Goal: Task Accomplishment & Management: Manage account settings

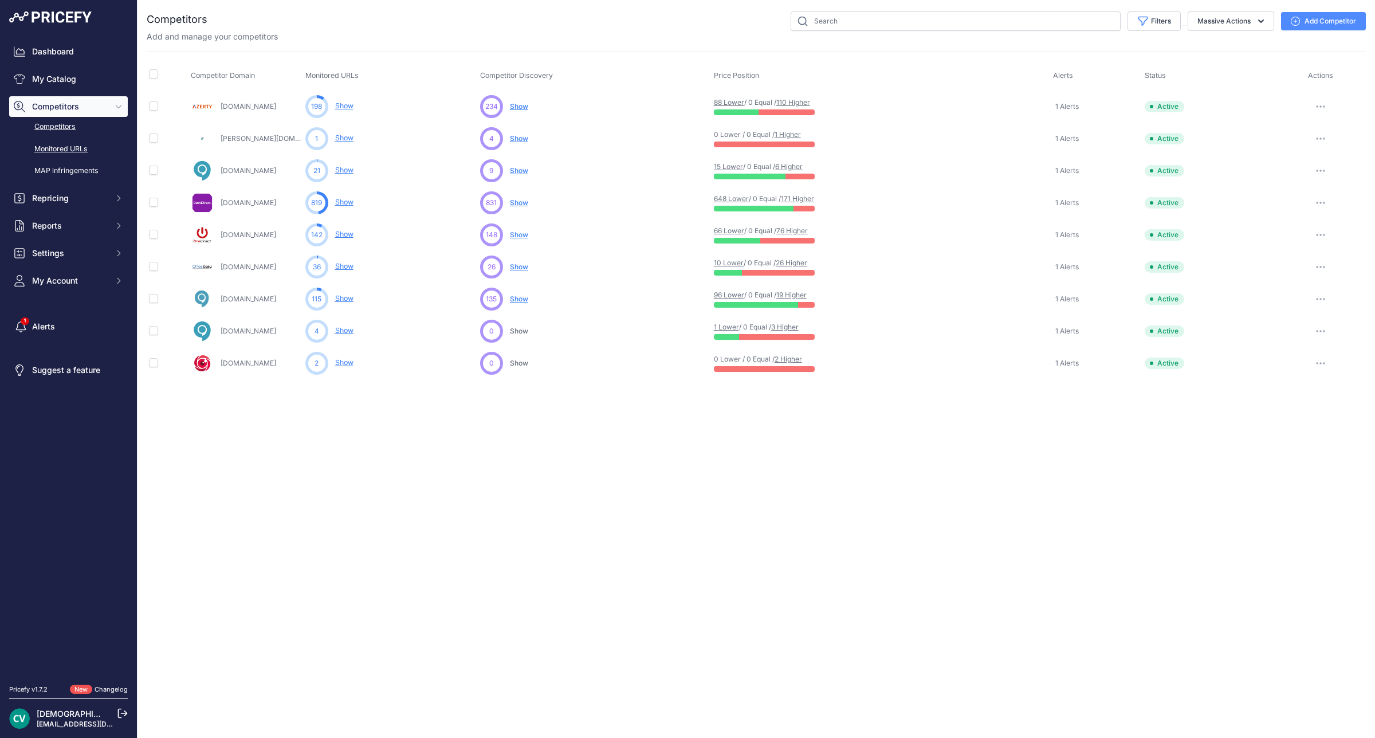
click at [95, 149] on link "Monitored URLs" at bounding box center [68, 149] width 119 height 20
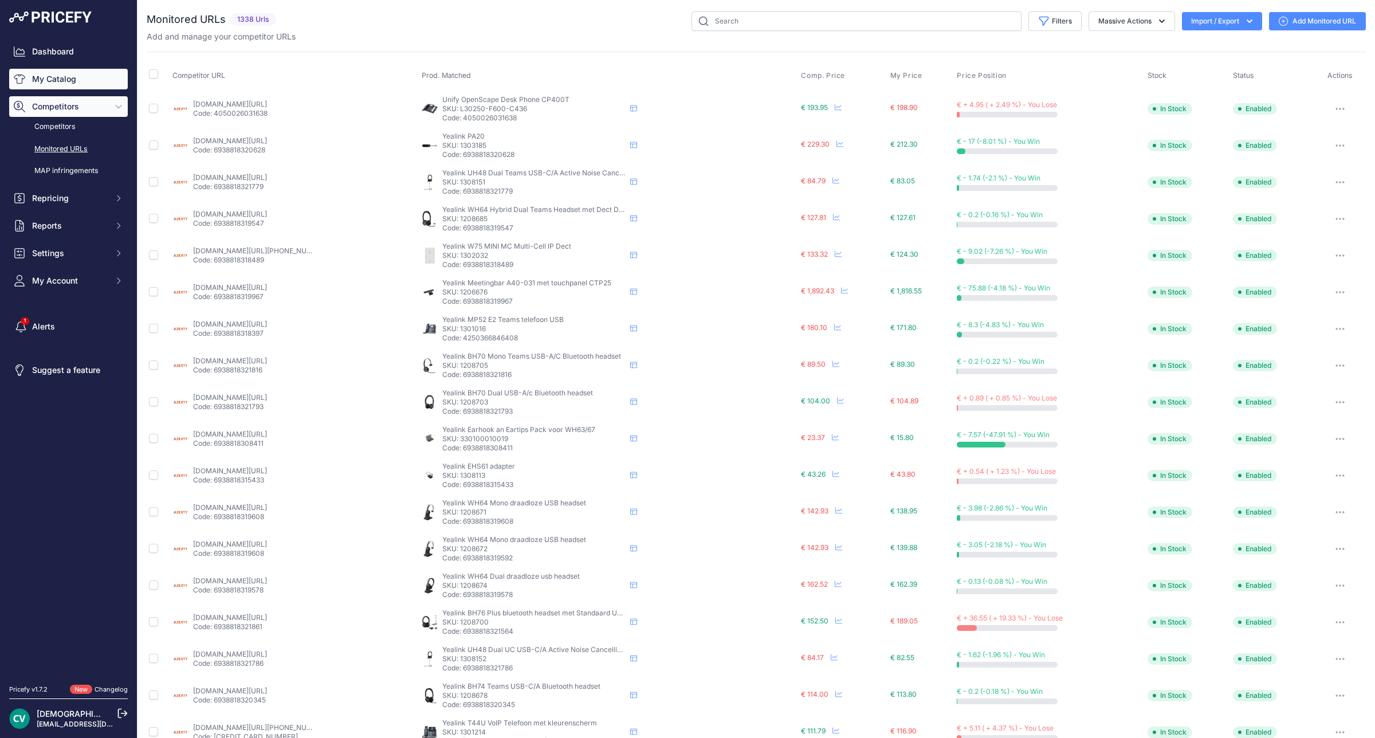
click at [58, 89] on link "My Catalog" at bounding box center [68, 79] width 119 height 21
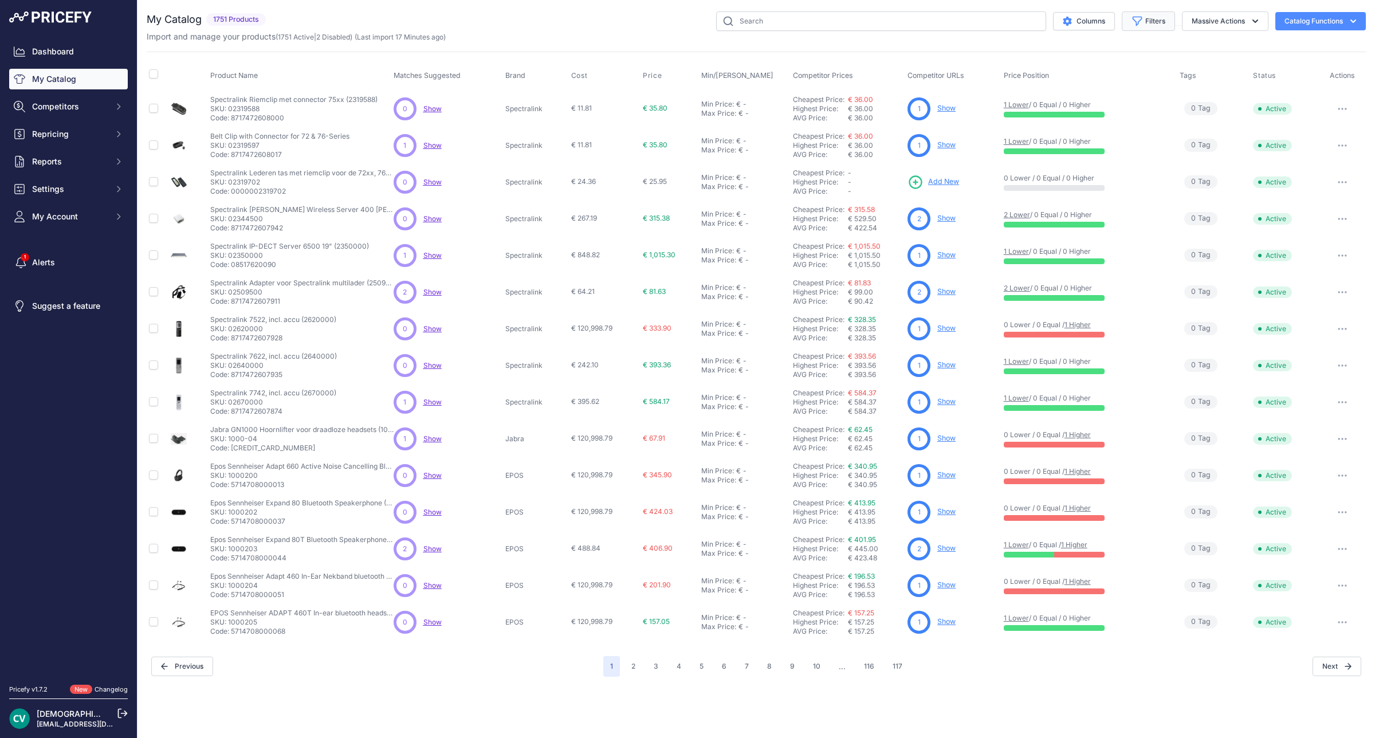
click at [1158, 26] on button "Filters" at bounding box center [1148, 20] width 53 height 19
click at [1154, 166] on select "Select an option 2N Akuvox Algo Avaya Draytek EPOS Fanvil Gigaset Gigaset pro G…" at bounding box center [1111, 160] width 110 height 19
select select "Gigaset"
click at [1056, 152] on select "Select an option 2N Akuvox Algo Avaya Draytek EPOS Fanvil Gigaset Gigaset pro G…" at bounding box center [1111, 160] width 110 height 19
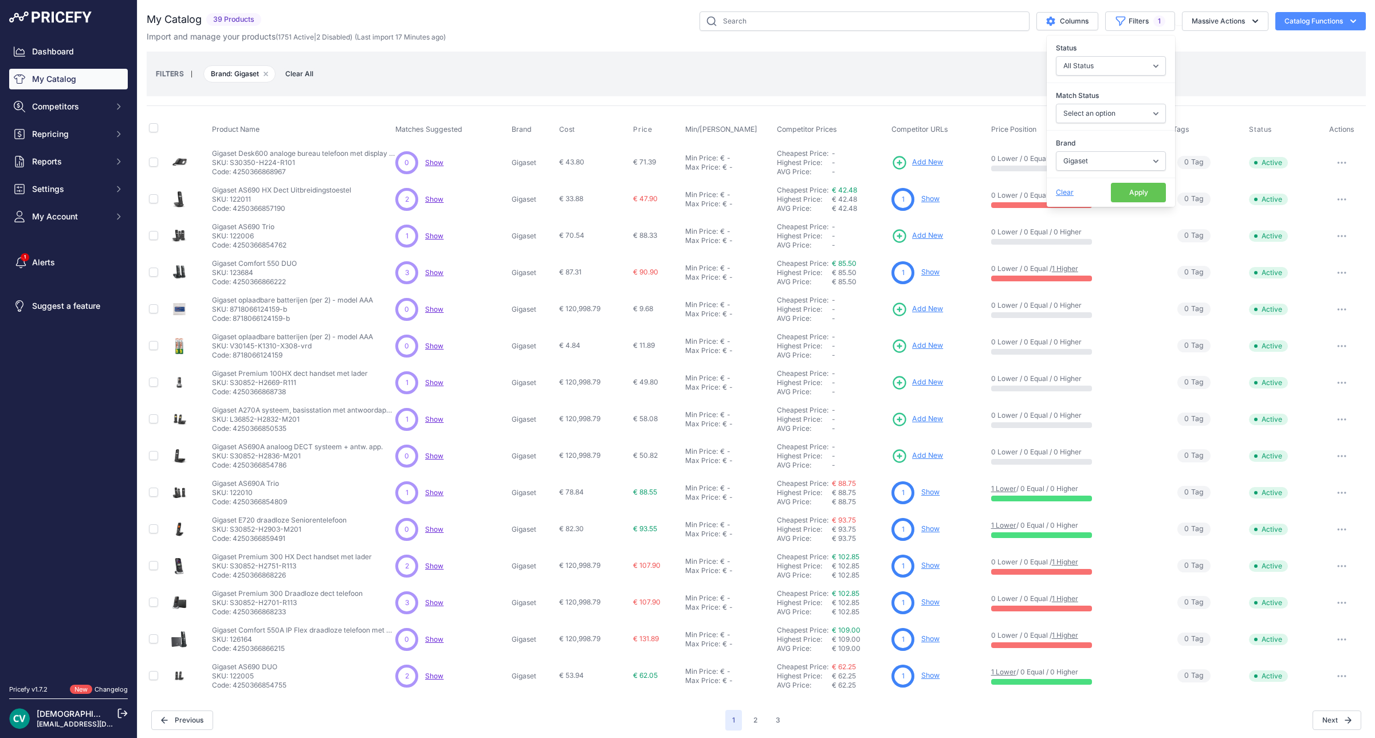
click at [1141, 198] on button "Apply" at bounding box center [1138, 192] width 55 height 19
click at [916, 164] on span "Add New" at bounding box center [927, 162] width 31 height 11
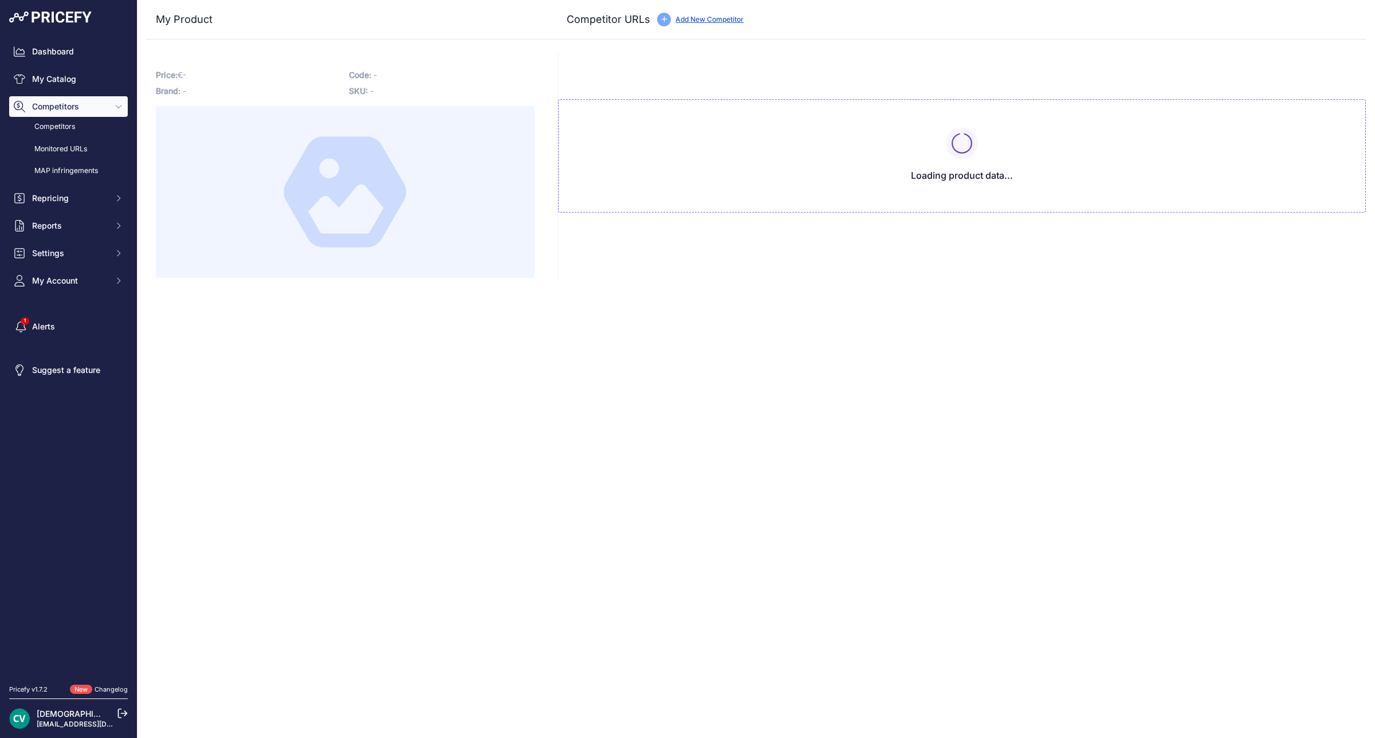
type input "www.dectdirect.nl/nl/desk600-black.html?prirule_jdsnikfkfjsd=9409"
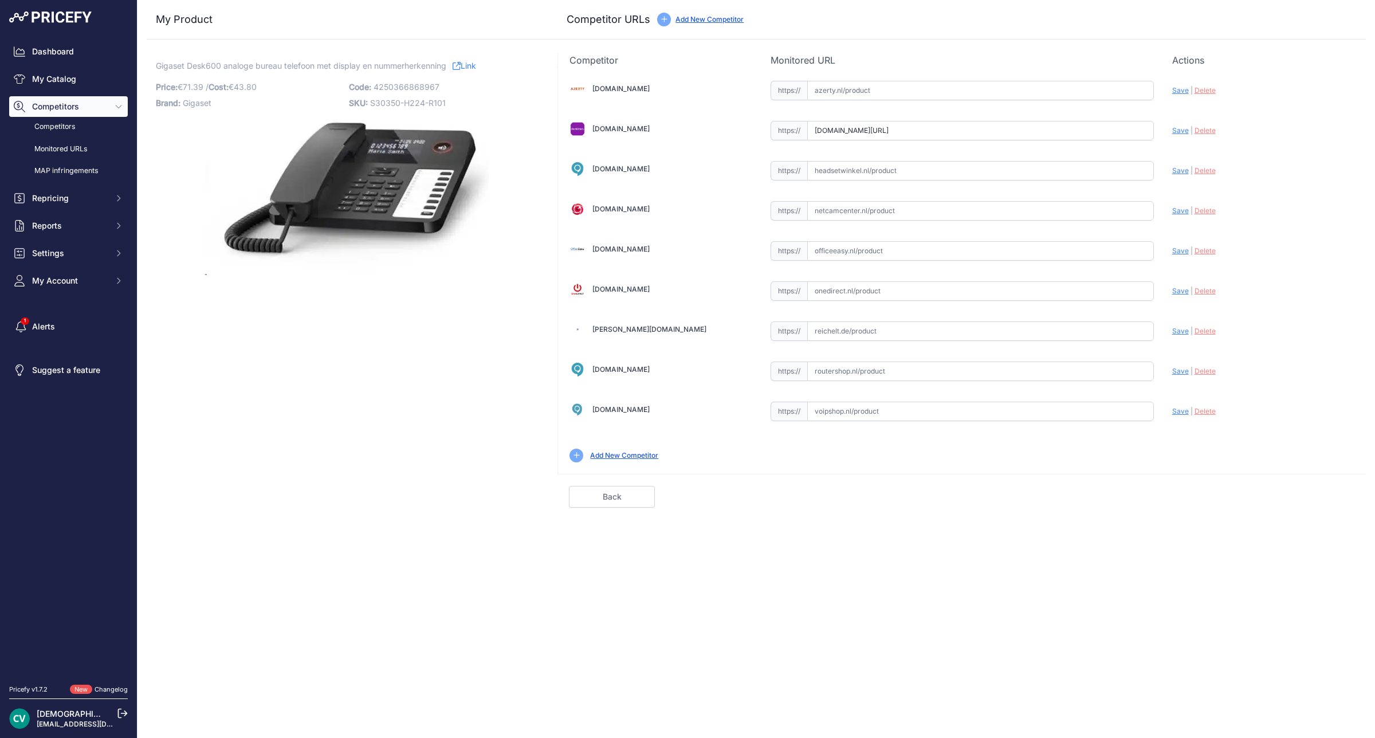
click at [946, 248] on input "text" at bounding box center [980, 250] width 347 height 19
paste input "https://www.officeeasy.nl/gigaset-desk-600.html"
click at [1175, 255] on span "Save" at bounding box center [1180, 250] width 17 height 9
type input "[URL][DOMAIN_NAME]"
click at [1087, 129] on input "www.dectdirect.nl/nl/desk600-black.html?prirule_jdsnikfkfjsd=9409" at bounding box center [980, 130] width 347 height 19
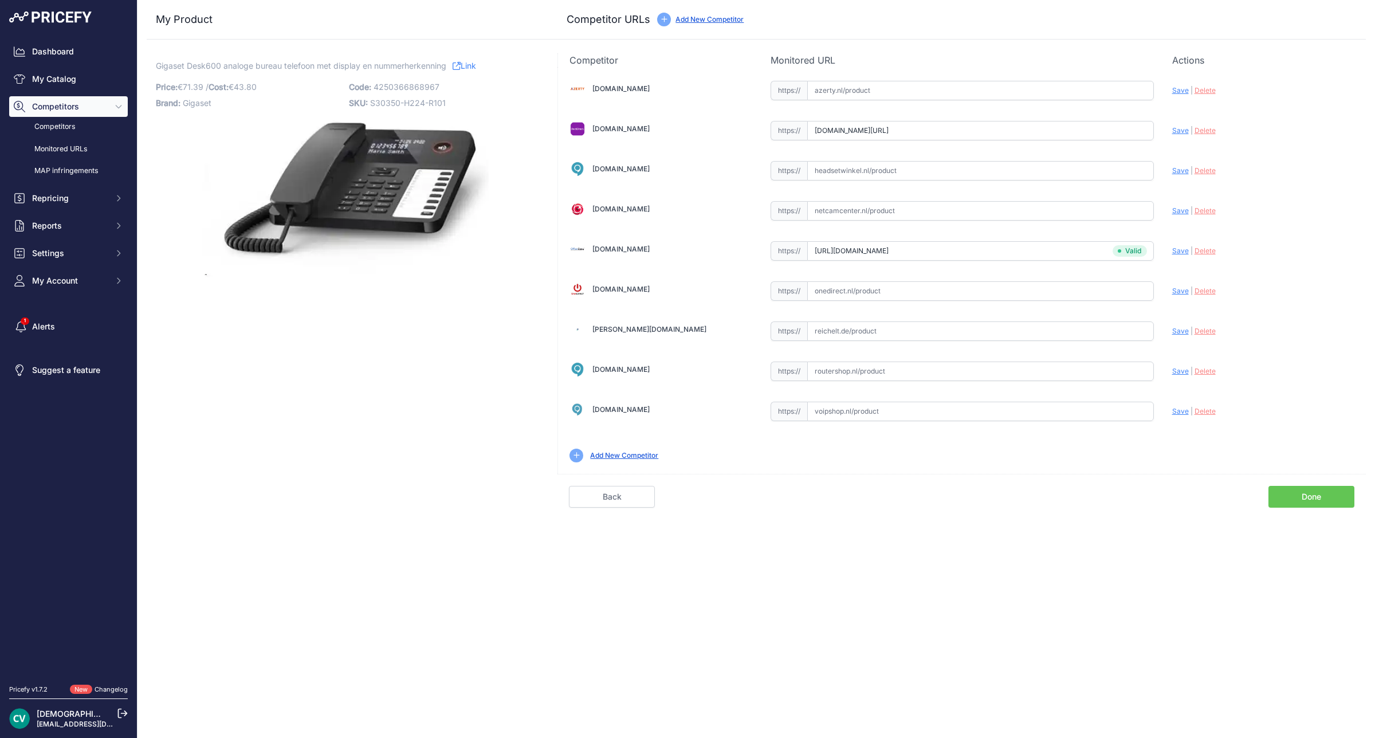
click at [1121, 127] on input "www.dectdirect.nl/nl/desk600-black.html?prirule_jdsnikfkfjsd=9409av" at bounding box center [980, 130] width 347 height 19
paste input "https://www.dectdirect.nl/nl/desk600-black.html"
click at [1175, 133] on span "Save" at bounding box center [1180, 130] width 17 height 9
type input "https://www.dectdirect.nl/nl/desk600-black.html?prirule_jdsnikfkfjsd=9409"
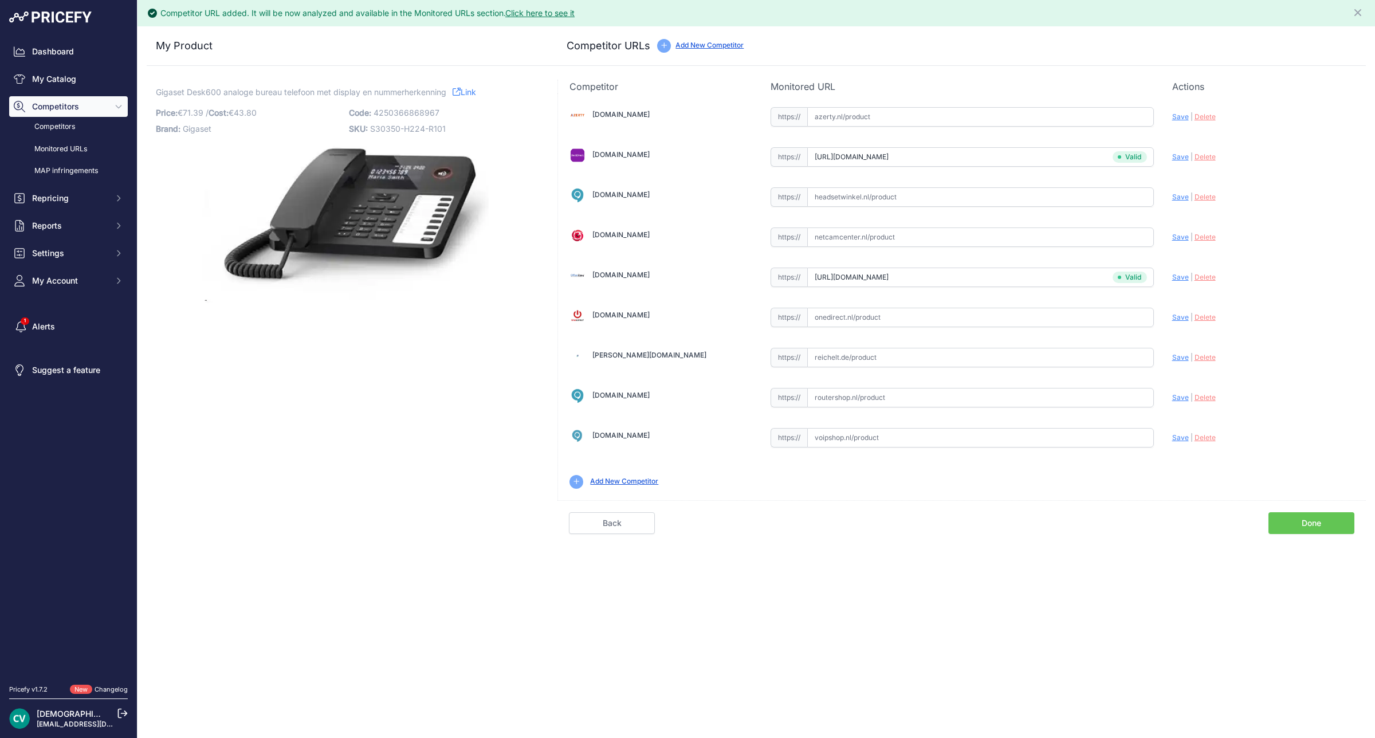
click at [1315, 527] on link "Done" at bounding box center [1311, 523] width 86 height 22
click at [1316, 534] on link "Done" at bounding box center [1311, 523] width 86 height 22
click at [1322, 532] on link "Done" at bounding box center [1311, 523] width 86 height 22
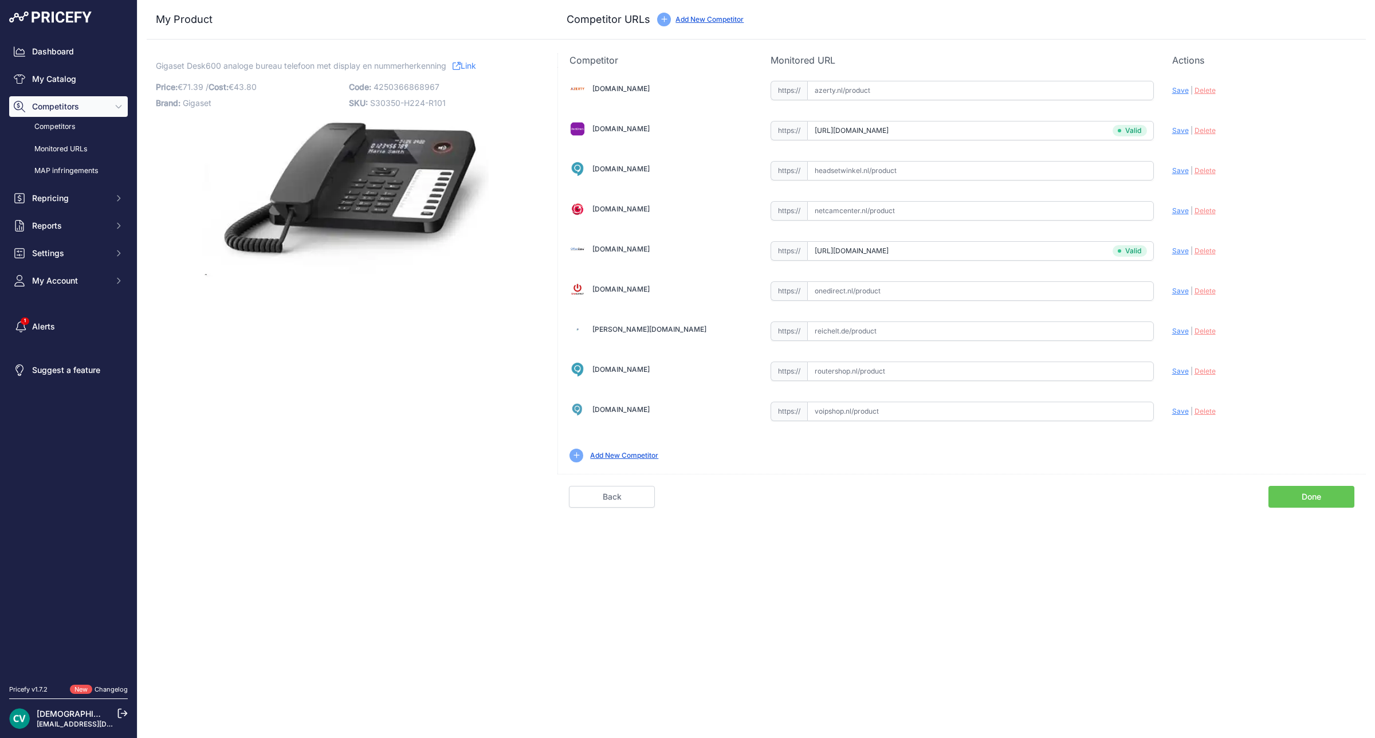
click at [1301, 508] on link "Done" at bounding box center [1311, 497] width 86 height 22
click at [1329, 496] on link "Done" at bounding box center [1311, 497] width 86 height 22
click at [1318, 505] on link "Done" at bounding box center [1311, 497] width 86 height 22
click at [1290, 500] on link "Done" at bounding box center [1311, 497] width 86 height 22
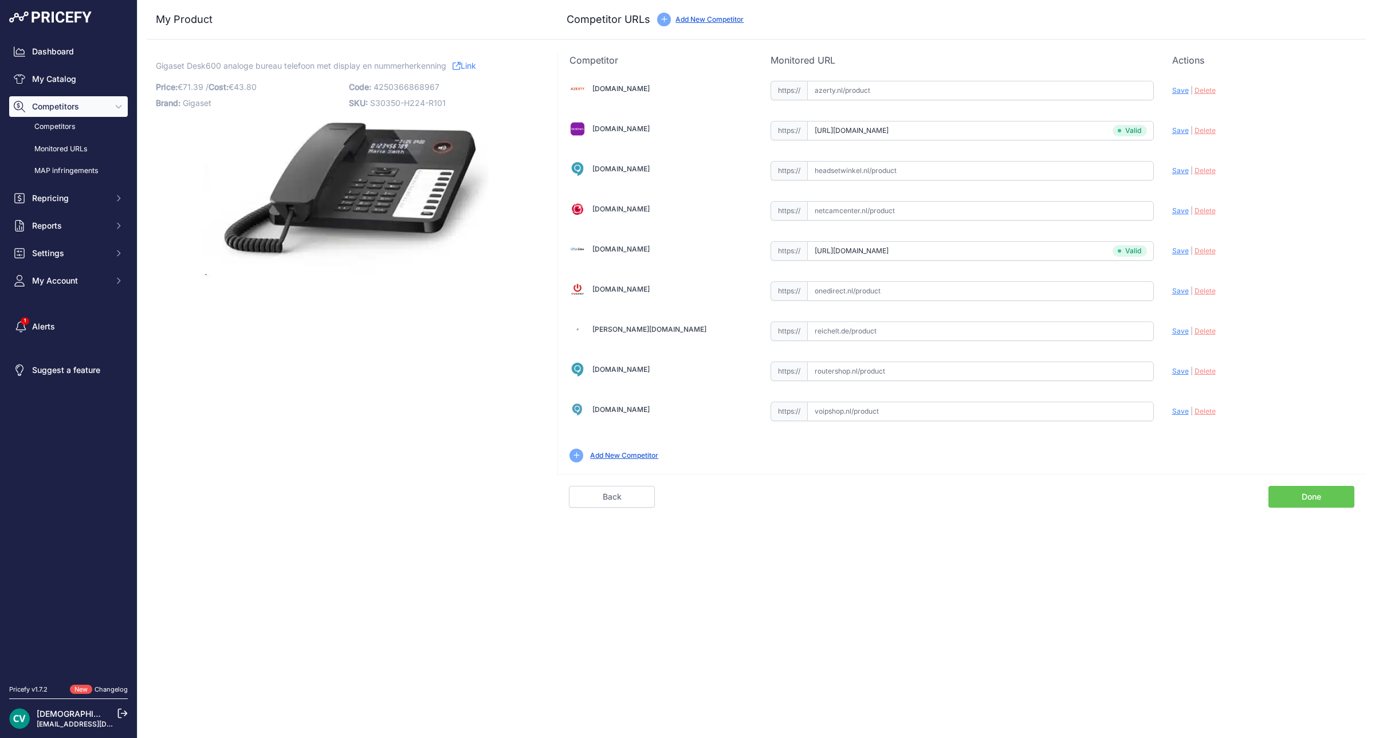
click at [1290, 500] on link "Done" at bounding box center [1311, 497] width 86 height 22
click at [1318, 490] on link "Done" at bounding box center [1311, 497] width 86 height 22
click at [1306, 491] on link "Done" at bounding box center [1311, 497] width 86 height 22
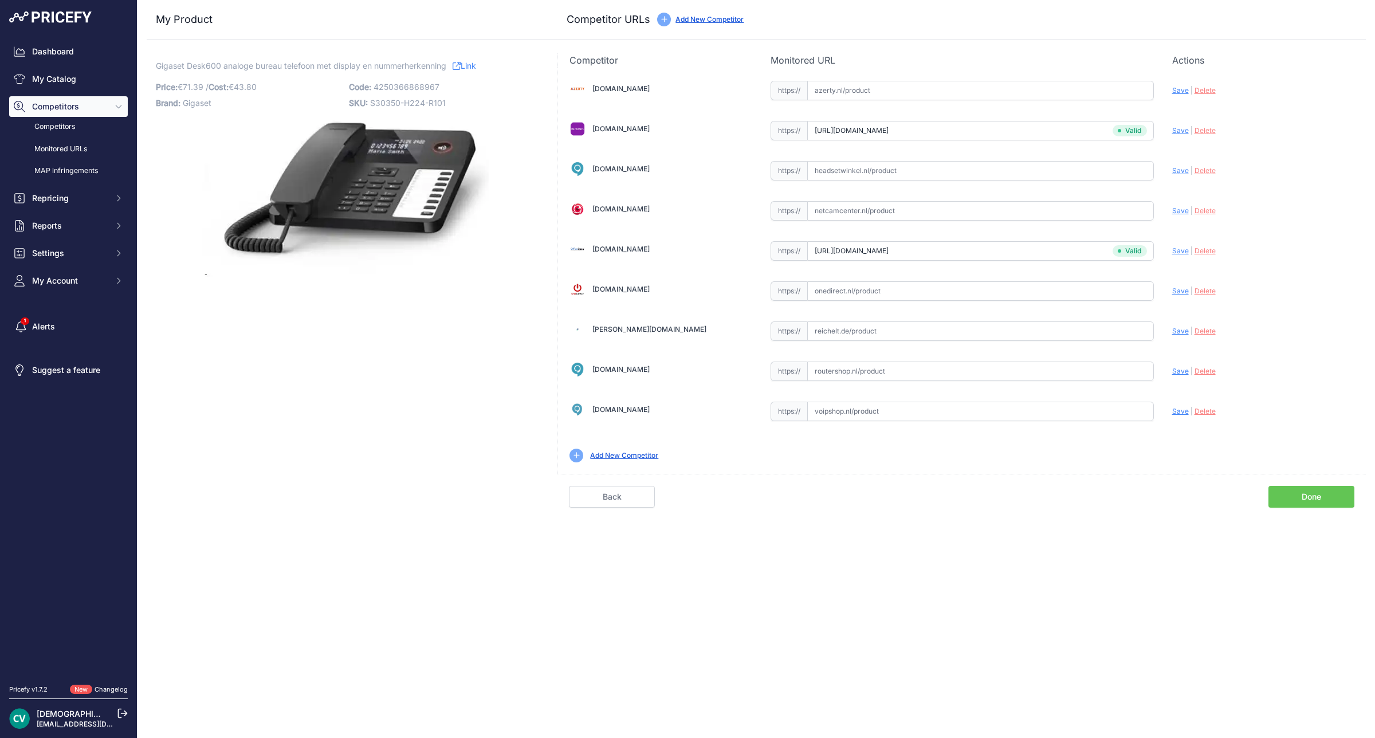
click at [1305, 489] on link "Done" at bounding box center [1311, 497] width 86 height 22
click at [622, 504] on link "Back" at bounding box center [612, 497] width 86 height 22
click at [626, 490] on link "Back" at bounding box center [612, 497] width 86 height 22
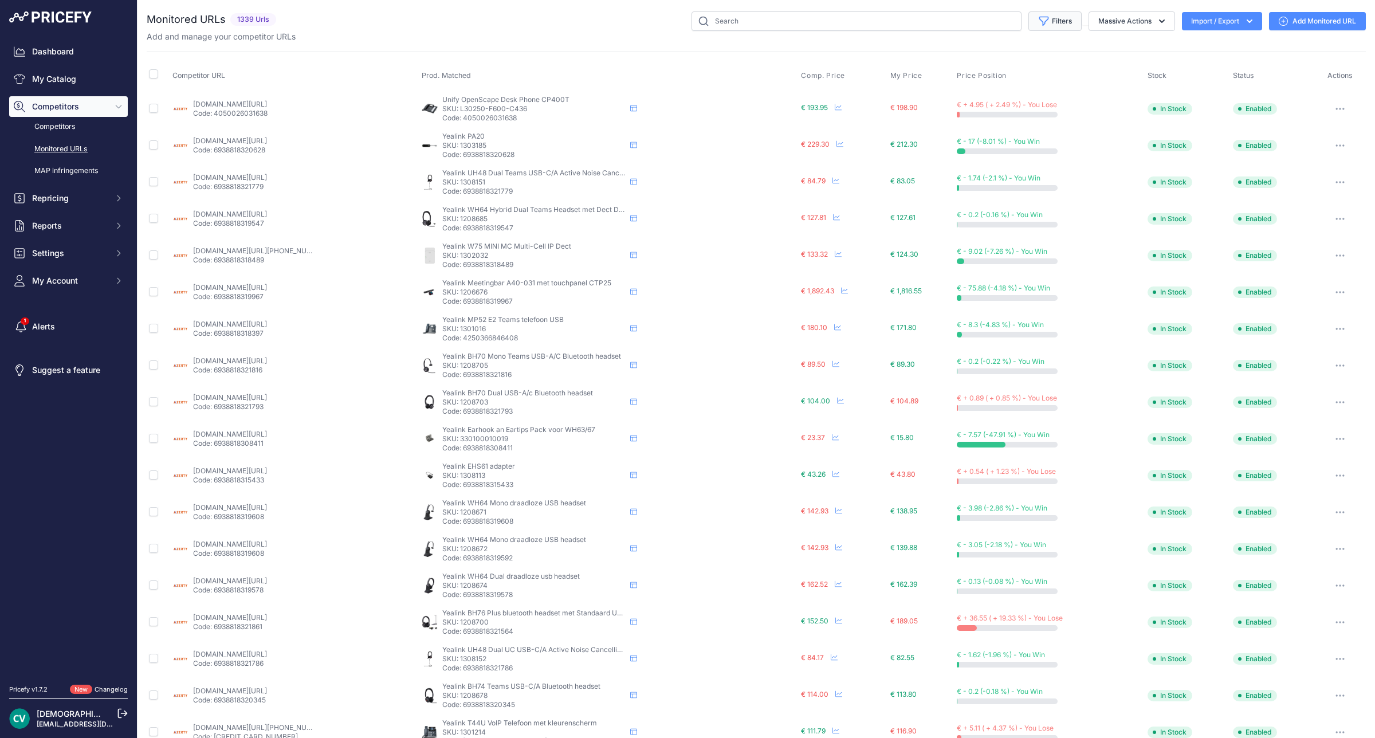
click at [1058, 23] on button "Filters" at bounding box center [1054, 20] width 53 height 19
click at [93, 78] on link "My Catalog" at bounding box center [68, 79] width 119 height 21
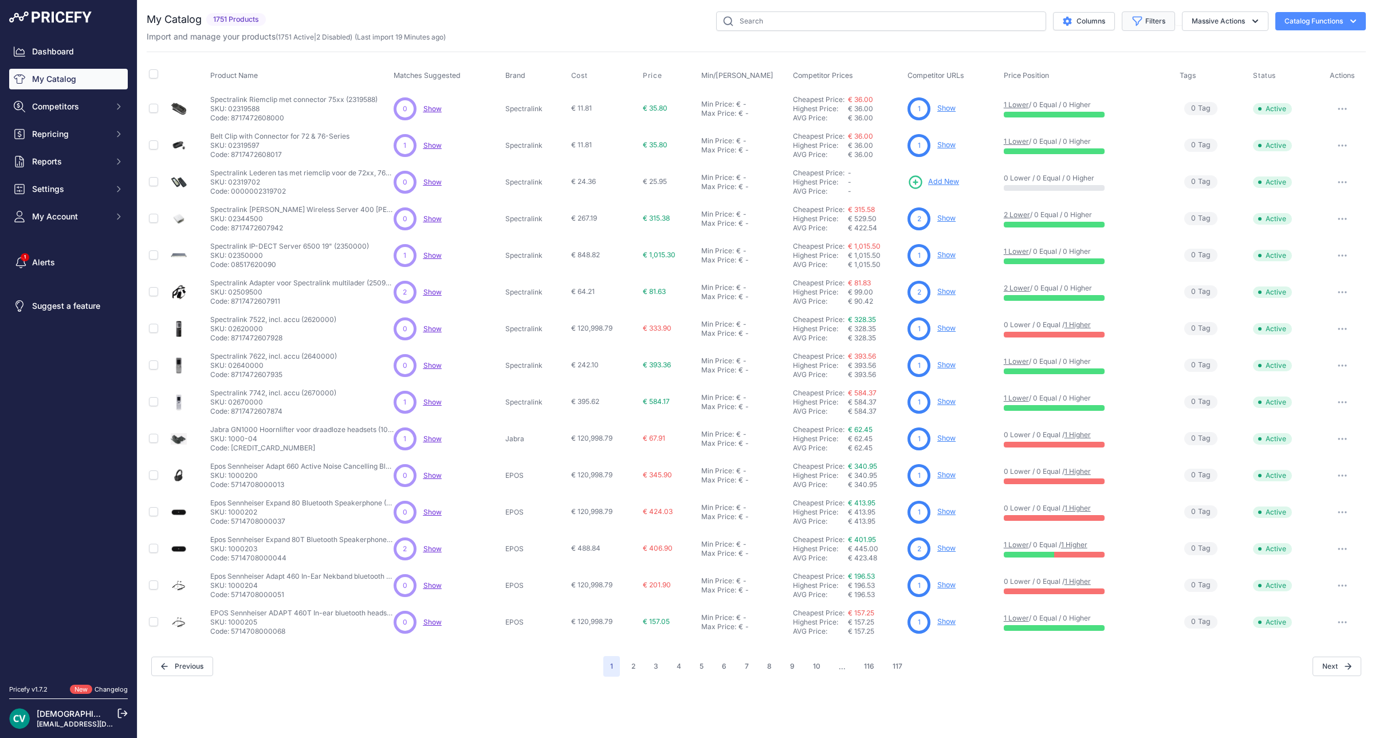
click at [1153, 23] on button "Filters" at bounding box center [1148, 20] width 53 height 19
click at [1132, 170] on select "Select an option 2N Akuvox Algo Avaya Draytek EPOS Fanvil Gigaset Gigaset pro G…" at bounding box center [1111, 160] width 110 height 19
select select "Gigaset"
click at [1056, 152] on select "Select an option 2N Akuvox Algo Avaya Draytek EPOS Fanvil Gigaset Gigaset pro G…" at bounding box center [1111, 160] width 110 height 19
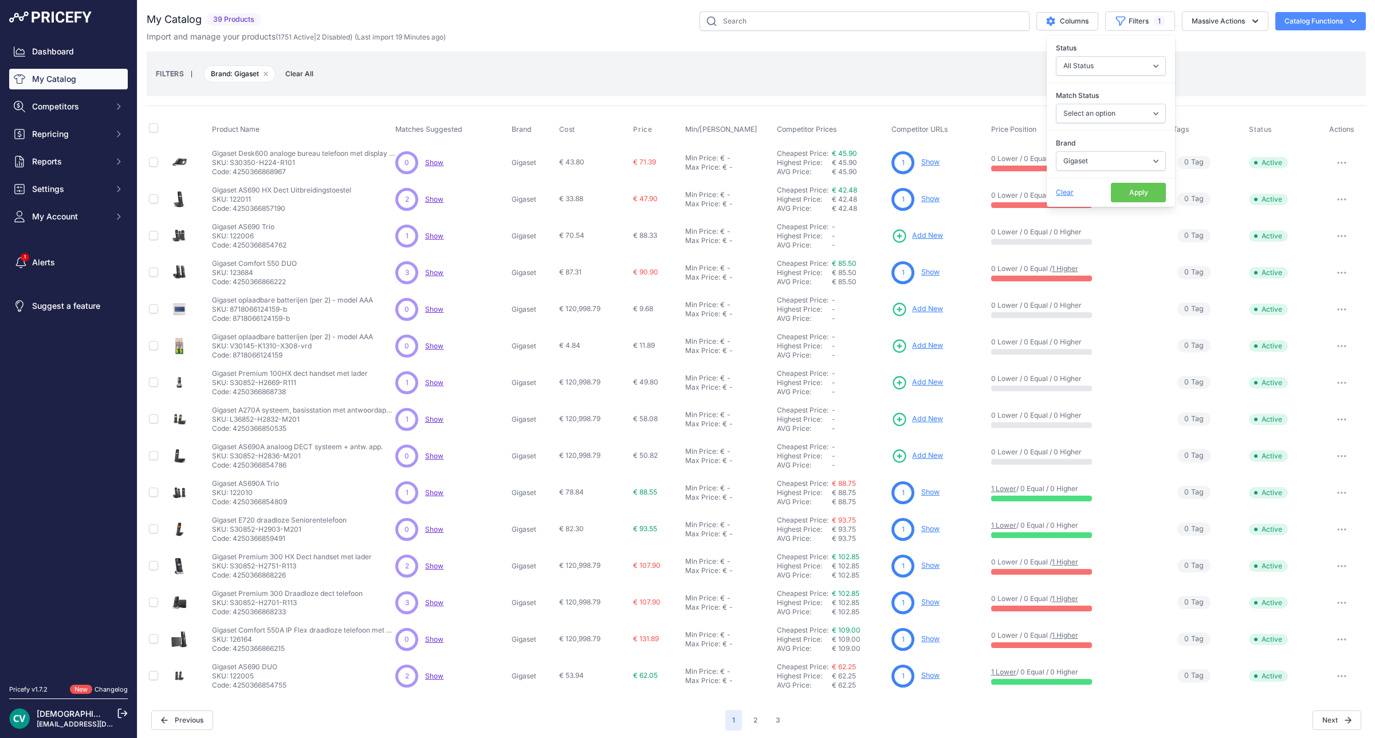
click at [1132, 201] on button "Apply" at bounding box center [1138, 192] width 55 height 19
click at [927, 164] on link "Show" at bounding box center [930, 162] width 18 height 9
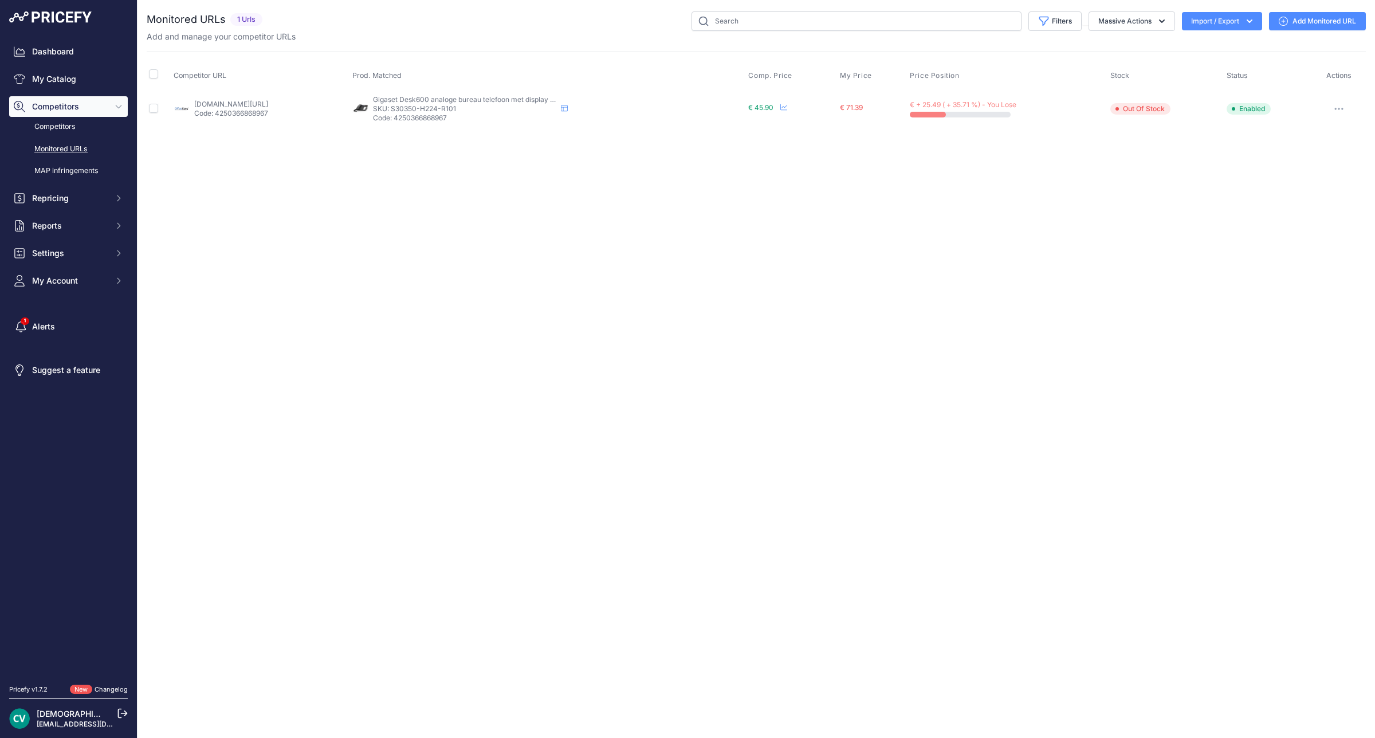
click at [1338, 27] on link "Add Monitored URL" at bounding box center [1317, 21] width 97 height 18
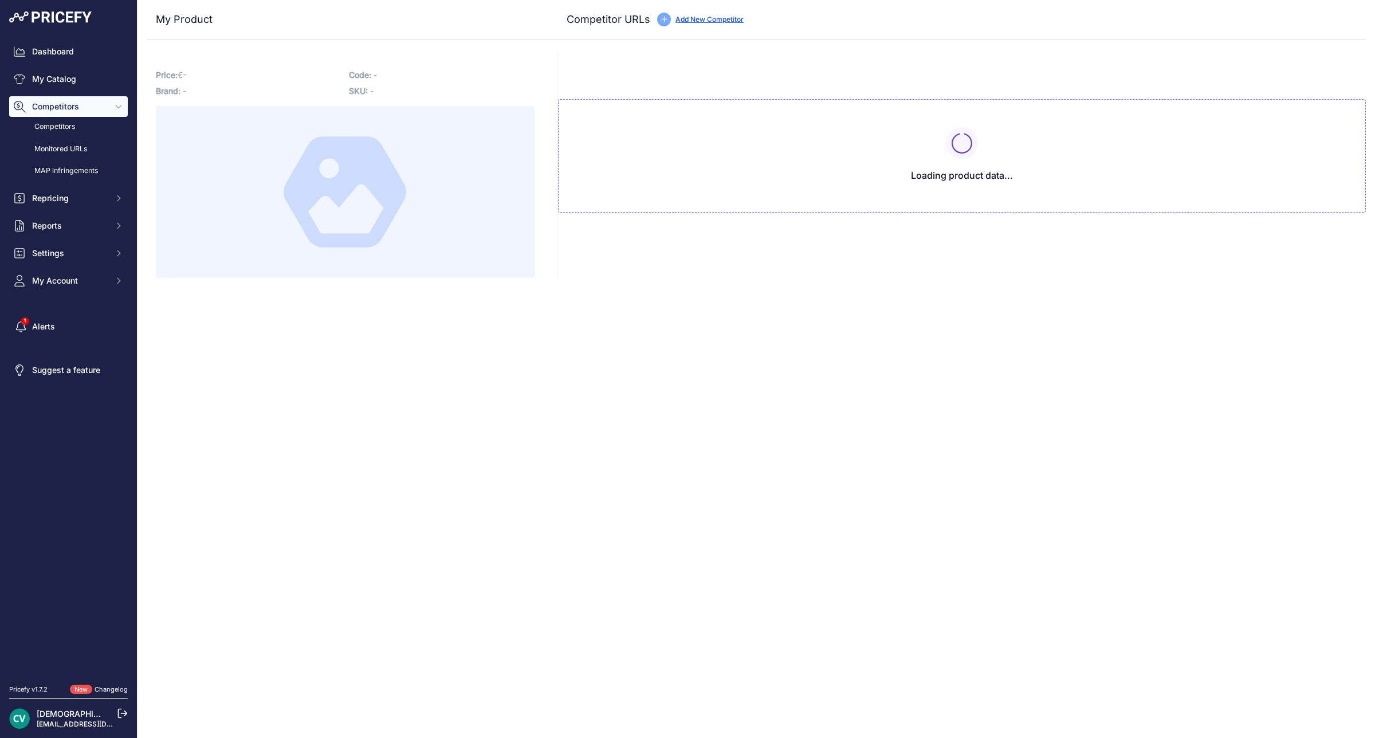
type input "[DOMAIN_NAME][URL]"
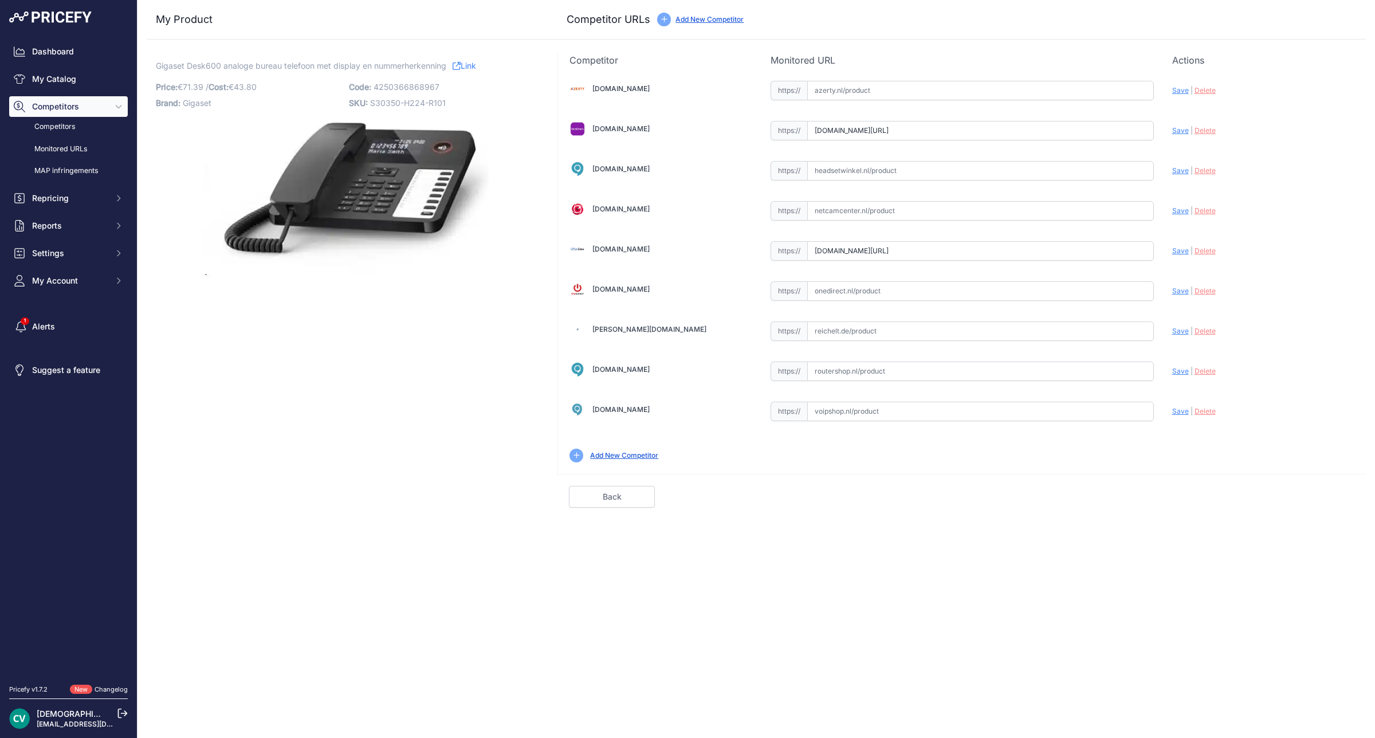
click at [1087, 133] on input "www.dectdirect.nl/nl/desk600-black.html?prirule_jdsnikfkfjsd=9409" at bounding box center [980, 130] width 347 height 19
paste input "https://www.dectdirect.nl/nl/desk600-black.html"
click at [1175, 132] on span "Save" at bounding box center [1180, 130] width 17 height 9
type input "https://www.dectdirect.nl/nl/desk600-black.html?prirule_jdsnikfkfjsd=9409"
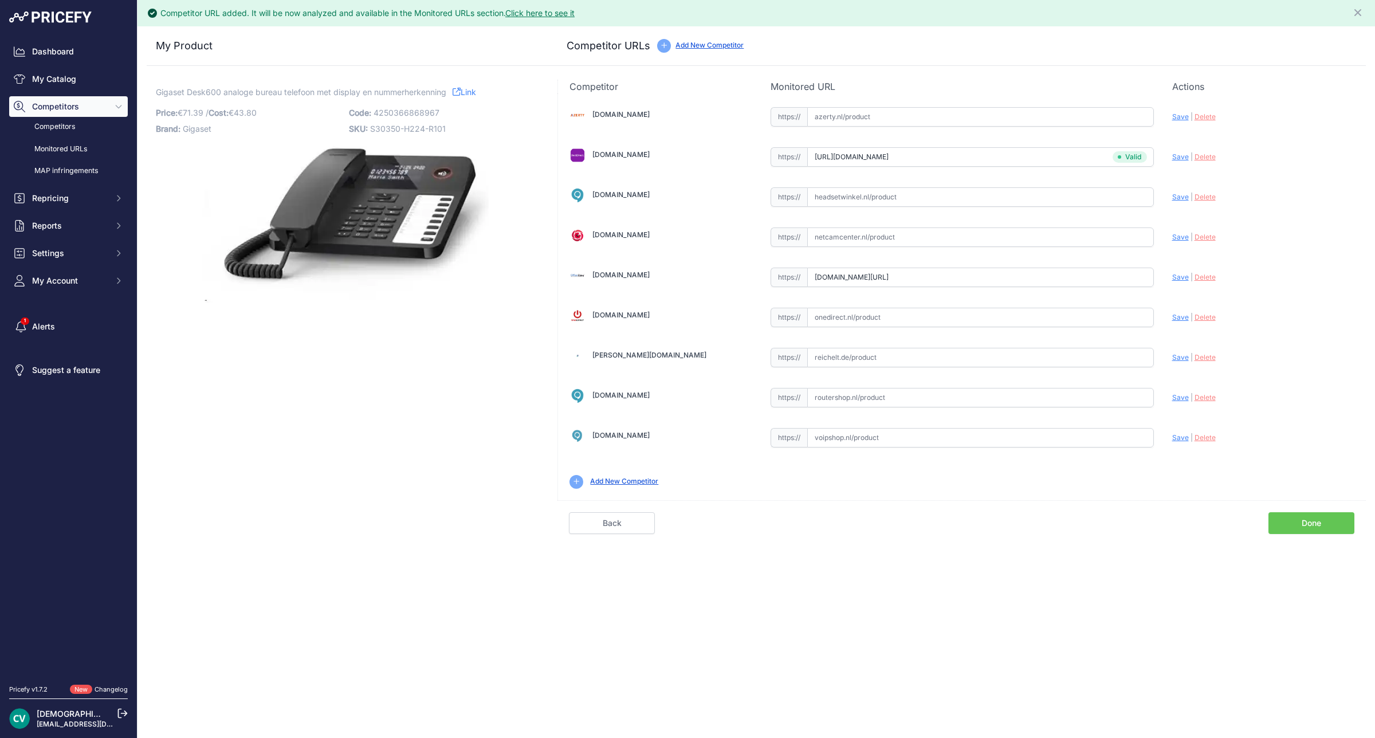
click at [1308, 525] on link "Done" at bounding box center [1311, 523] width 86 height 22
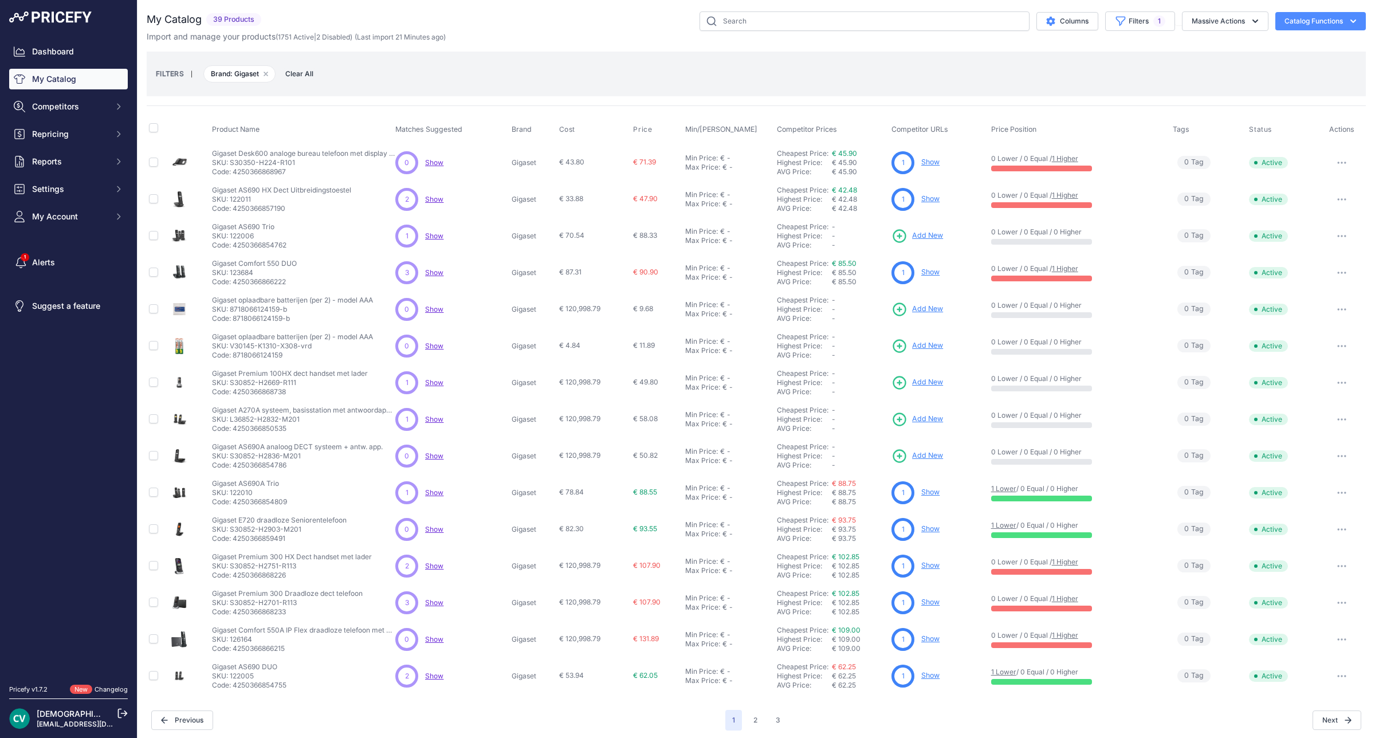
click at [932, 163] on link "Show" at bounding box center [930, 162] width 18 height 9
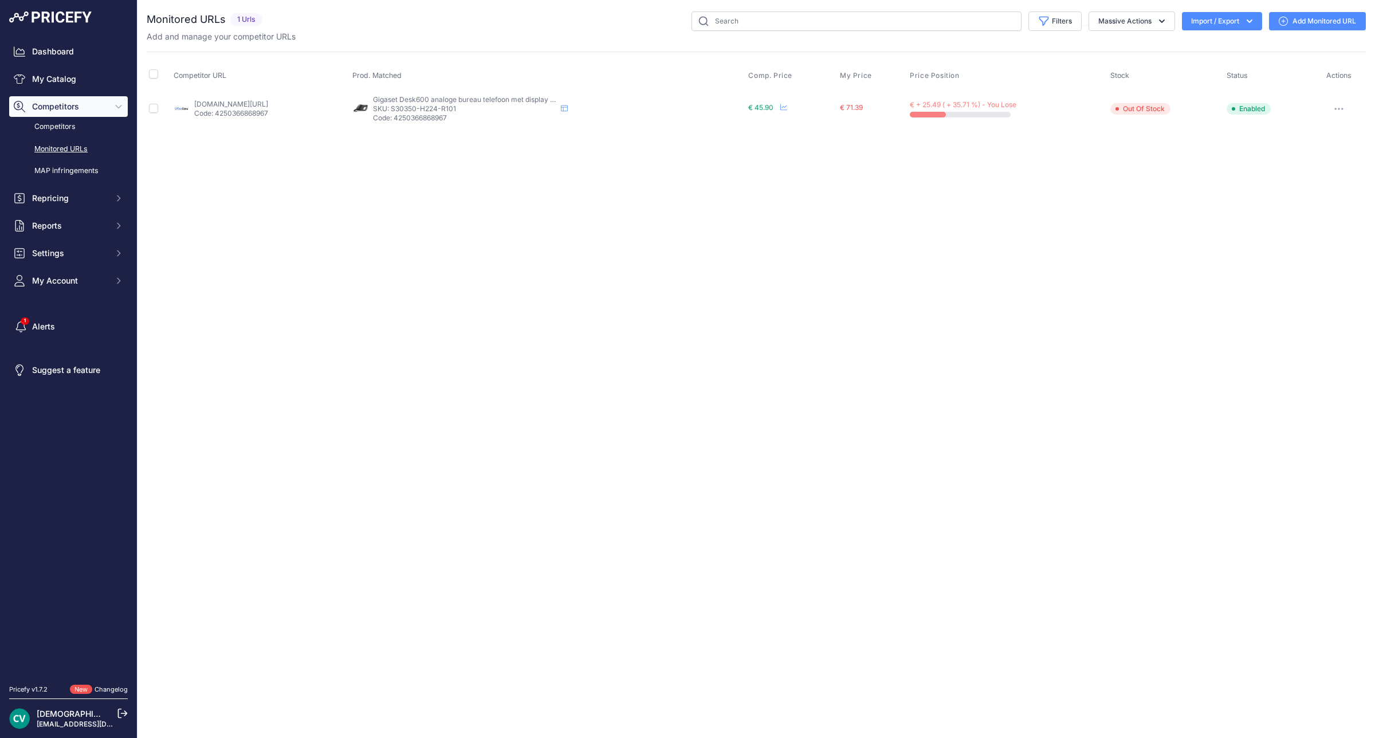
click at [1330, 21] on link "Add Monitored URL" at bounding box center [1317, 21] width 97 height 18
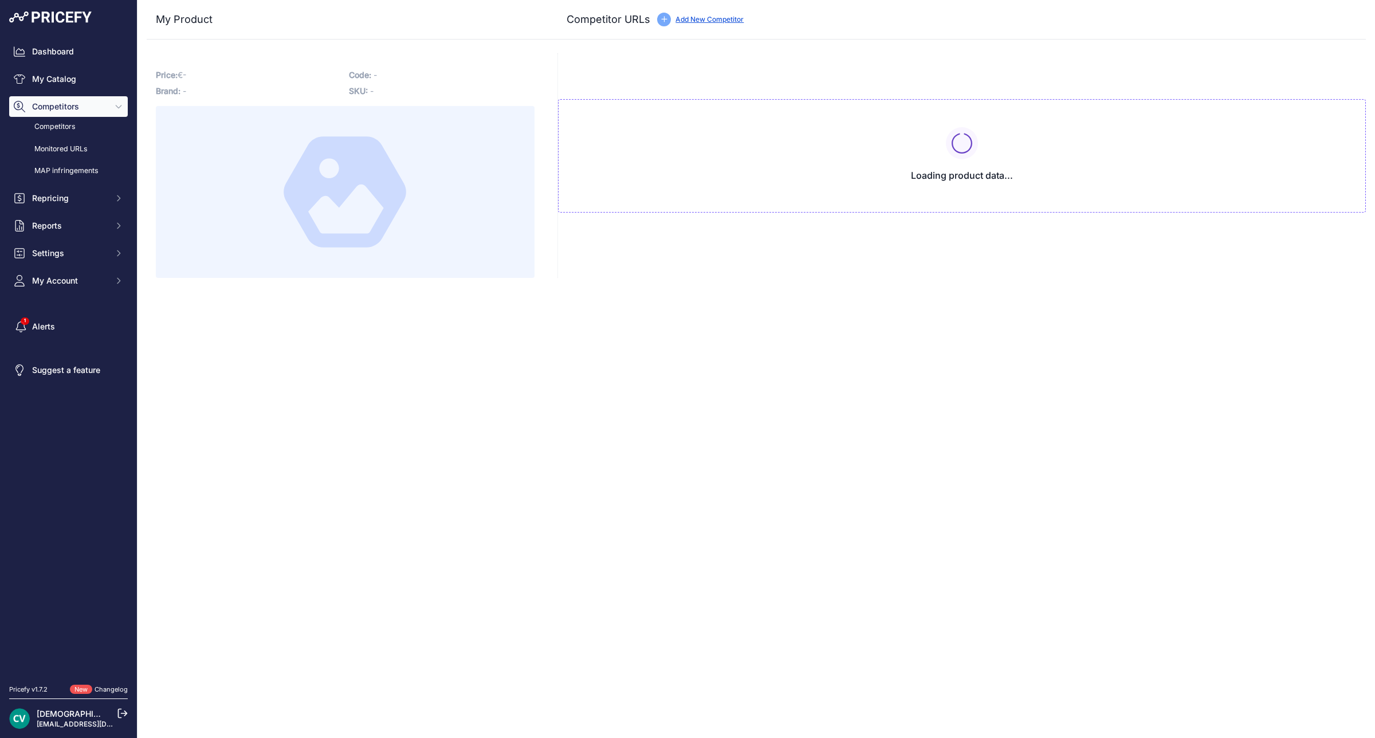
type input "www.dectdirect.nl/nl/desk600-black.html?prirule_jdsnikfkfjsd=9409"
type input "www.officeeasy.nl/gigaset-desk-600.html?prirule_jdsnikfkfjsd=9409"
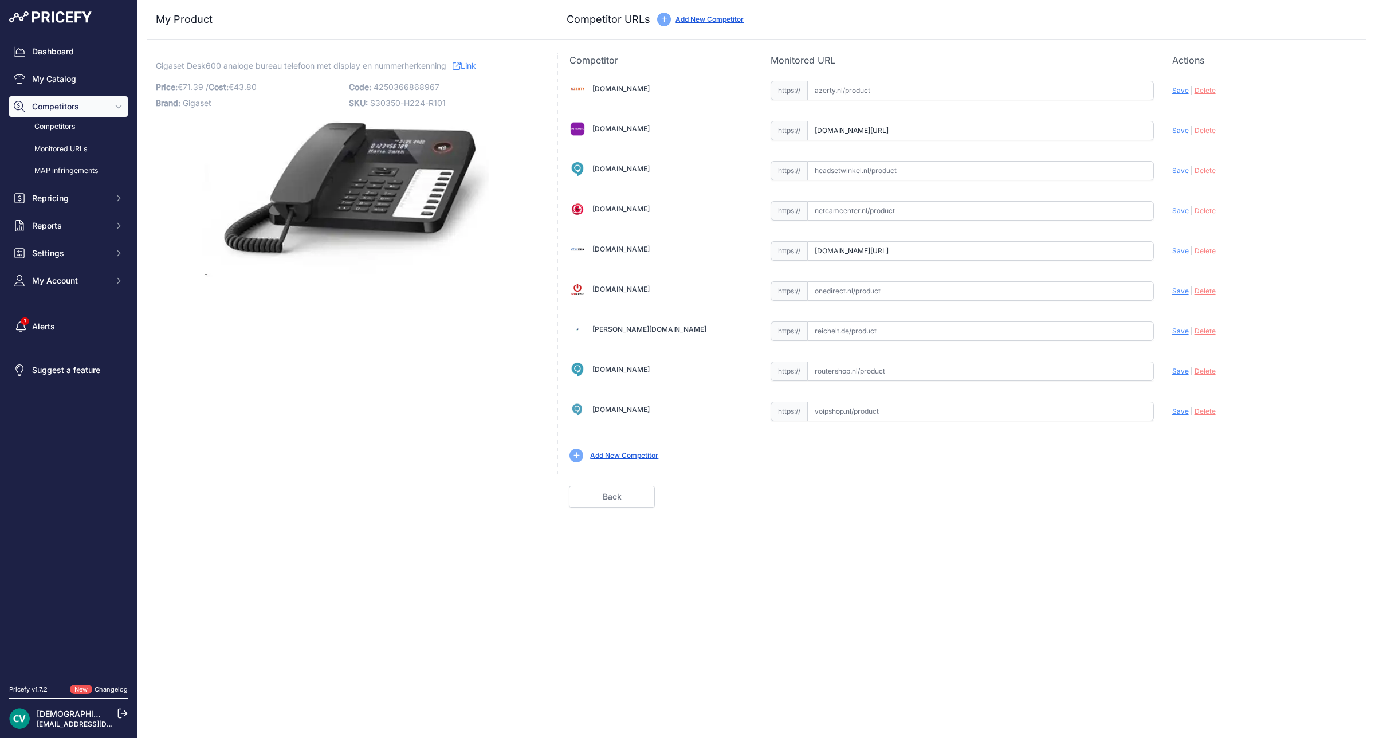
click at [1114, 133] on input "www.dectdirect.nl/nl/desk600-black.html?prirule_jdsnikfkfjsd=9409" at bounding box center [980, 130] width 347 height 19
paste input "https://www.dectdirect.nl/nl/desk600-black.html"
click at [1146, 565] on div "Close My Product Competitor URLs" at bounding box center [757, 369] width 1238 height 738
click at [1176, 131] on span "Save" at bounding box center [1180, 130] width 17 height 9
type input "https://www.dectdirect.nl/nl/desk600-black.html?prirule_jdsnikfkfjsd=9409"
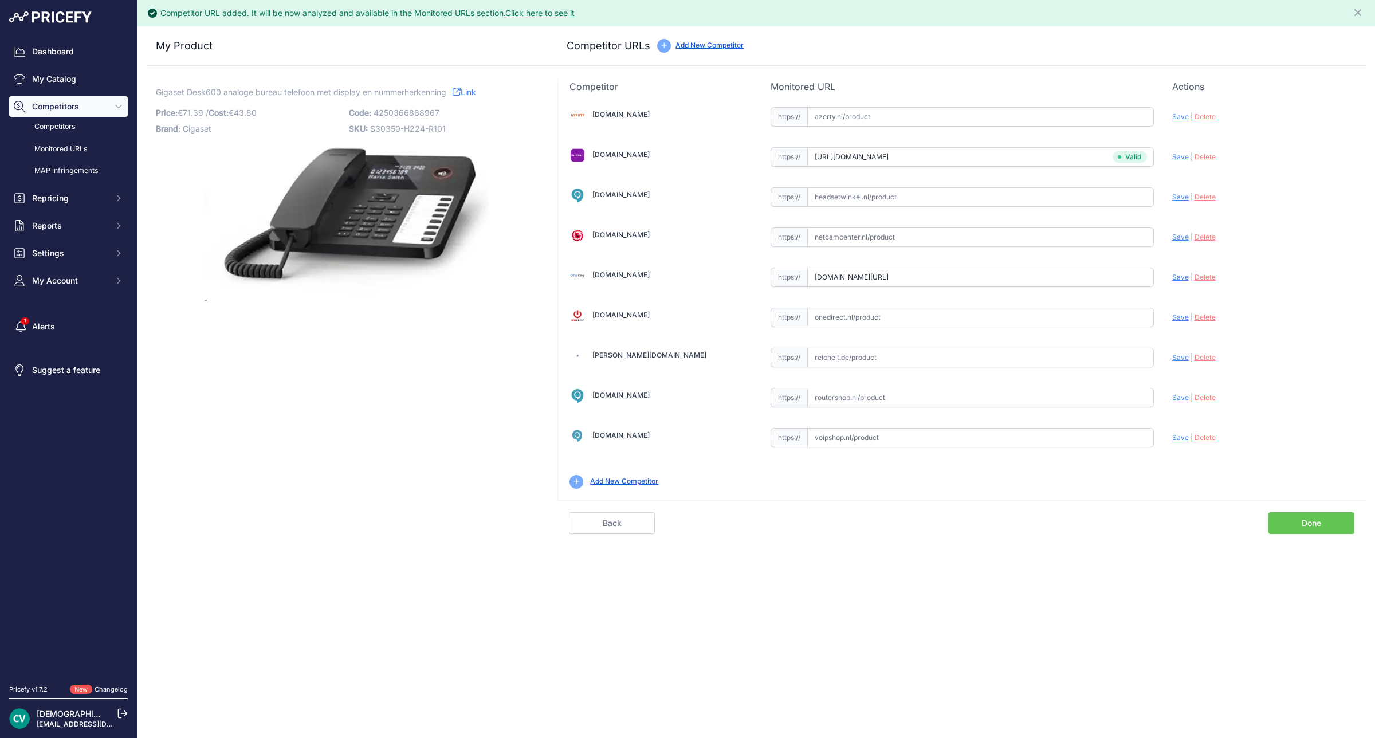
click at [1172, 156] on span "Save" at bounding box center [1180, 156] width 17 height 9
click at [1321, 534] on link "Done" at bounding box center [1311, 523] width 86 height 22
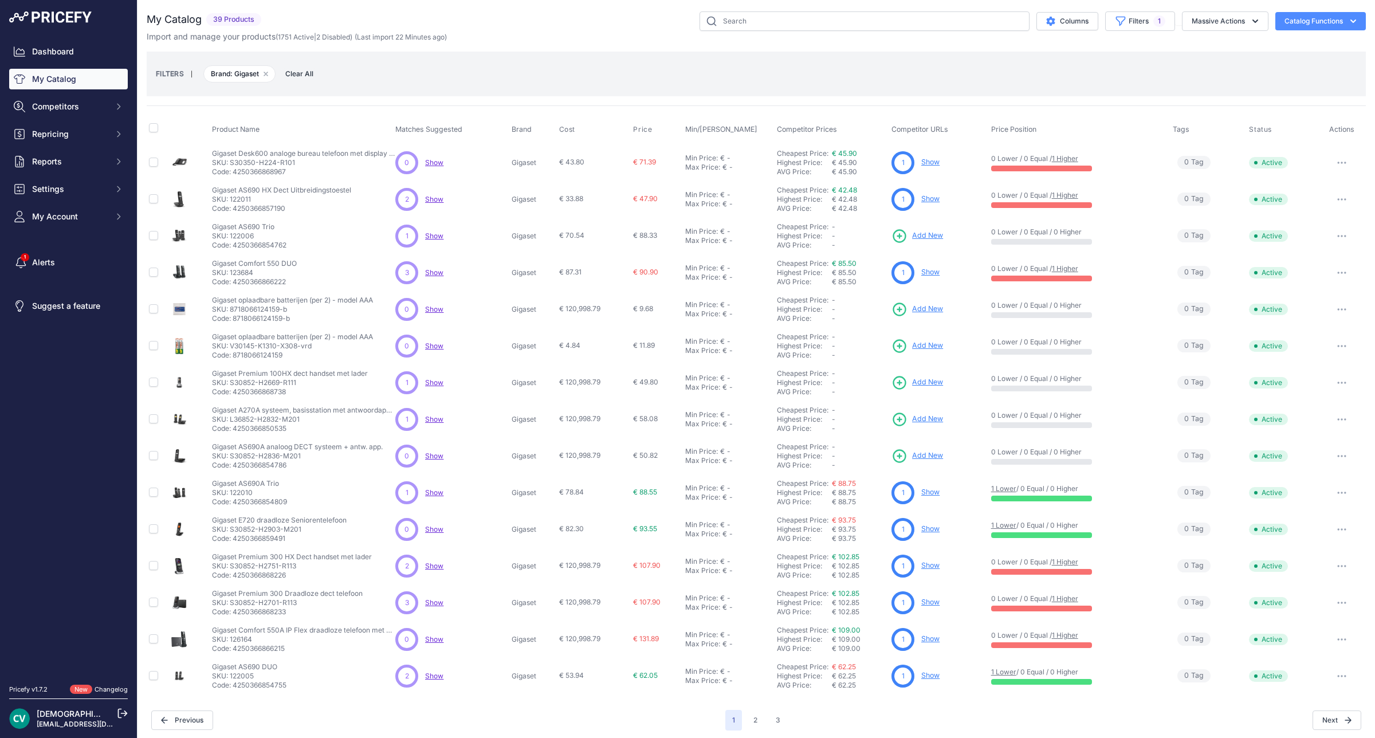
click at [231, 151] on p "Gigaset Desk600 analoge bureau telefoon met display en nummerherkenning" at bounding box center [303, 153] width 183 height 9
click at [262, 156] on p "Gigaset Desk600 analoge bureau telefoon met display en nummerherkenning" at bounding box center [303, 153] width 183 height 9
click at [235, 162] on p "SKU: S30350-H224-R101" at bounding box center [303, 162] width 183 height 9
click at [938, 162] on div "1 Show" at bounding box center [938, 162] width 95 height 23
click at [921, 167] on p "Show" at bounding box center [930, 162] width 18 height 11
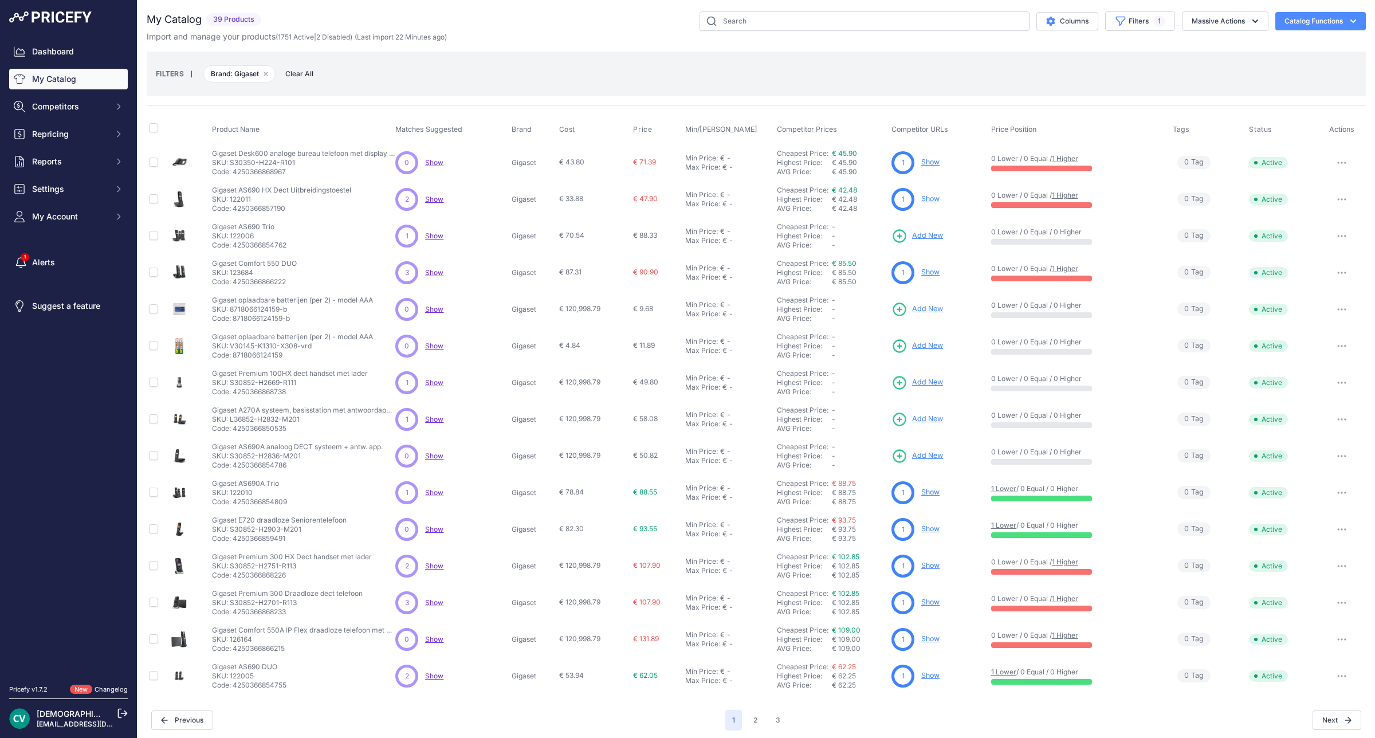
click at [931, 163] on link "Show" at bounding box center [930, 162] width 18 height 9
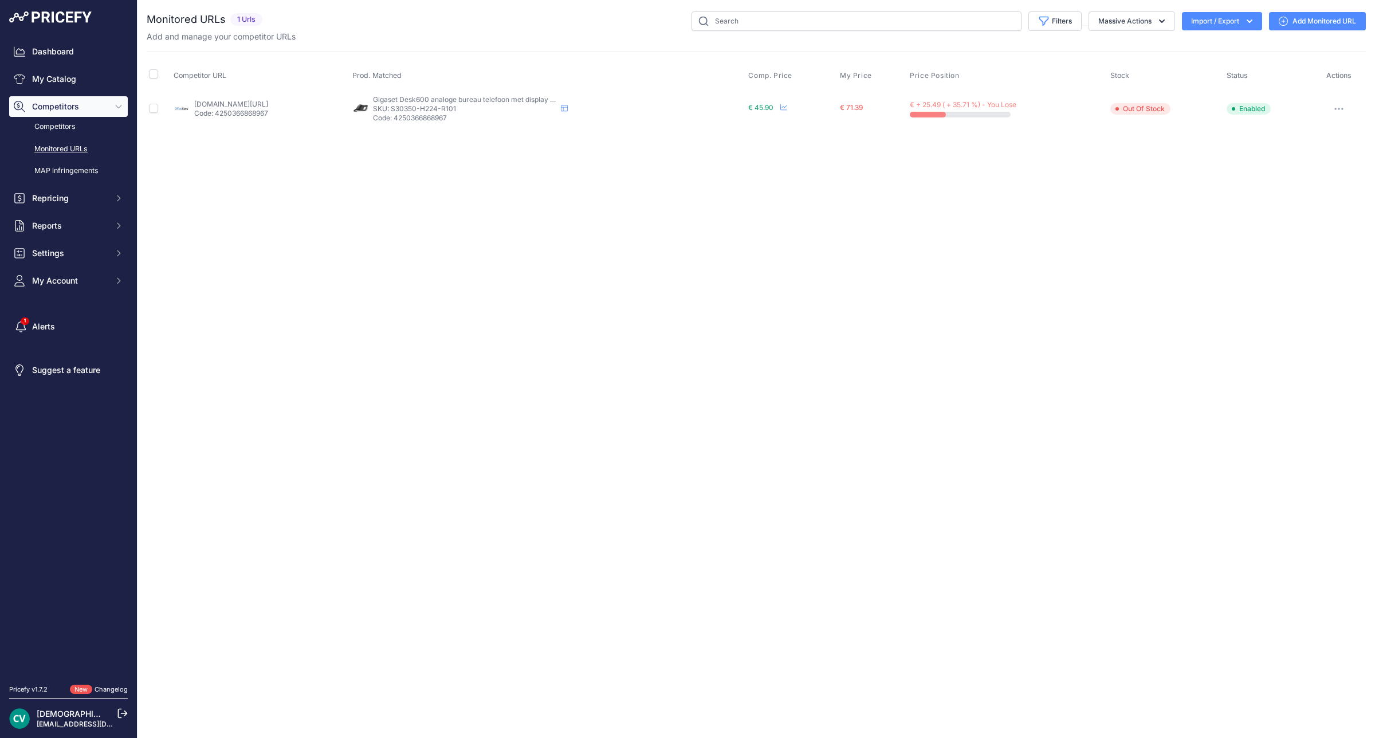
click at [1306, 15] on link "Add Monitored URL" at bounding box center [1317, 21] width 97 height 18
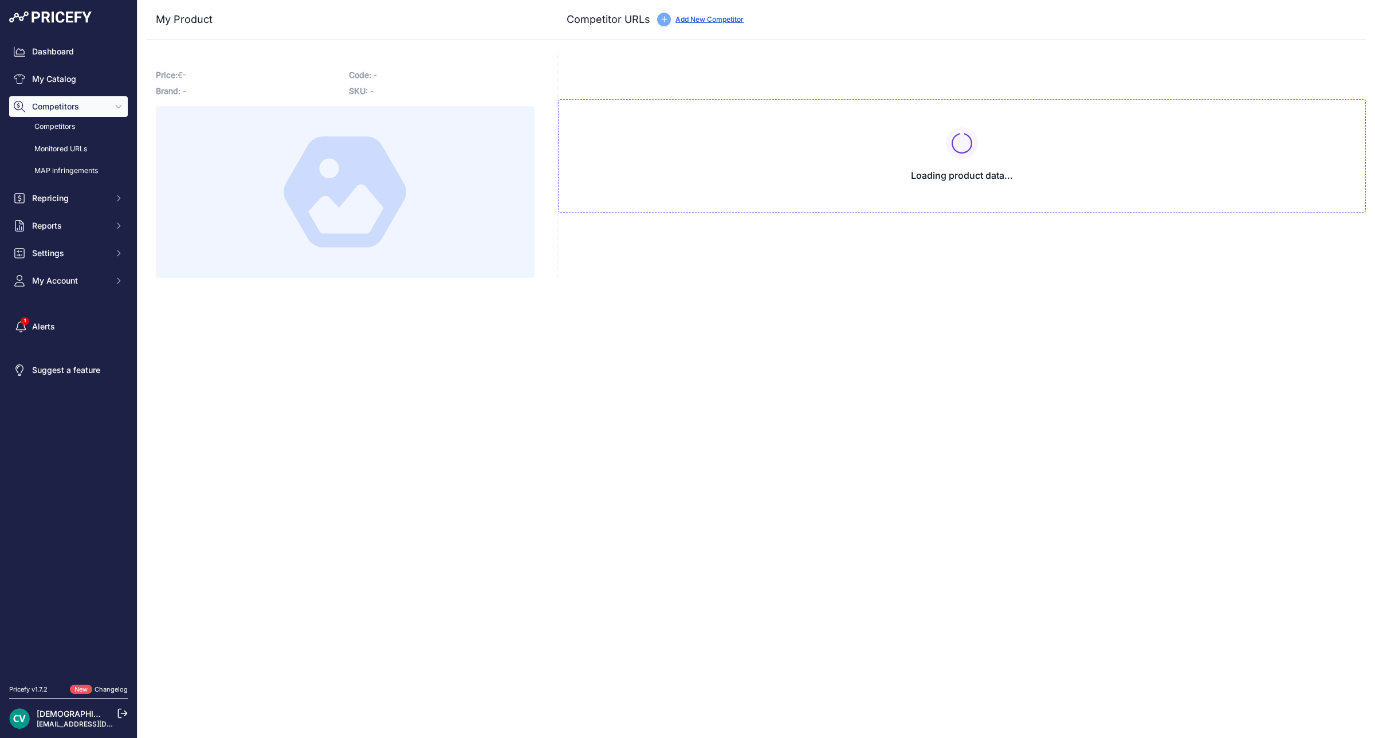
type input "www.dectdirect.nl/nl/desk600-black.html?prirule_jdsnikfkfjsd=9409"
type input "www.officeeasy.nl/gigaset-desk-600.html?prirule_jdsnikfkfjsd=9409"
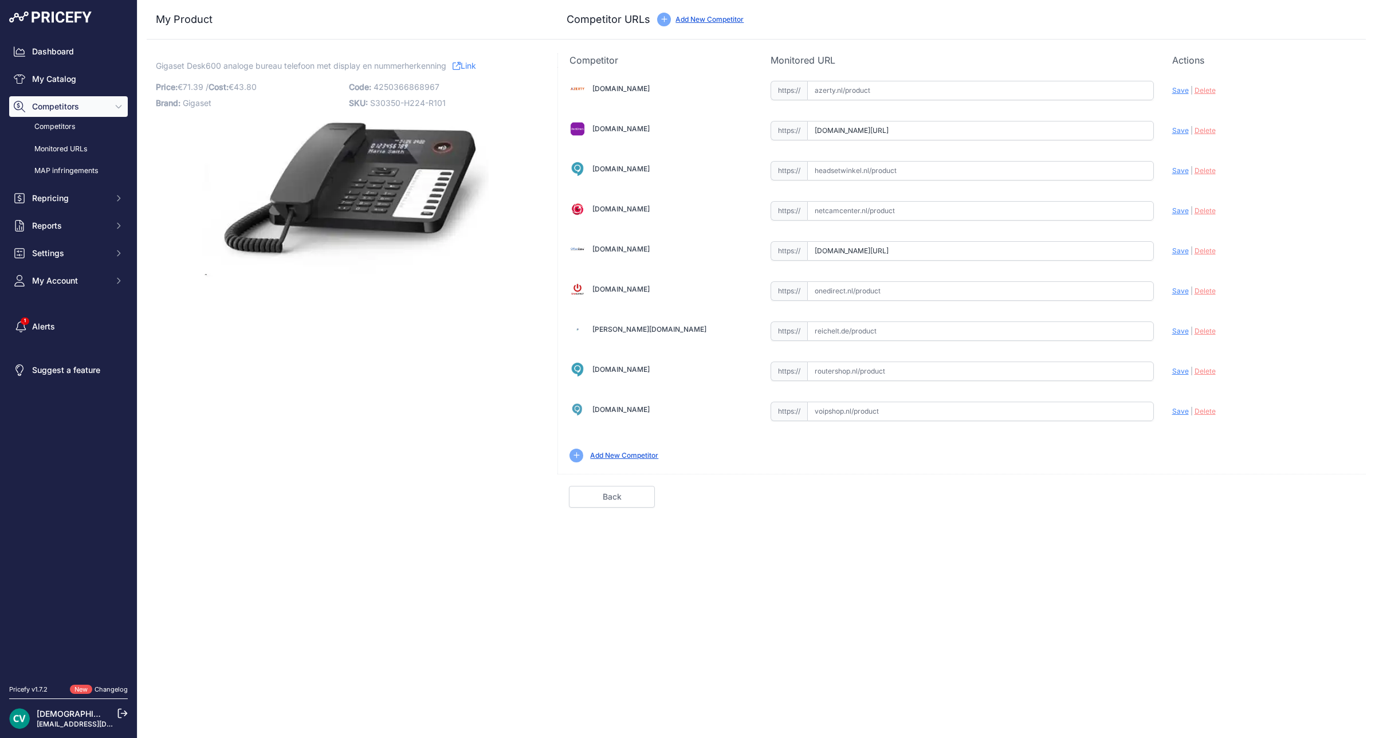
click at [1103, 129] on input "www.dectdirect.nl/nl/desk600-black.html?prirule_jdsnikfkfjsd=9409" at bounding box center [980, 130] width 347 height 19
click at [1179, 132] on span "Save" at bounding box center [1180, 130] width 17 height 9
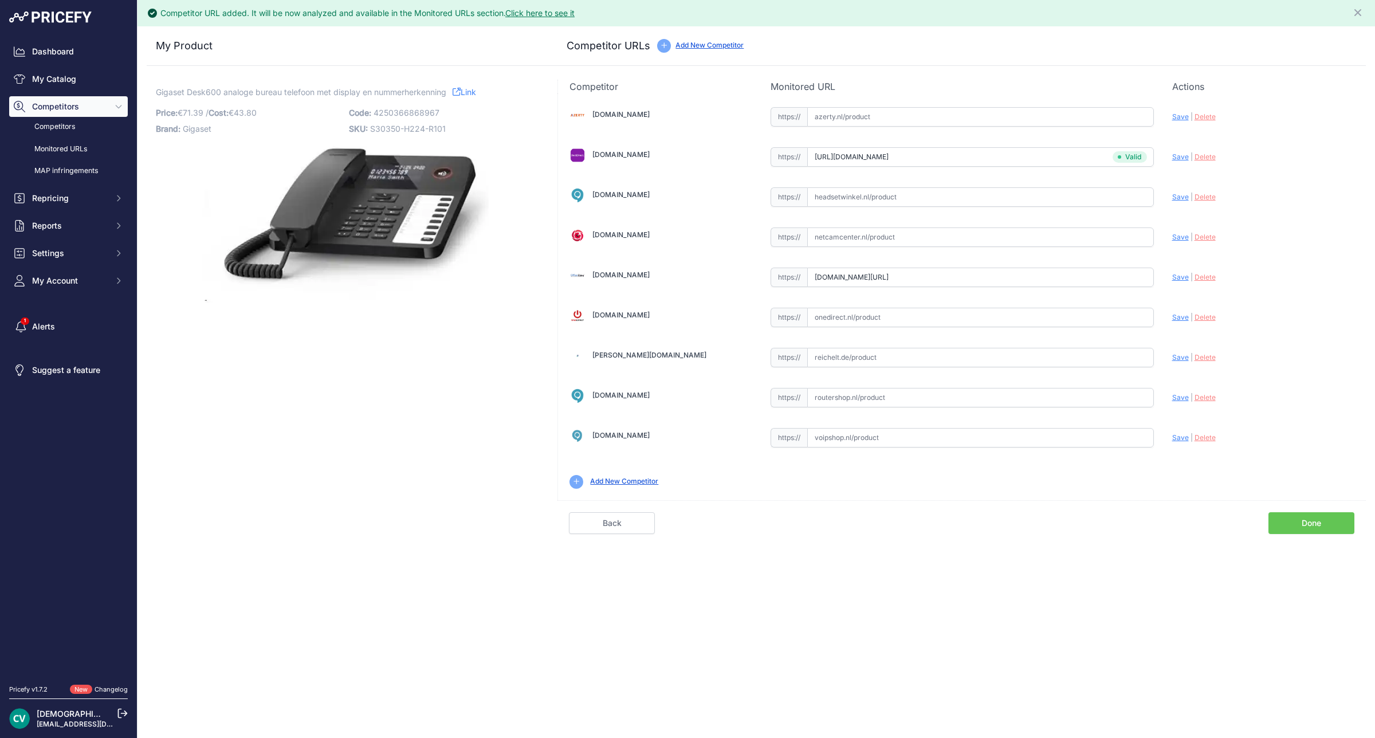
click at [1090, 159] on input "[URL][DOMAIN_NAME]" at bounding box center [980, 156] width 347 height 19
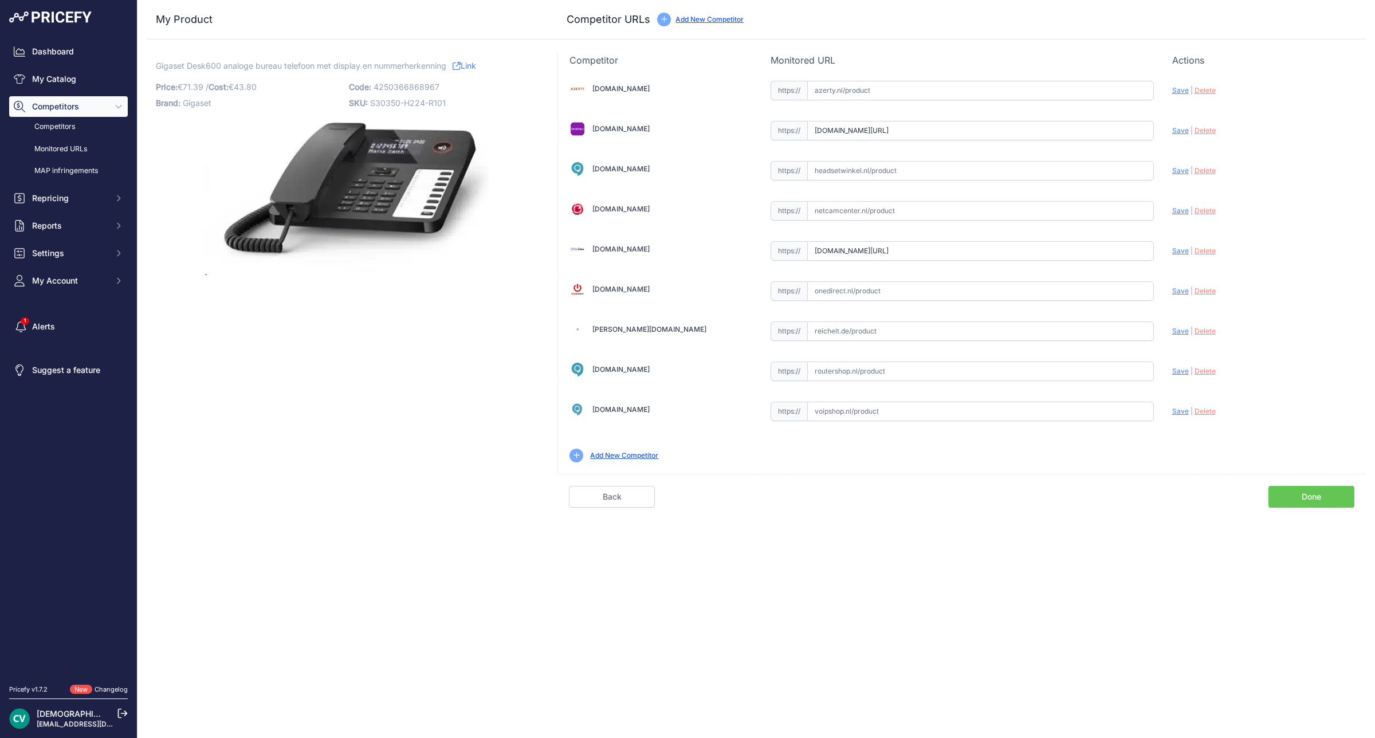
paste input "https://www.dectdirect.nl/nl/desk600-black.html"
click at [1181, 128] on span "Save" at bounding box center [1180, 130] width 17 height 9
type input "[URL][DOMAIN_NAME]"
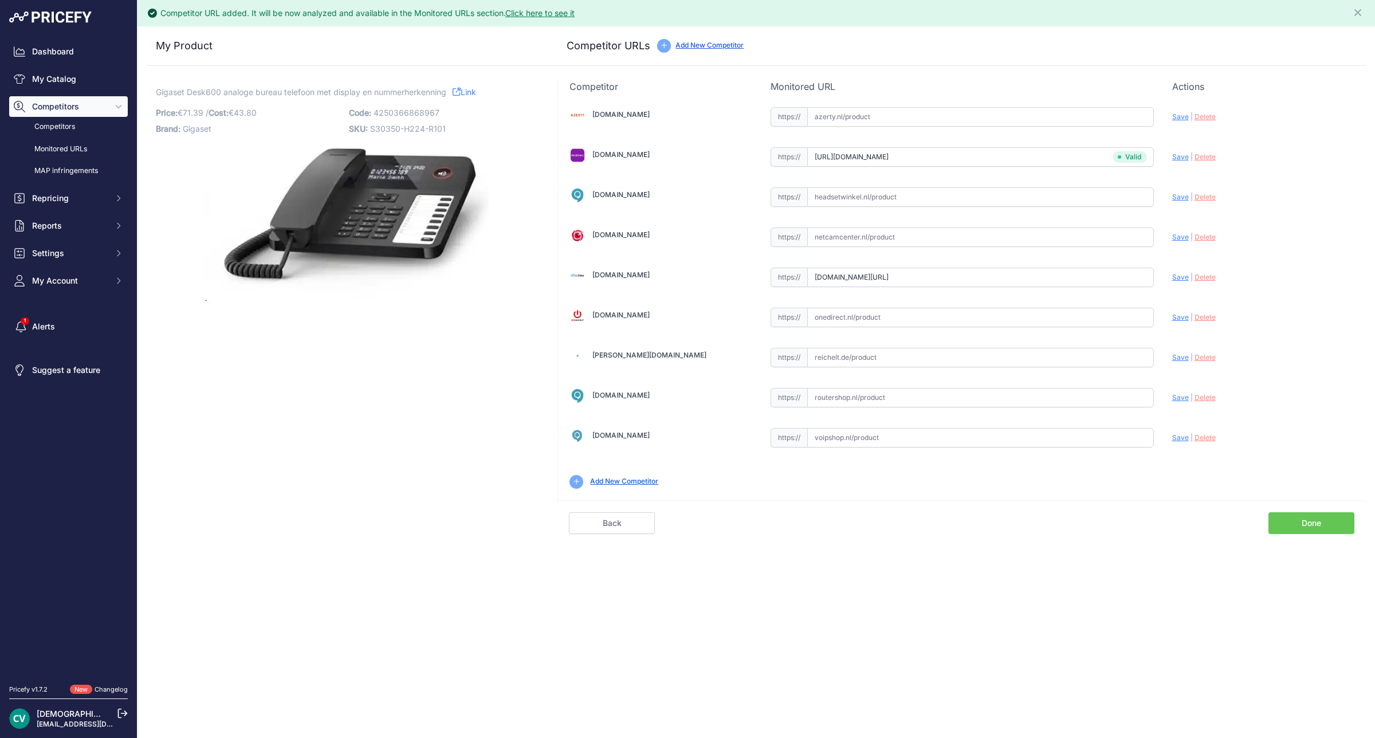
click at [1173, 275] on span "Save" at bounding box center [1180, 277] width 17 height 9
type input "[URL][DOMAIN_NAME]"
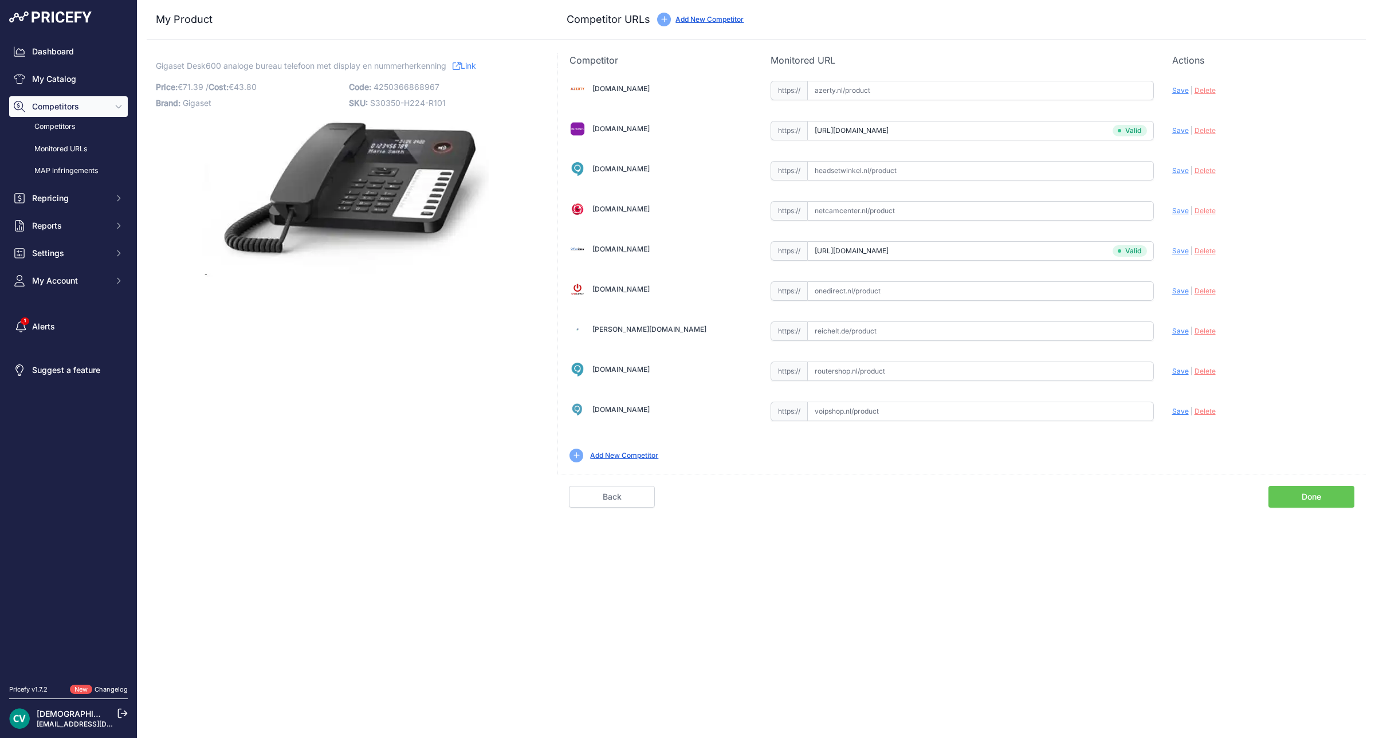
click at [1299, 505] on link "Done" at bounding box center [1311, 497] width 86 height 22
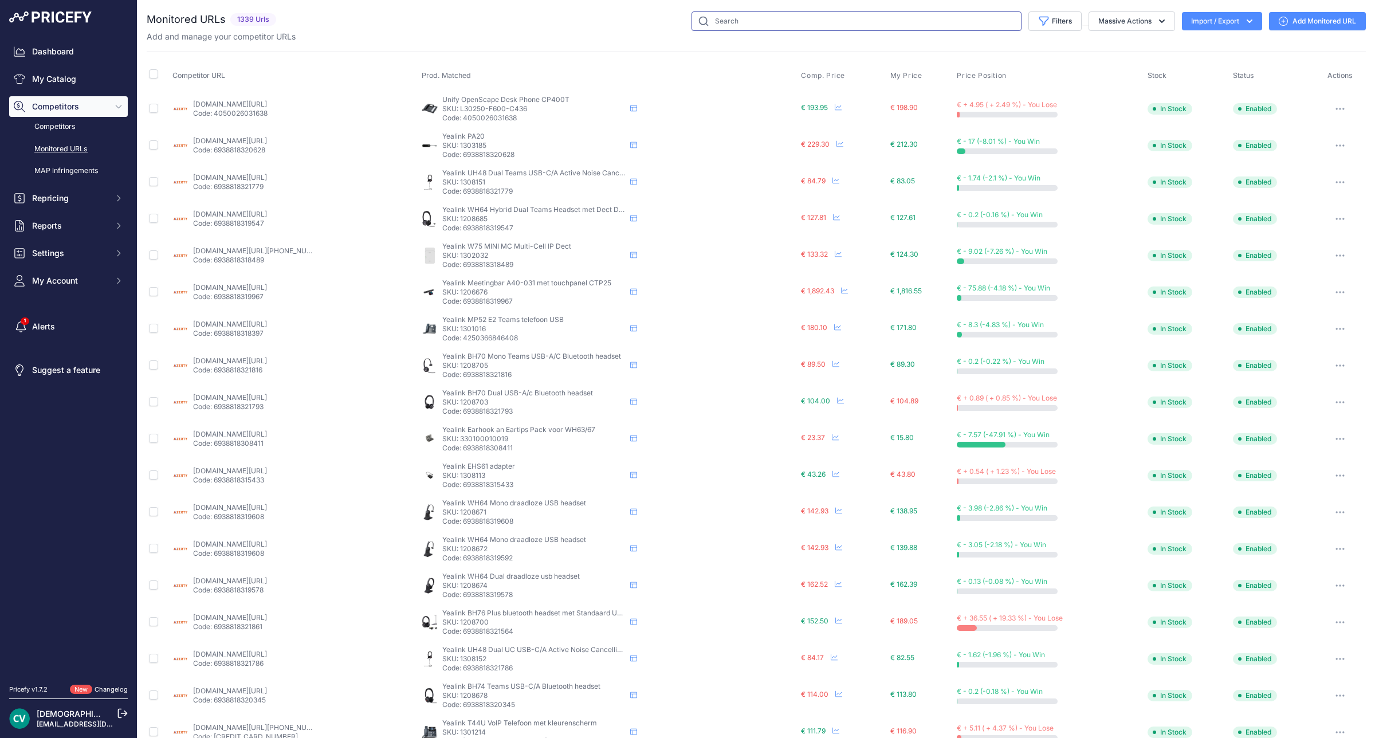
click at [748, 21] on input "text" at bounding box center [857, 20] width 330 height 19
type input "desk600"
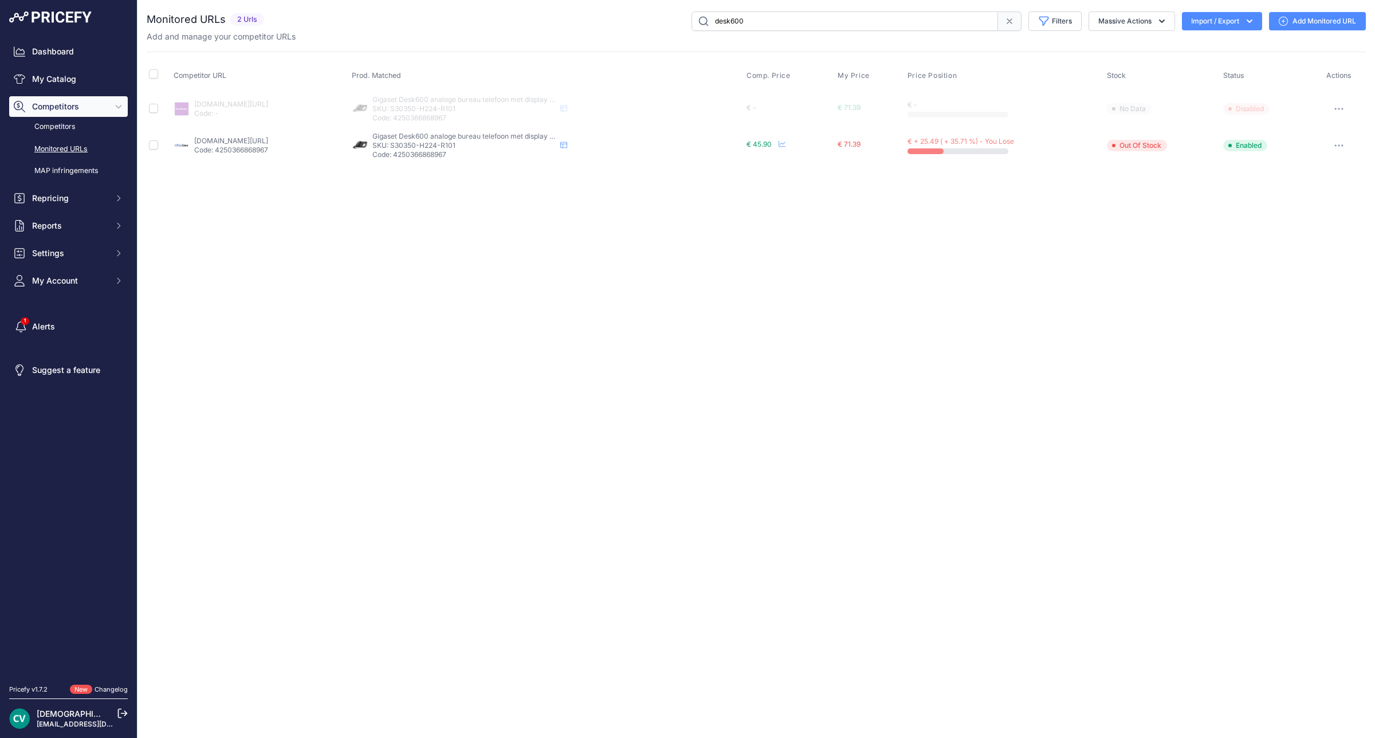
click at [1330, 111] on button "button" at bounding box center [1338, 109] width 23 height 16
click at [1299, 197] on button "Delete" at bounding box center [1309, 206] width 107 height 18
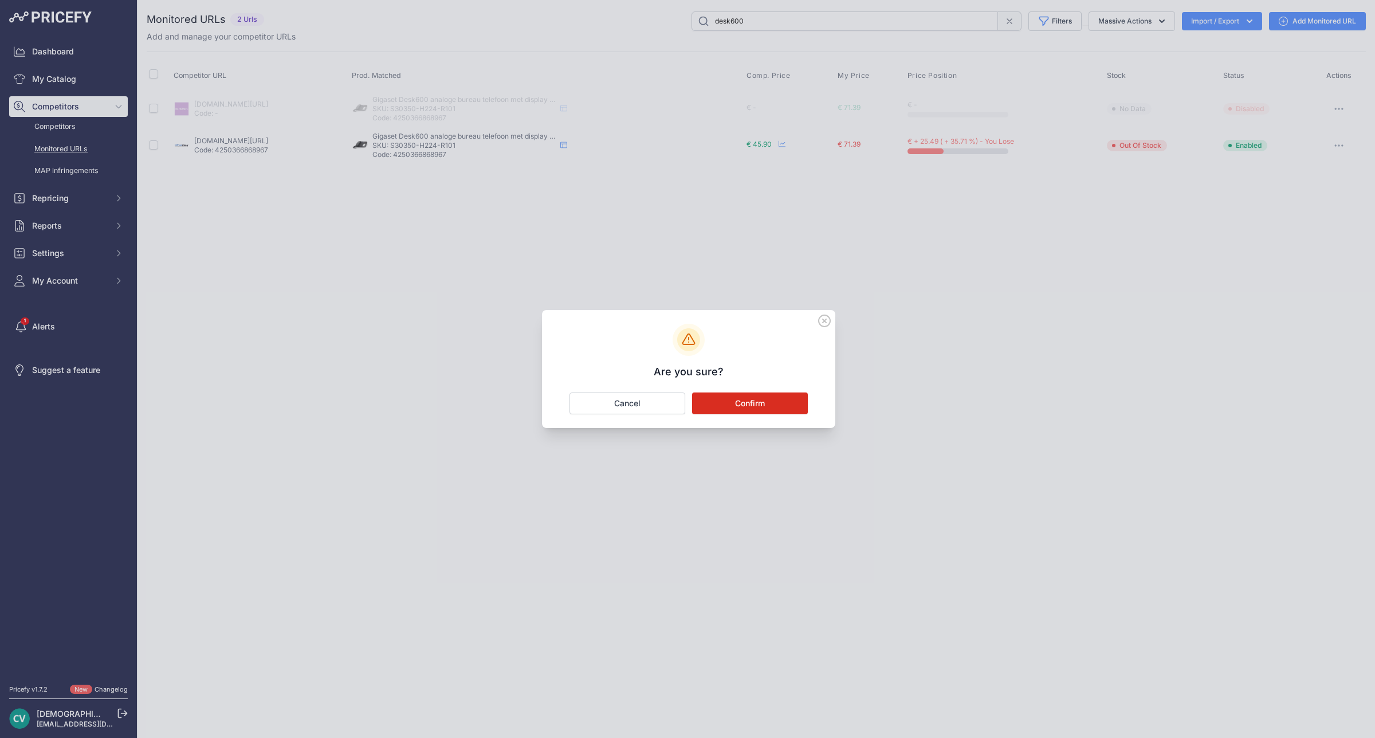
click at [819, 322] on icon at bounding box center [824, 320] width 11 height 11
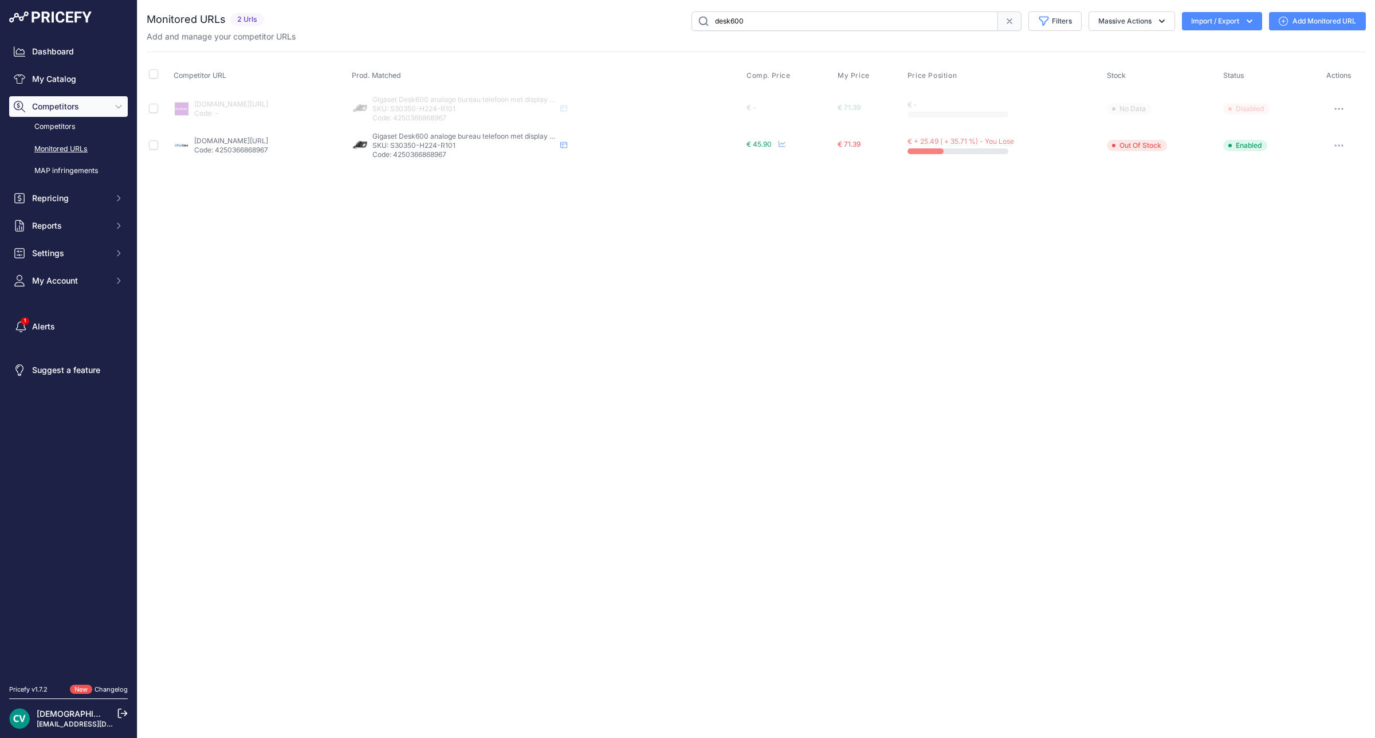
click at [1350, 105] on button "button" at bounding box center [1338, 109] width 23 height 16
click at [1299, 187] on button "Enable" at bounding box center [1309, 188] width 107 height 18
click at [1135, 386] on div "Close You are not connected to the internet." at bounding box center [757, 369] width 1238 height 738
click at [35, 84] on link "My Catalog" at bounding box center [68, 79] width 119 height 21
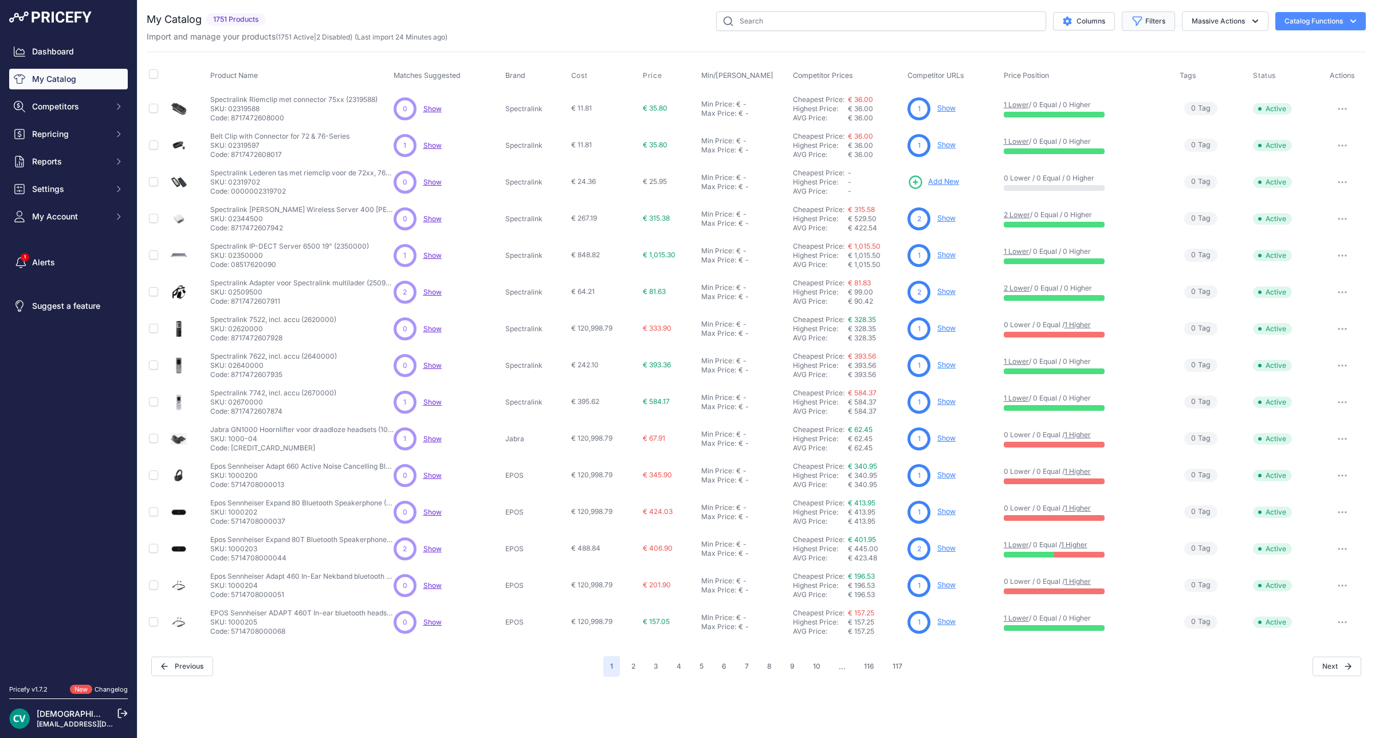
click at [1153, 24] on button "Filters" at bounding box center [1148, 20] width 53 height 19
click at [1127, 166] on select "Select an option 2N Akuvox Algo Avaya Draytek EPOS Fanvil Gigaset Gigaset pro G…" at bounding box center [1111, 160] width 110 height 19
select select "Gigaset"
click at [1056, 152] on select "Select an option 2N Akuvox Algo Avaya Draytek EPOS Fanvil Gigaset Gigaset pro G…" at bounding box center [1111, 160] width 110 height 19
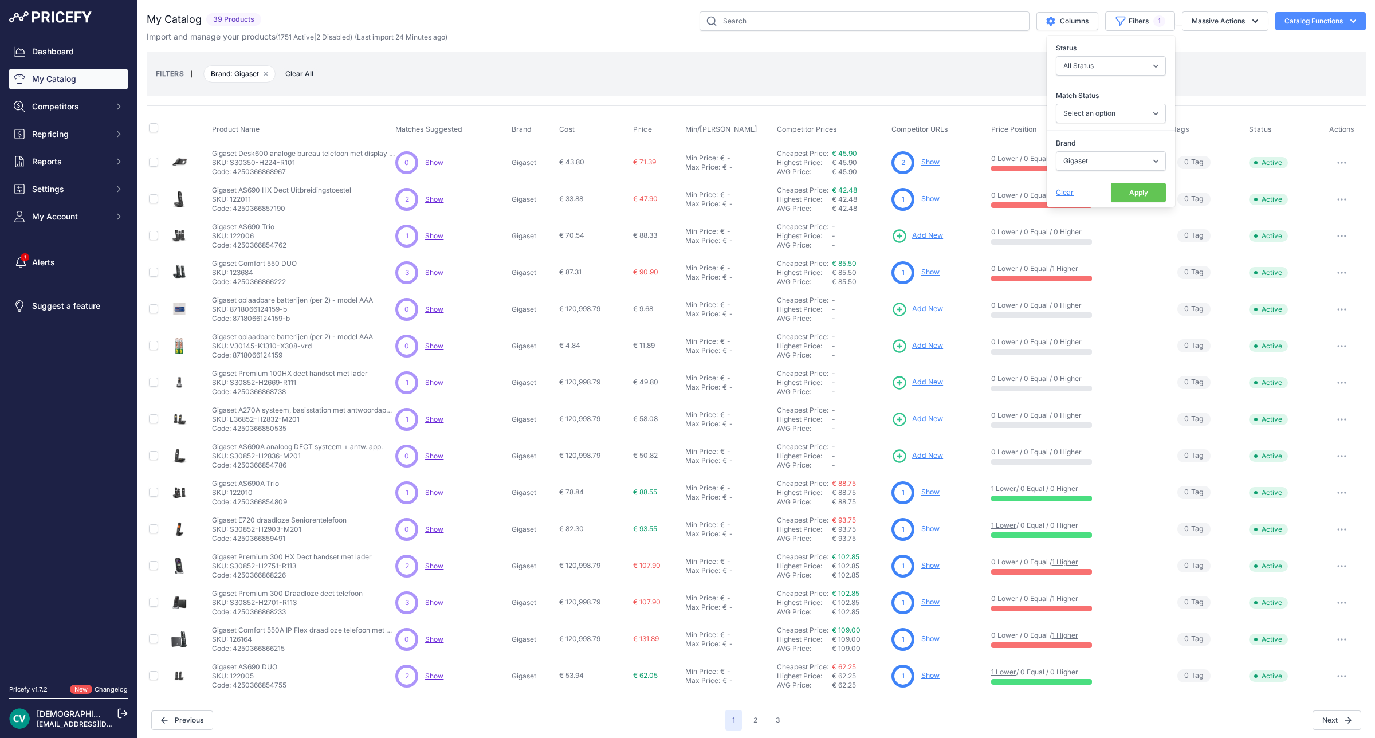
click at [1129, 195] on button "Apply" at bounding box center [1138, 192] width 55 height 19
click at [279, 208] on p "Code: 4250366857190" at bounding box center [281, 208] width 139 height 9
copy p "4250366857190"
click at [281, 244] on p "Code: 4250366854762" at bounding box center [249, 245] width 74 height 9
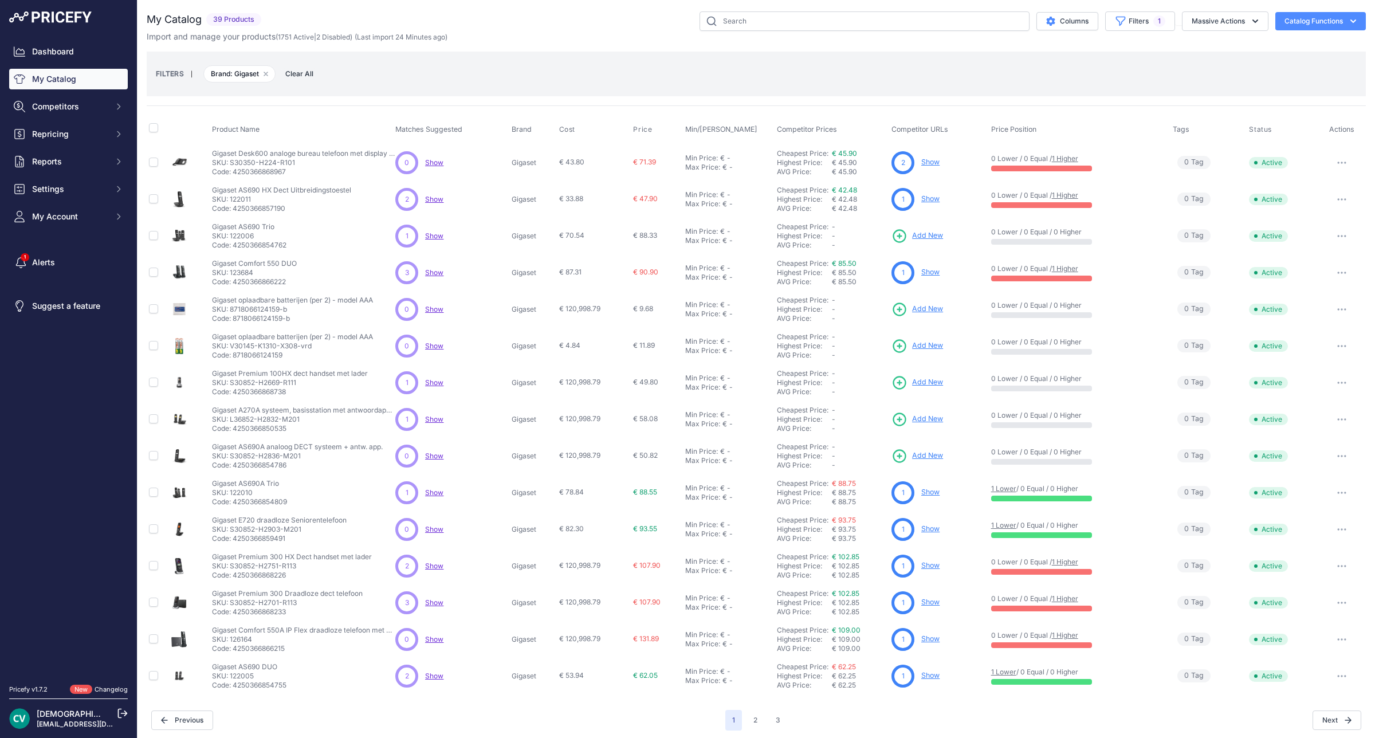
click at [281, 244] on p "Code: 4250366854762" at bounding box center [249, 245] width 74 height 9
copy p "4250366854762"
click at [922, 242] on link "Add New" at bounding box center [917, 236] width 52 height 16
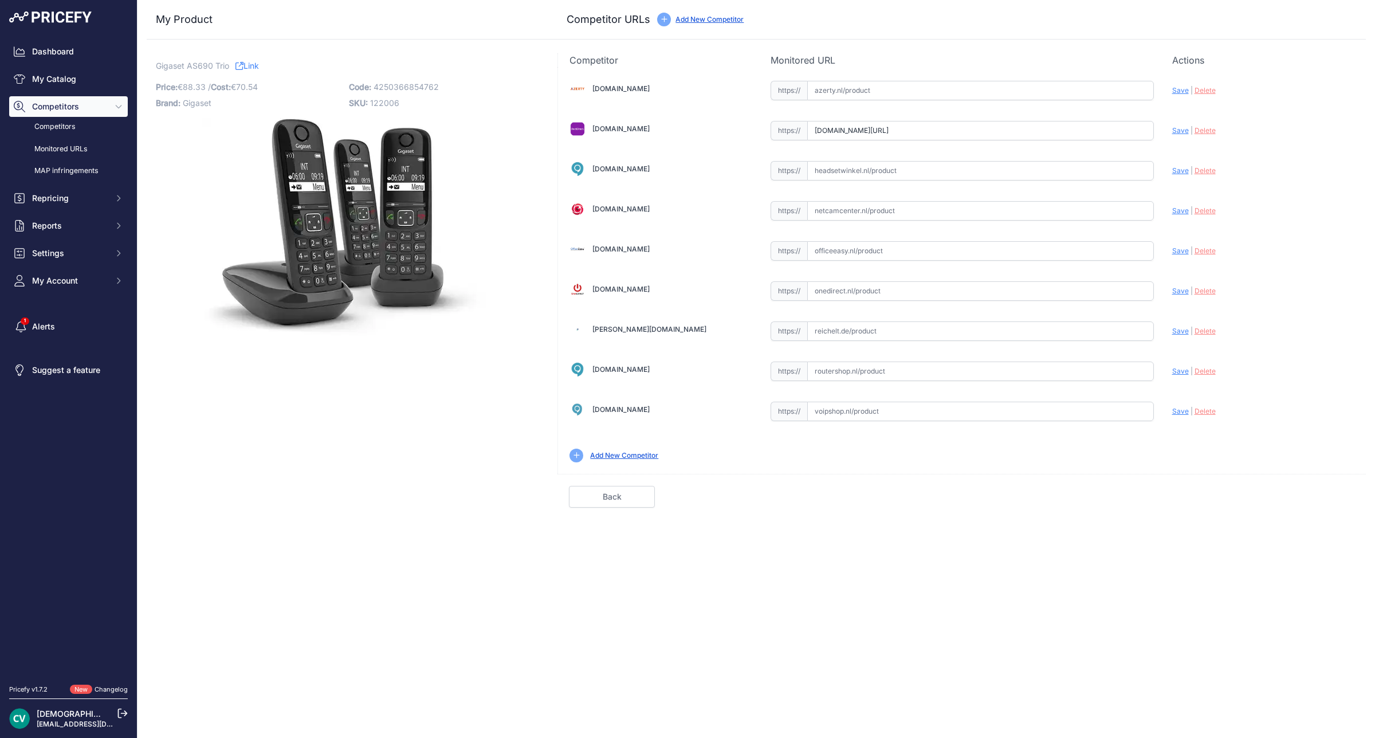
click at [1073, 130] on input "[DOMAIN_NAME][URL]" at bounding box center [980, 130] width 347 height 19
paste input "https://www.dectdirect.nl/nl/as690-trio.html"
click at [1185, 130] on span "Save" at bounding box center [1180, 130] width 17 height 9
type input "https://www.dectdirect.nl/nl/as690-trio.html?prirule_jdsnikfkfjsd=9409"
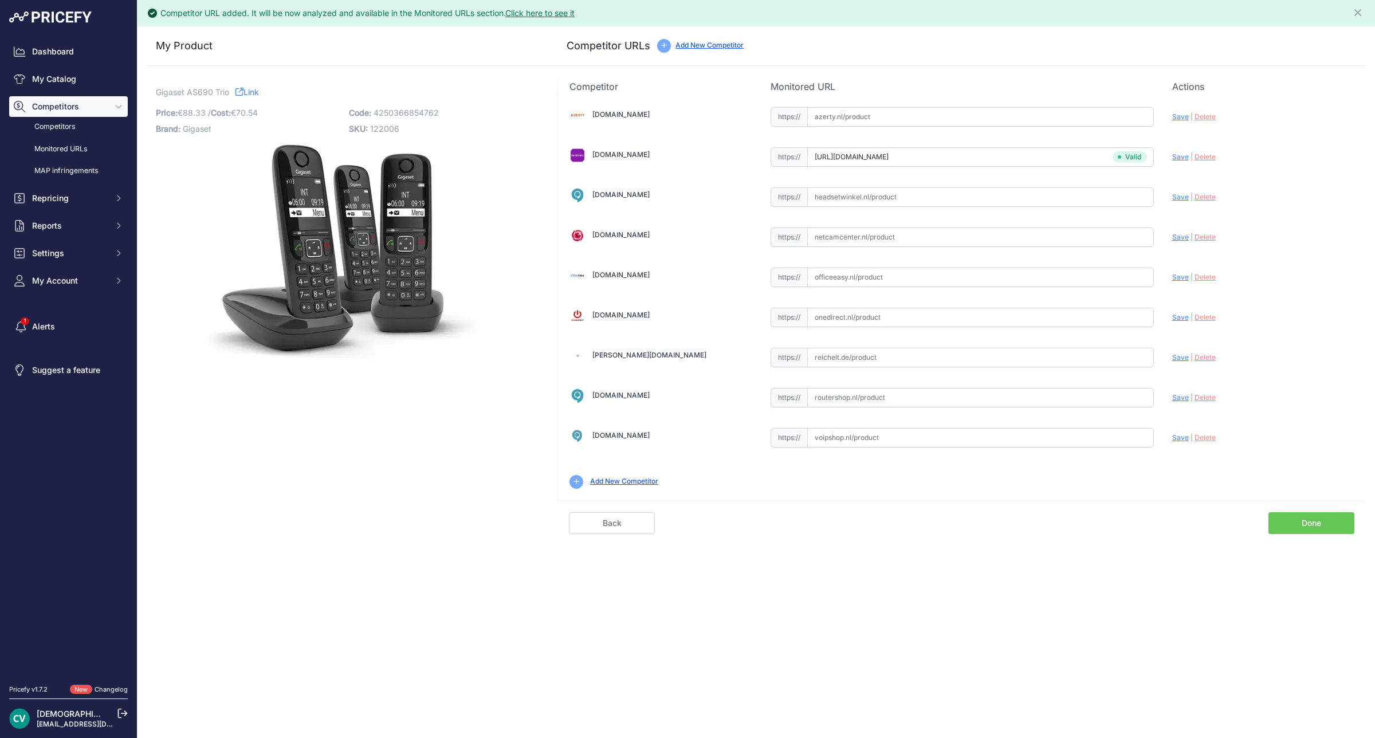
click at [1319, 543] on div "Competitor URL added. It will be now analyzed and available in the Monitored UR…" at bounding box center [757, 369] width 1238 height 738
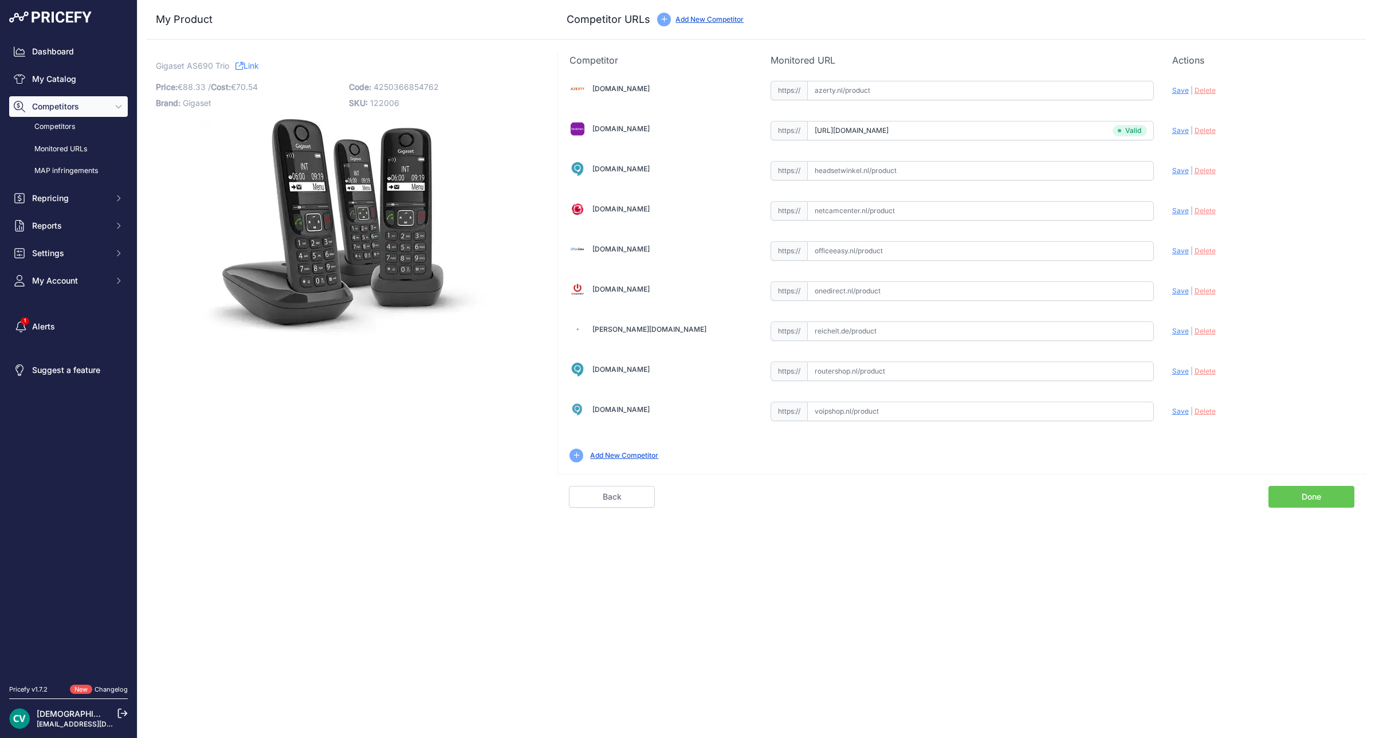
click at [1334, 491] on link "Done" at bounding box center [1311, 497] width 86 height 22
click at [1322, 502] on link "Done" at bounding box center [1311, 497] width 86 height 22
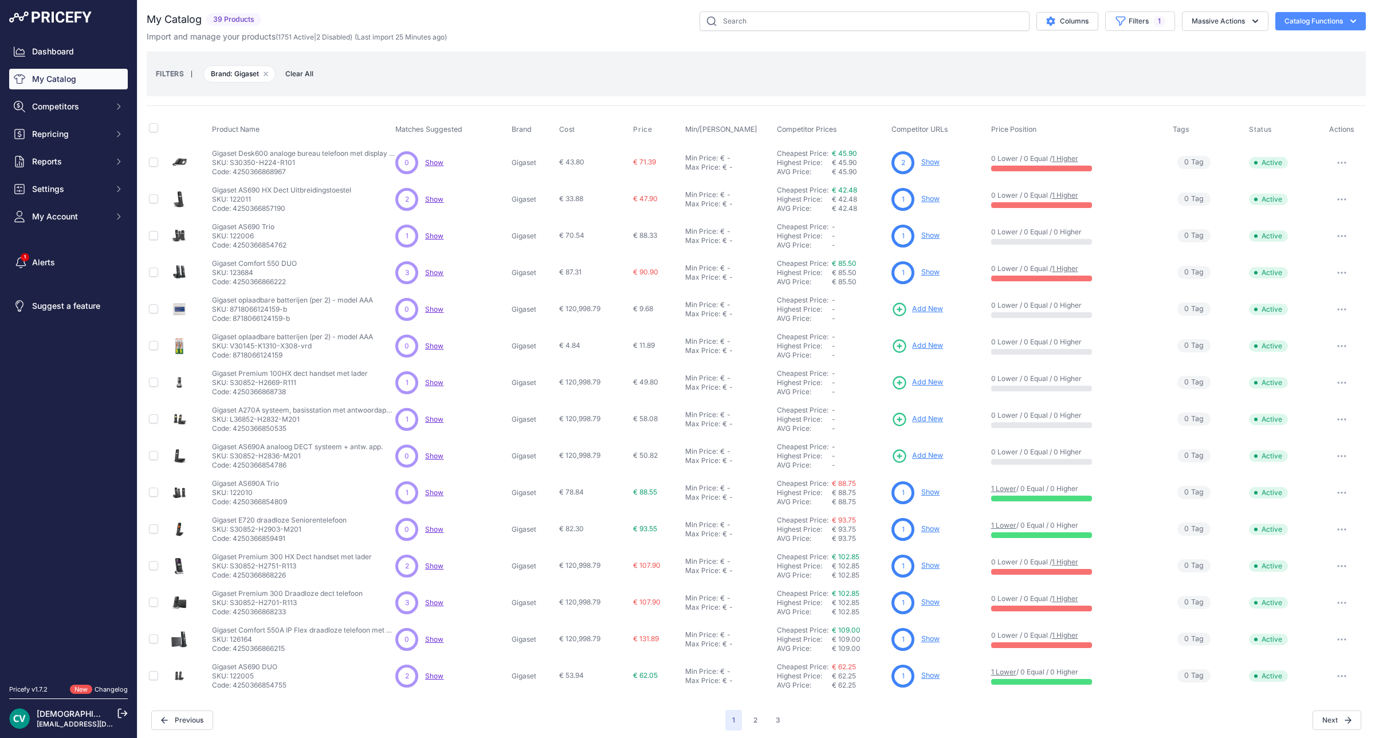
click at [271, 391] on p "Code: 4250366868738" at bounding box center [290, 391] width 156 height 9
copy p "4250366868738"
click at [927, 386] on span "Add New" at bounding box center [927, 382] width 31 height 11
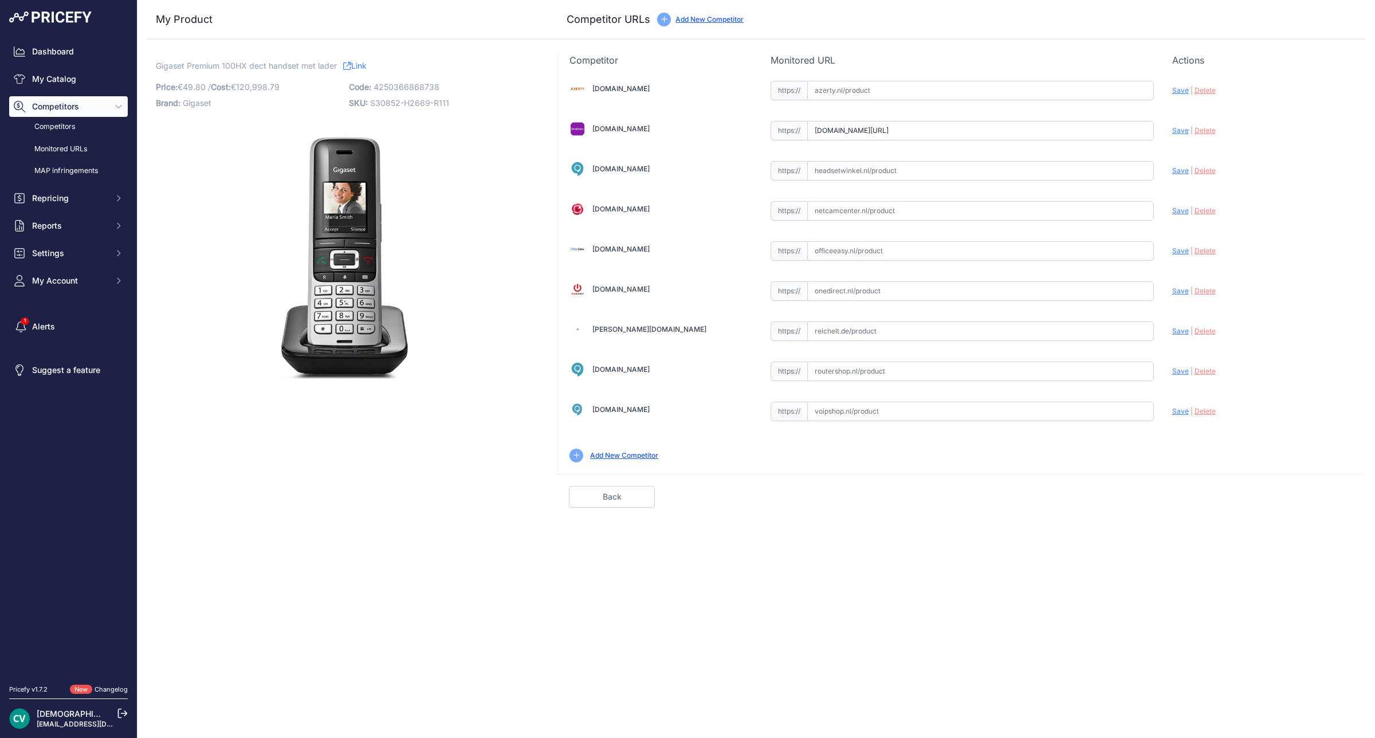
click at [971, 129] on input "www.dectdirect.nl/nl/premium-100hx-im.html?prirule_jdsnikfkfjsd=9409" at bounding box center [980, 130] width 347 height 19
paste input "https://www.dectdirect.nl/nl/premium-100hx-im.html"
click at [1172, 133] on span "Save" at bounding box center [1180, 130] width 17 height 9
type input "https://www.dectdirect.nl/nl/premium-100hx-im.html?prirule_jdsnikfkfjsd=9409"
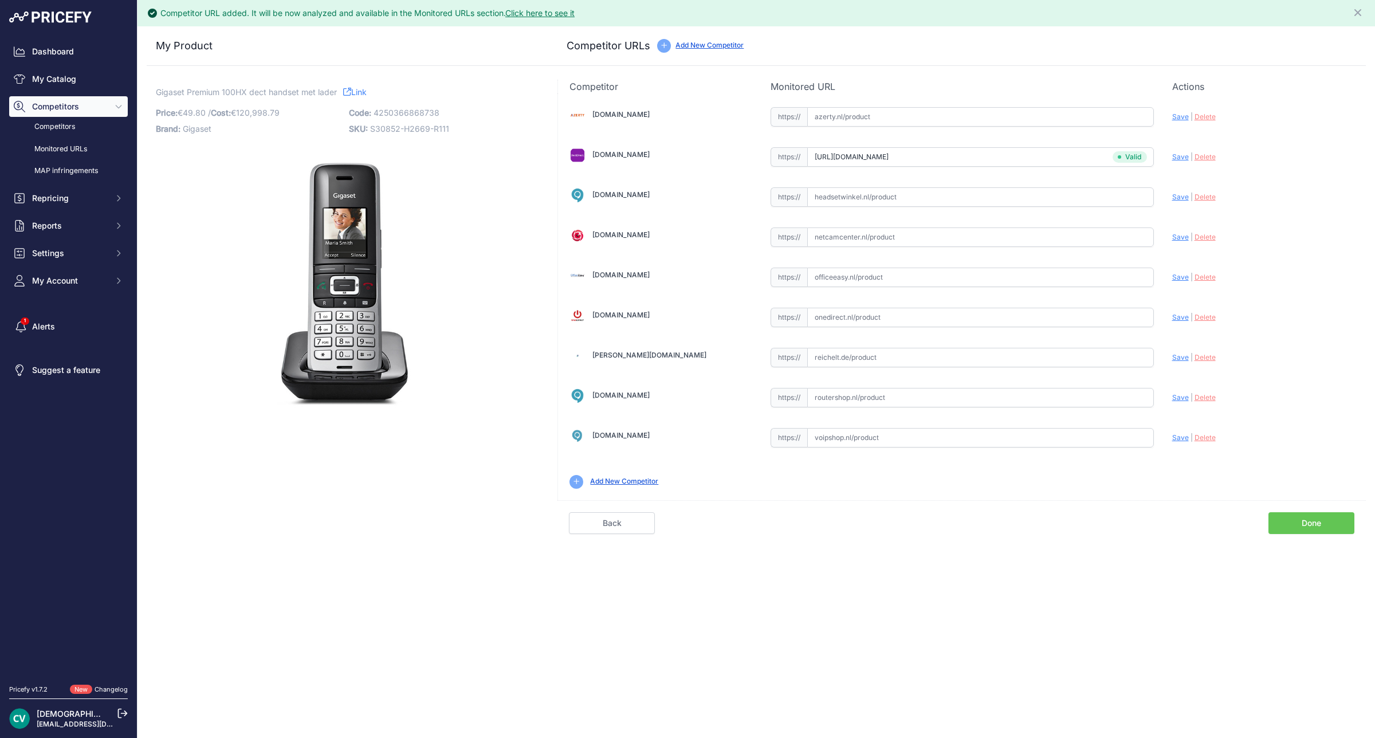
click at [1327, 534] on link "Done" at bounding box center [1311, 523] width 86 height 22
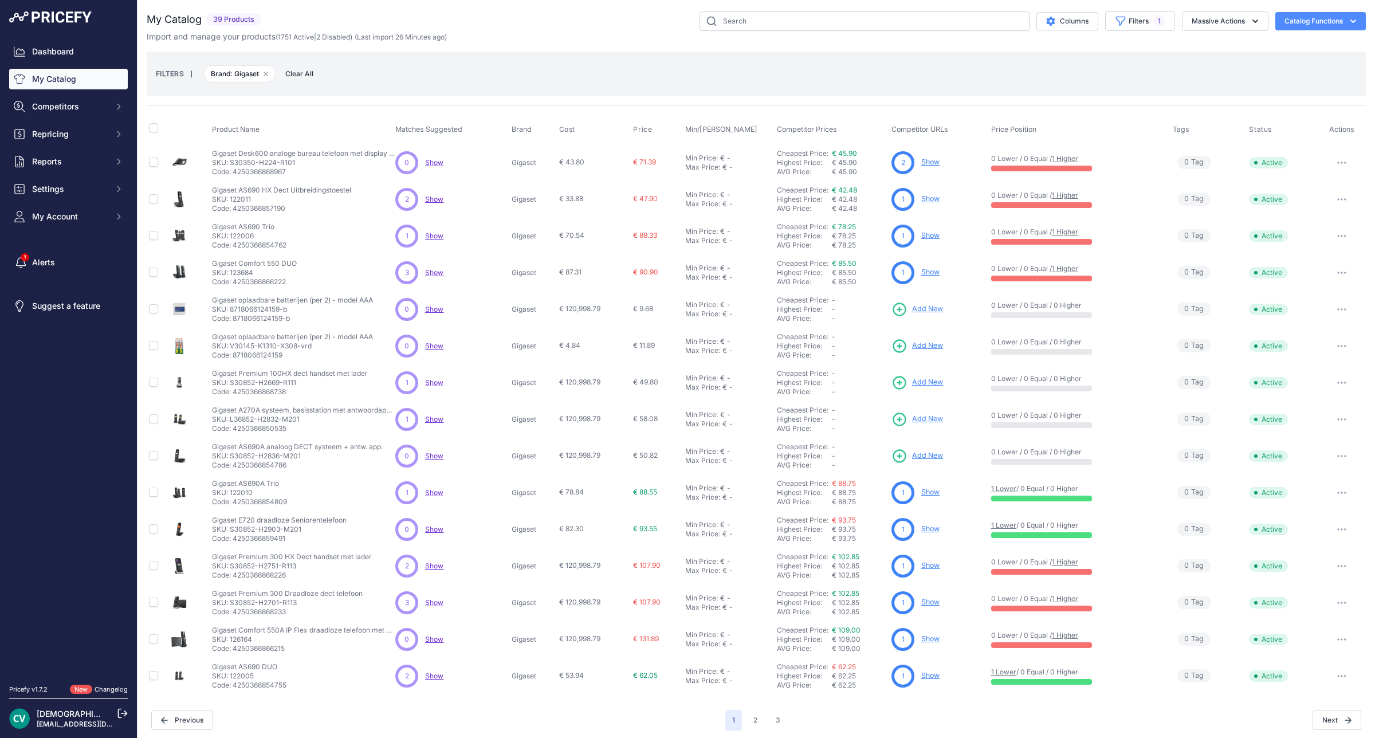
scroll to position [3, 0]
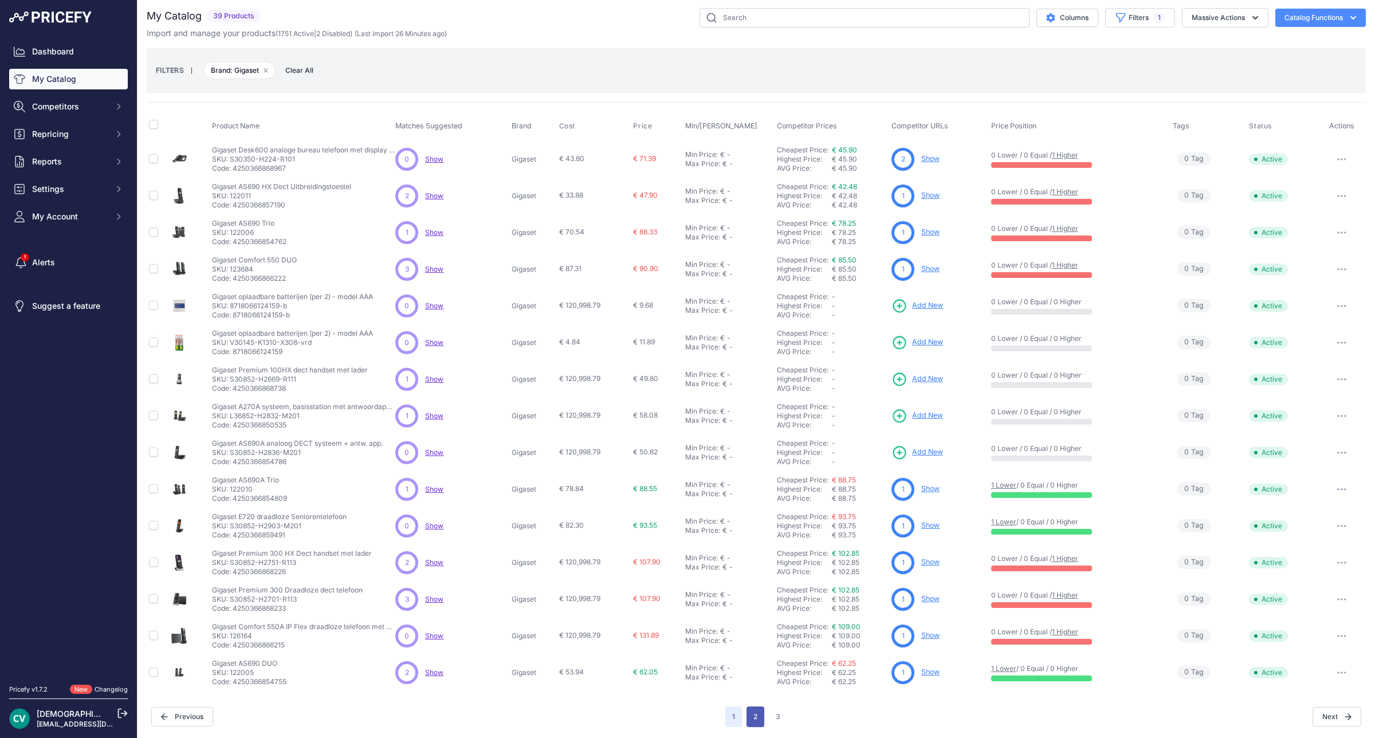
click at [749, 715] on button "2" at bounding box center [756, 716] width 18 height 21
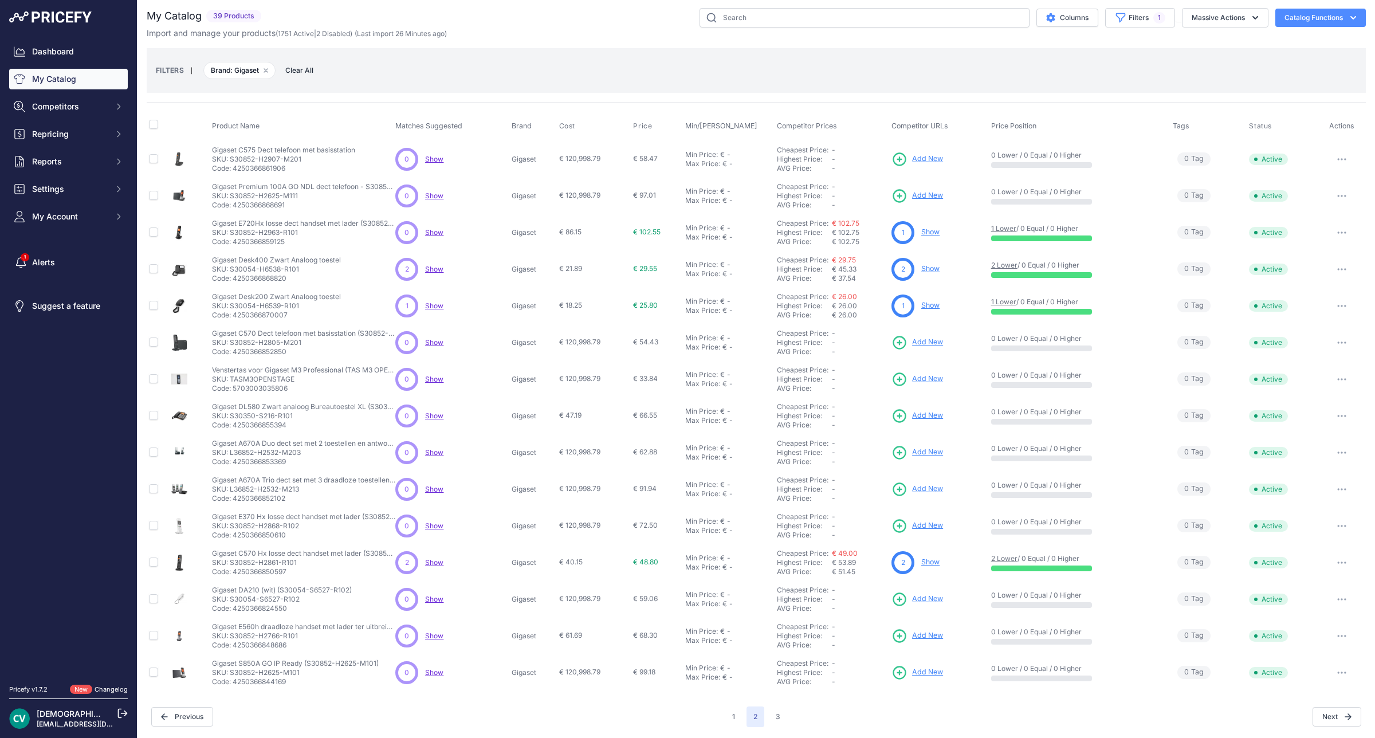
click at [787, 712] on div "Next" at bounding box center [1074, 716] width 574 height 19
click at [772, 714] on button "3" at bounding box center [778, 716] width 18 height 21
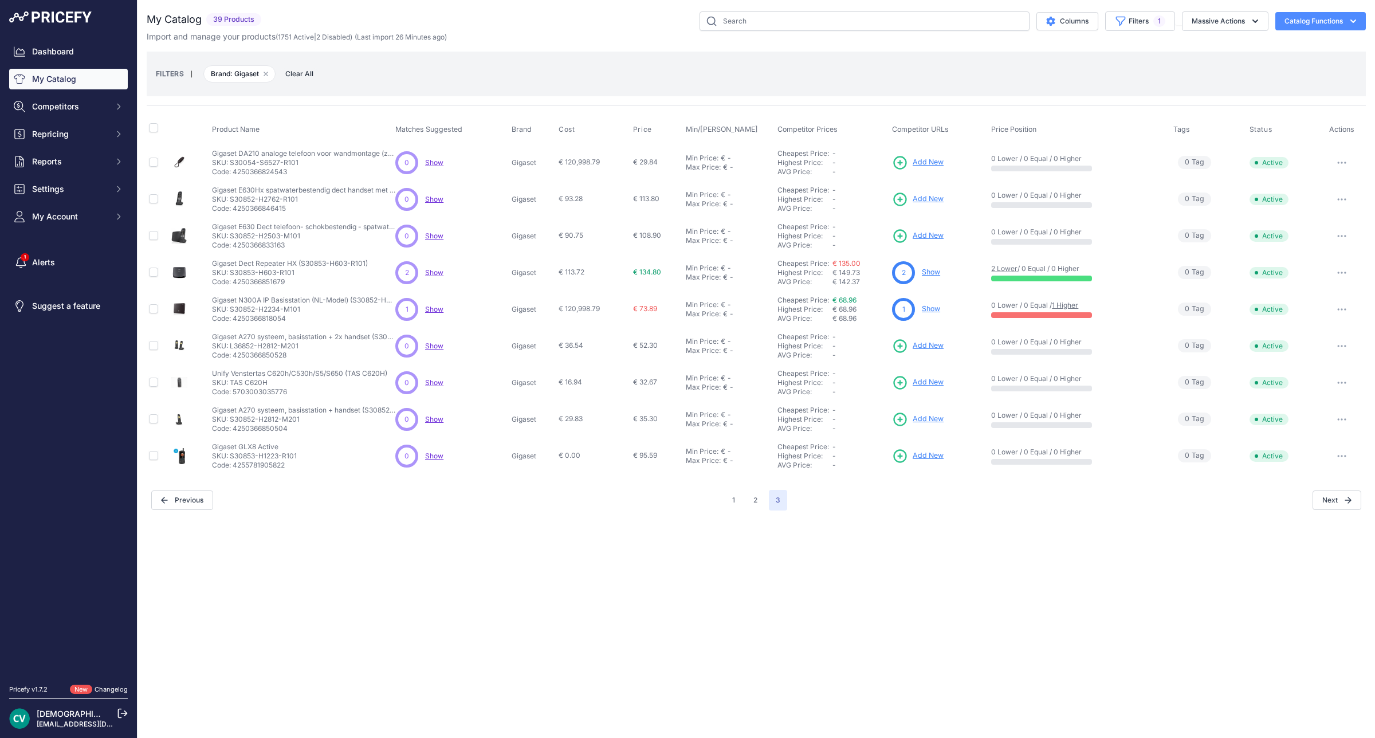
click at [267, 465] on p "Code: 4255781905822" at bounding box center [254, 465] width 85 height 9
copy p "4255781905822"
click at [954, 487] on div "My Catalog 39 Products" at bounding box center [756, 260] width 1219 height 499
click at [948, 485] on div "My Catalog 39 Products" at bounding box center [756, 260] width 1219 height 499
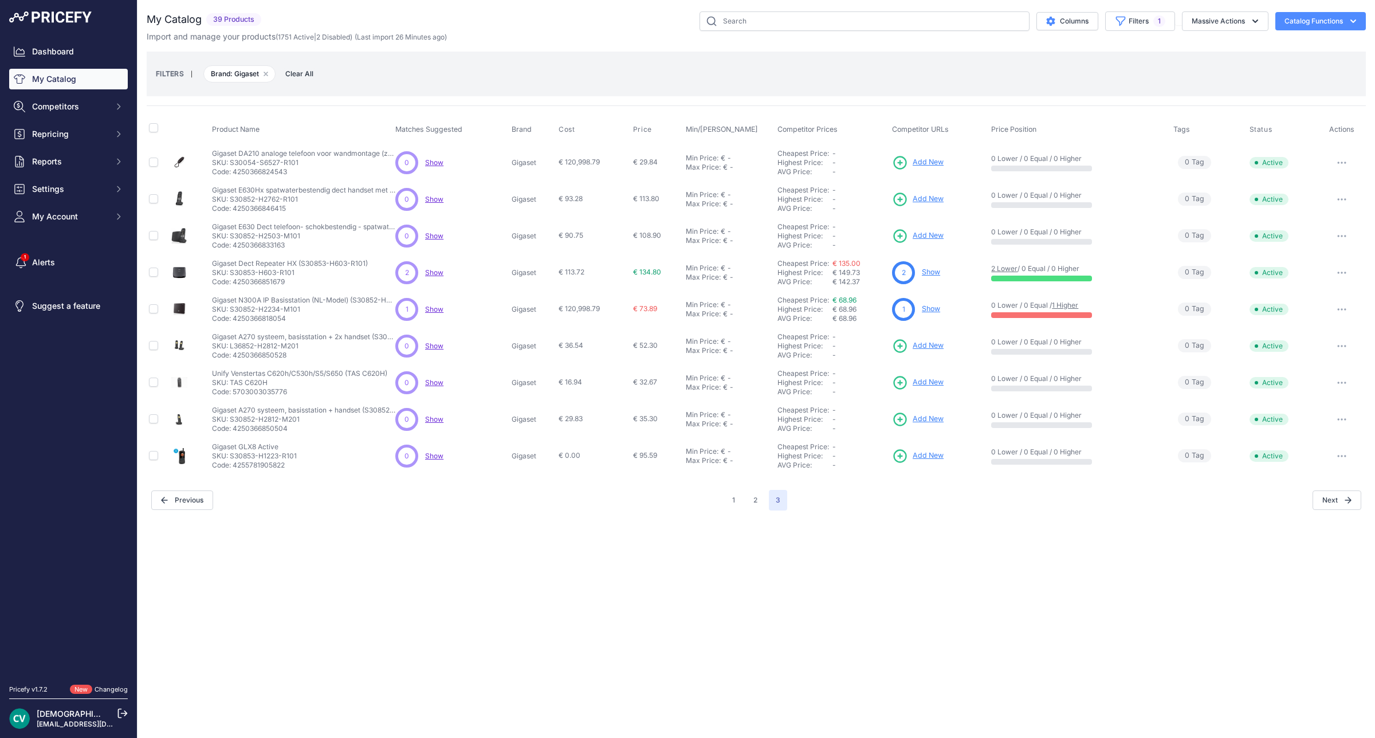
click at [938, 459] on span "Add New" at bounding box center [928, 455] width 31 height 11
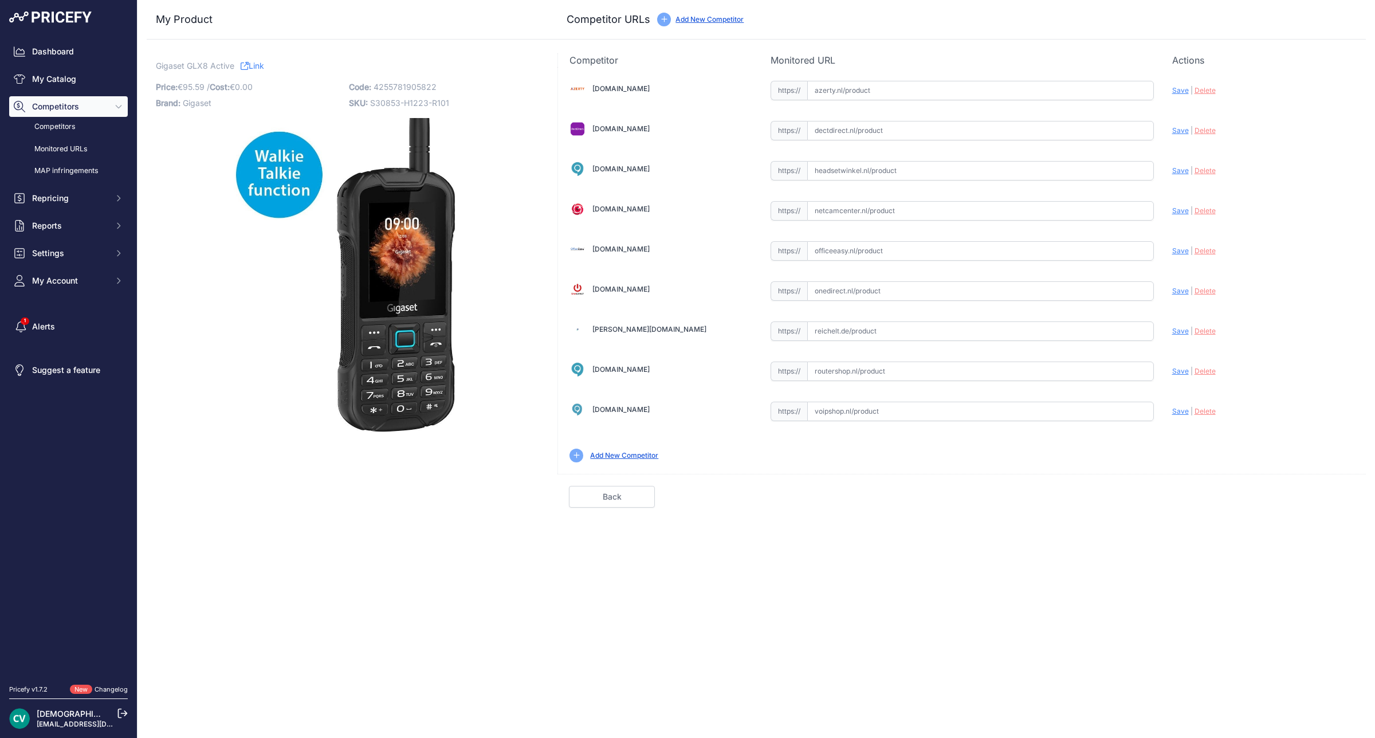
click at [963, 131] on input "text" at bounding box center [980, 130] width 347 height 19
click at [941, 132] on input "text" at bounding box center [980, 130] width 347 height 19
paste input "https://www.dectdirect.nl/nl/glx8-active.html"
click at [1176, 132] on span "Save" at bounding box center [1180, 130] width 17 height 9
type input "https://www.dectdirect.nl/nl/glx8-active.html?prirule_jdsnikfkfjsd=9409"
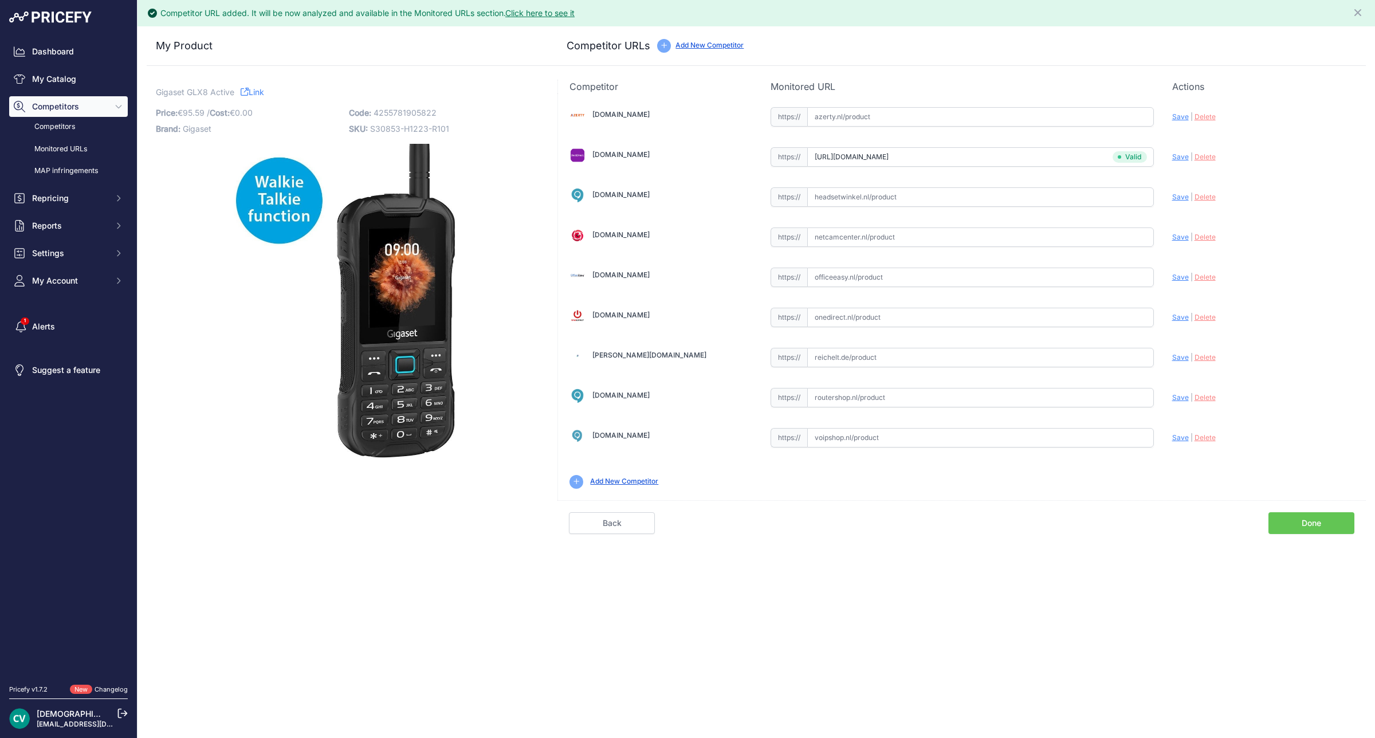
click at [1321, 534] on link "Done" at bounding box center [1311, 523] width 86 height 22
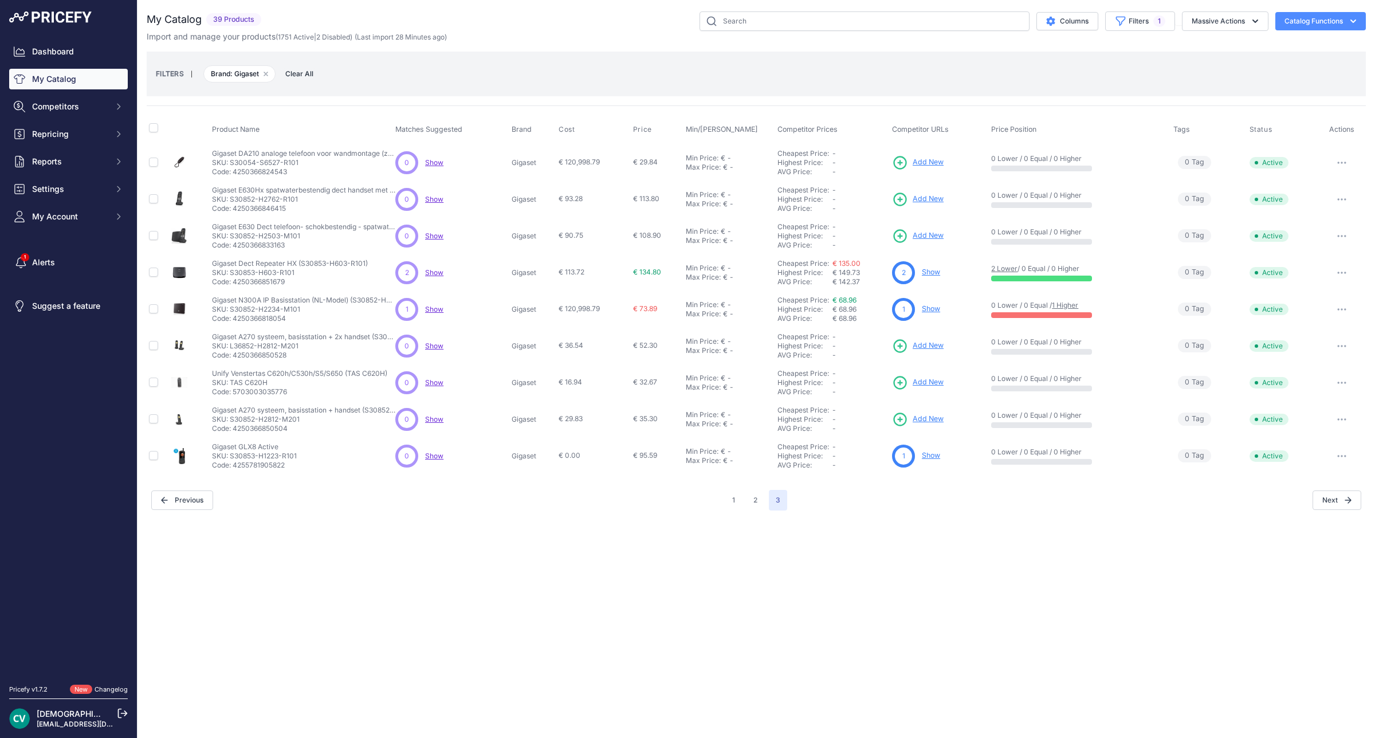
click at [265, 247] on p "Code: 4250366833163" at bounding box center [303, 245] width 183 height 9
copy p "4250366833163"
click at [934, 228] on link "Add New" at bounding box center [918, 236] width 52 height 16
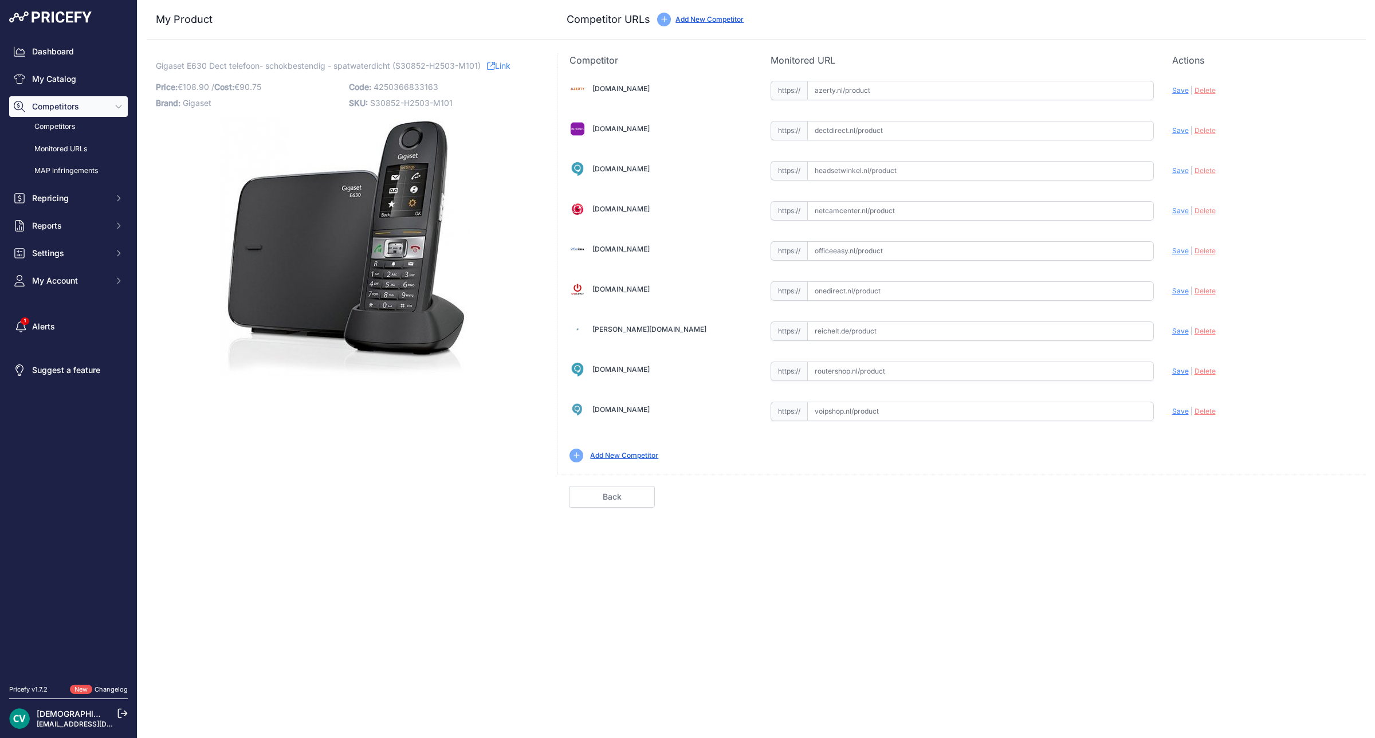
click at [984, 127] on input "text" at bounding box center [980, 130] width 347 height 19
paste input "[URL][DOMAIN_NAME]"
click at [1179, 96] on div "Update Profile Save | [GEOGRAPHIC_DATA] Analyzing" at bounding box center [1263, 87] width 182 height 18
click at [1176, 414] on span "Save" at bounding box center [1180, 411] width 17 height 9
click at [1173, 135] on span "Save" at bounding box center [1180, 130] width 17 height 9
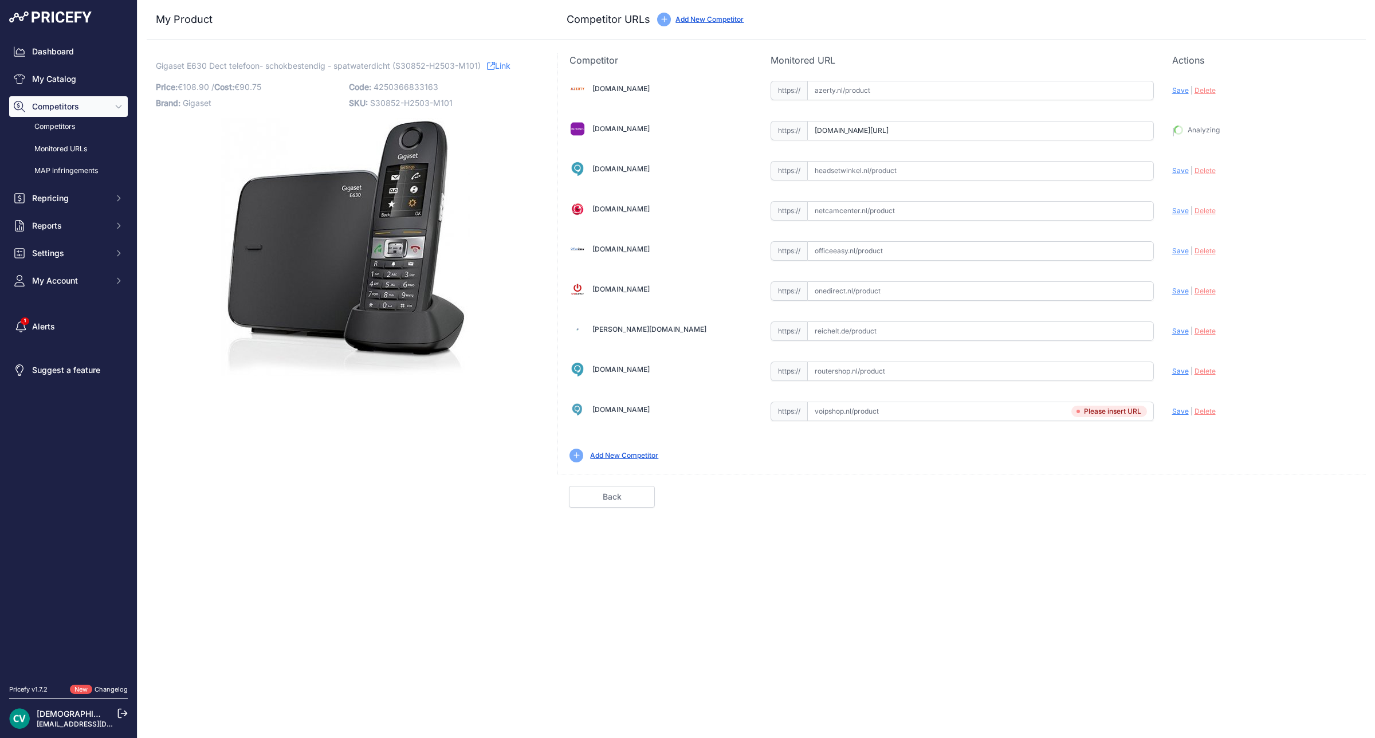
type input "https://www.dectdirect.nl/de/gigaset-e630-black.html?prirule_jdsnikfkfjsd=9409"
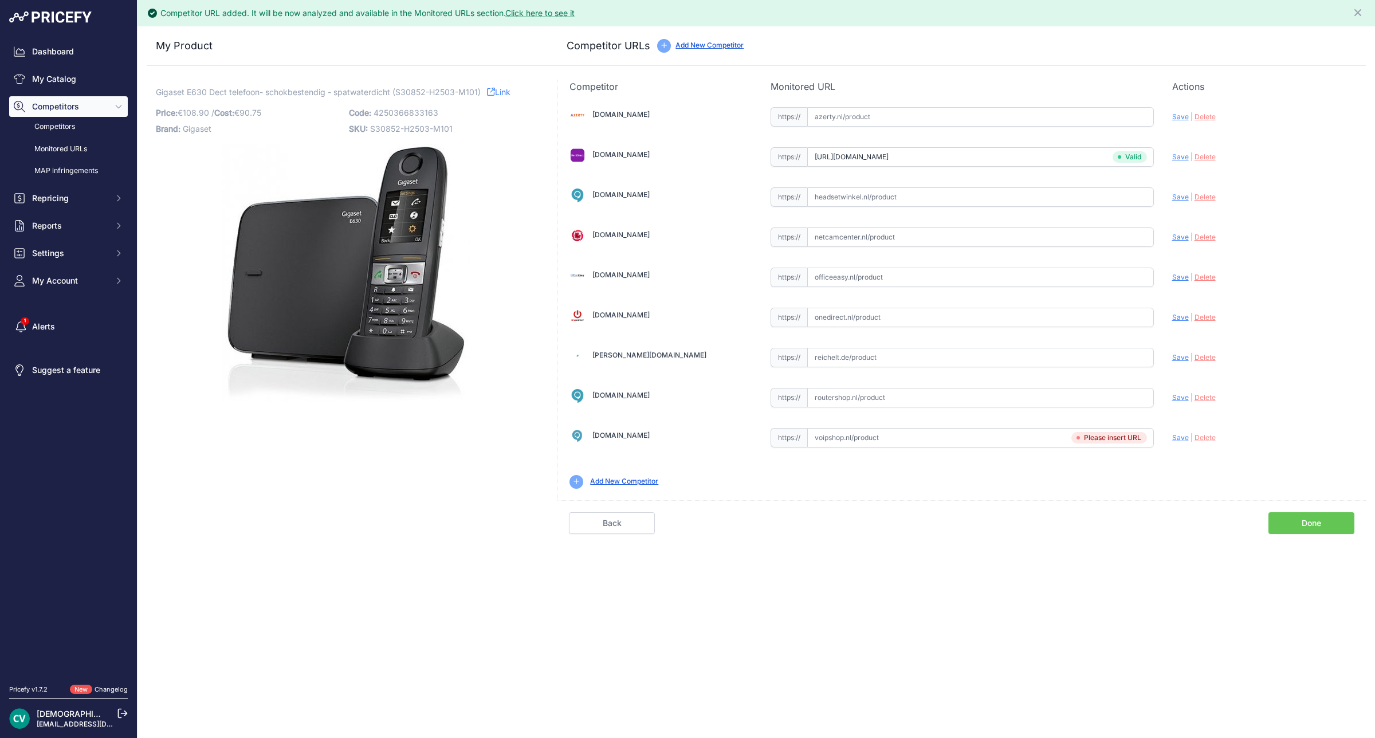
click at [1315, 533] on link "Done" at bounding box center [1311, 523] width 86 height 22
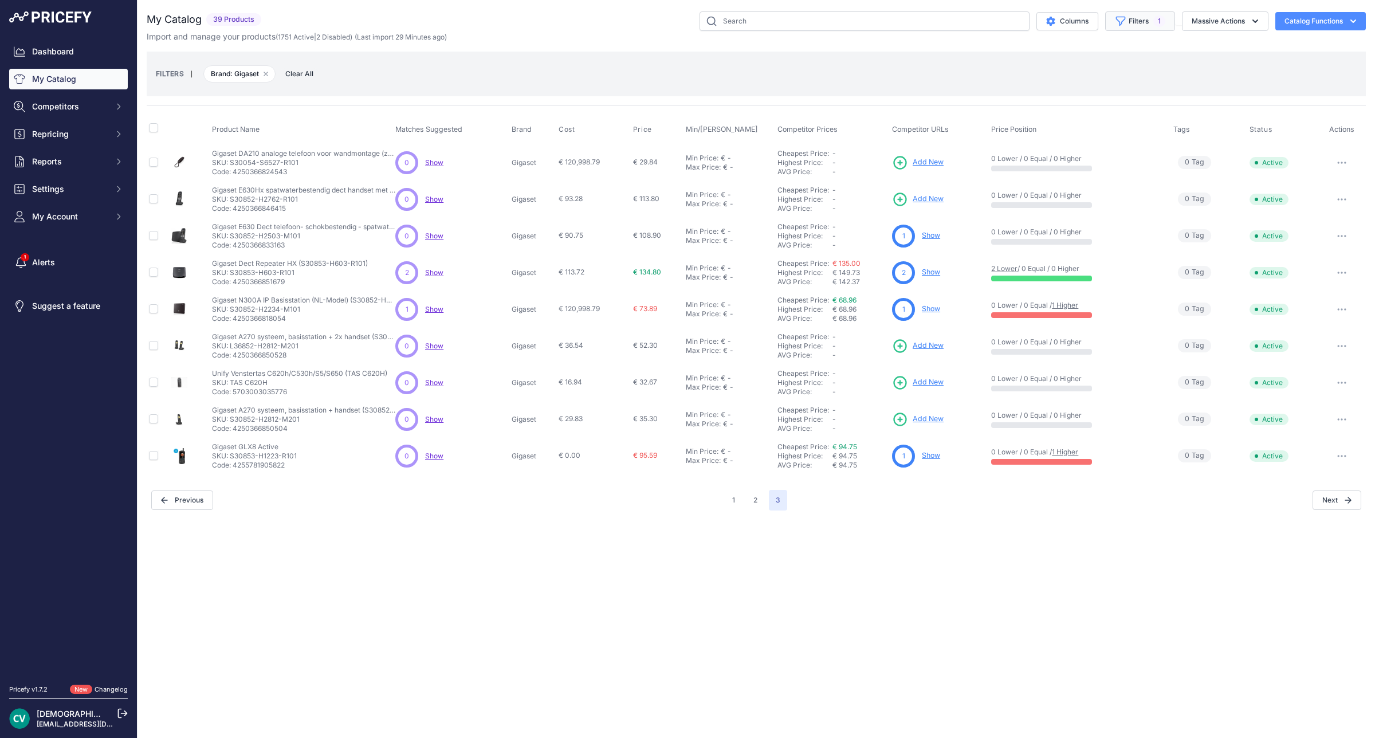
click at [1145, 20] on button "Filters 1" at bounding box center [1140, 20] width 70 height 19
click at [1133, 161] on select "Select an option 2N Akuvox Algo Avaya Draytek EPOS Fanvil Gigaset Gigaset pro G…" at bounding box center [1111, 160] width 110 height 19
select select "Akuvox"
click at [1056, 152] on select "Select an option 2N Akuvox Algo Avaya Draytek EPOS Fanvil Gigaset Gigaset pro G…" at bounding box center [1111, 160] width 110 height 19
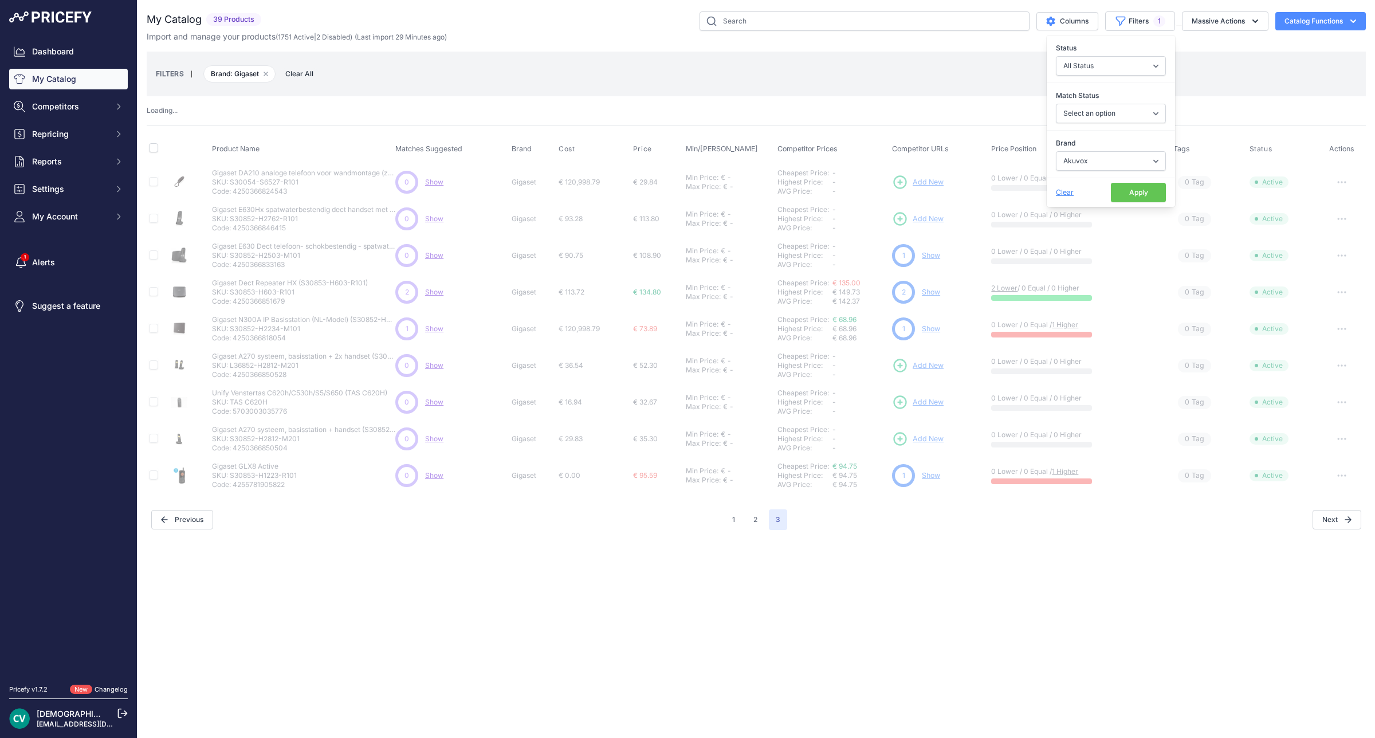
click at [1149, 201] on button "Apply" at bounding box center [1138, 192] width 55 height 19
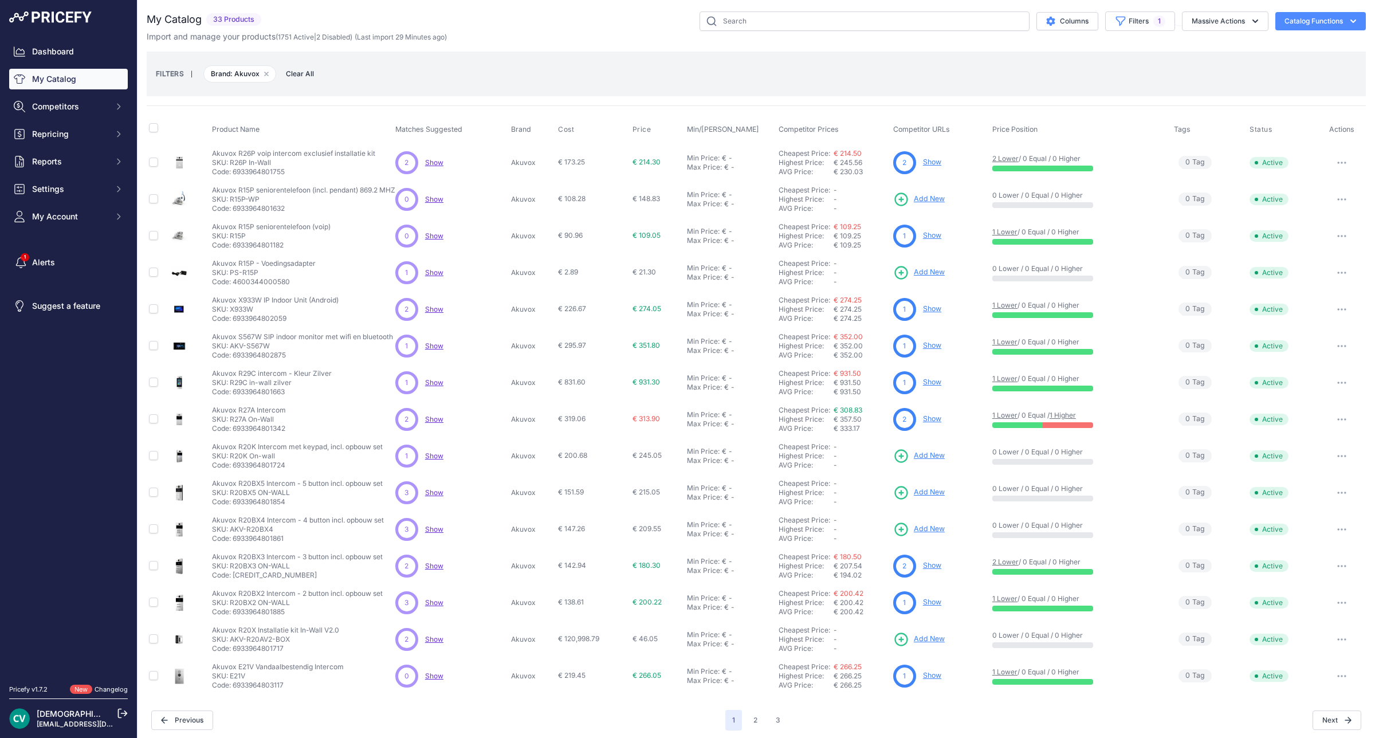
scroll to position [3, 0]
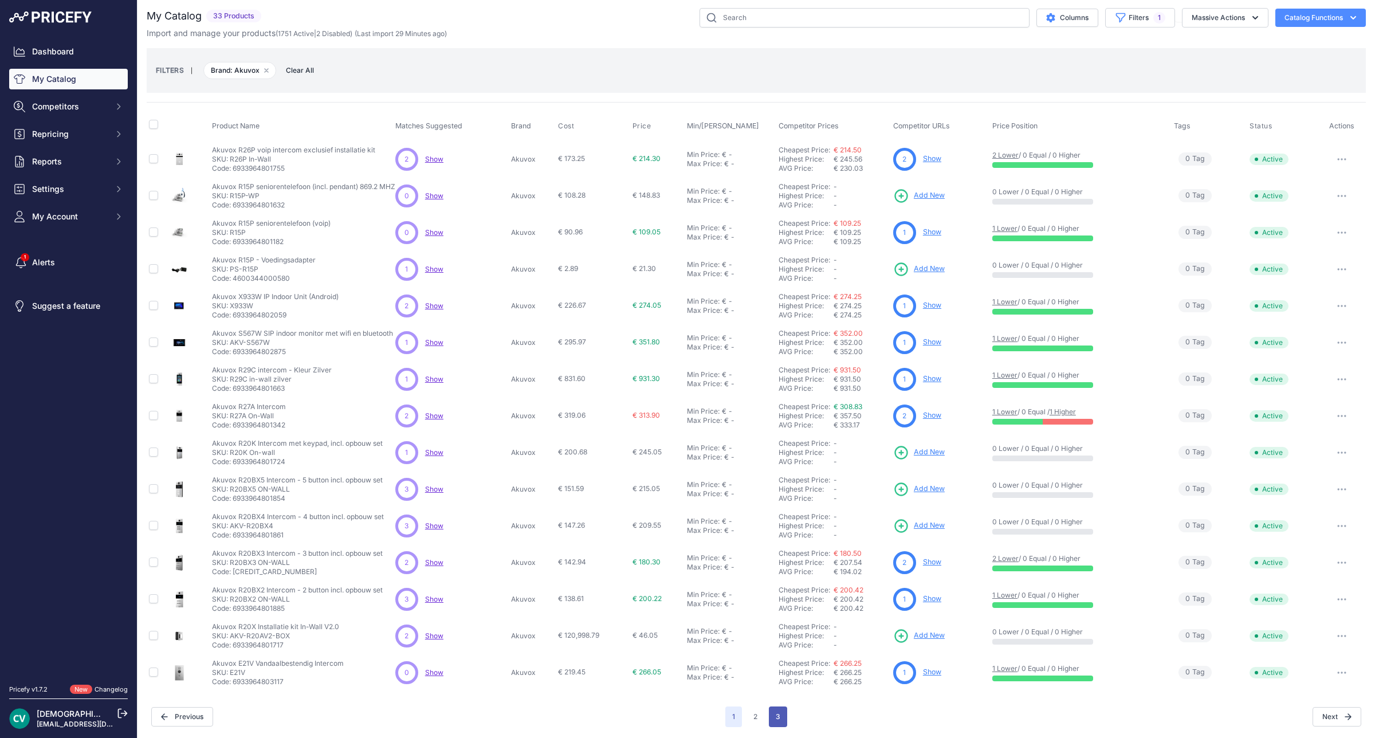
click at [774, 719] on button "3" at bounding box center [778, 716] width 18 height 21
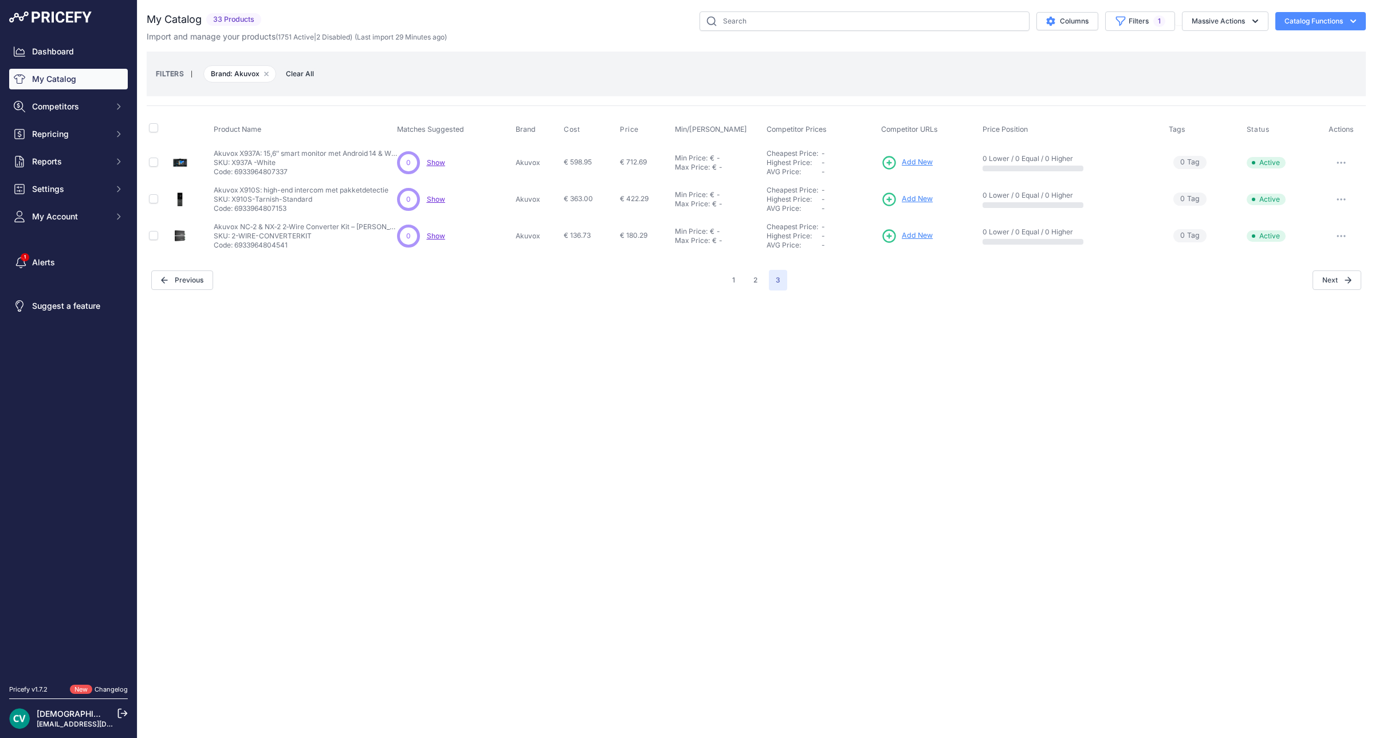
click at [262, 238] on p "SKU: 2-WIRE-CONVERTERKIT" at bounding box center [305, 235] width 183 height 9
click at [245, 243] on p "Code: 6933964804541" at bounding box center [305, 245] width 183 height 9
copy p "6933964804541"
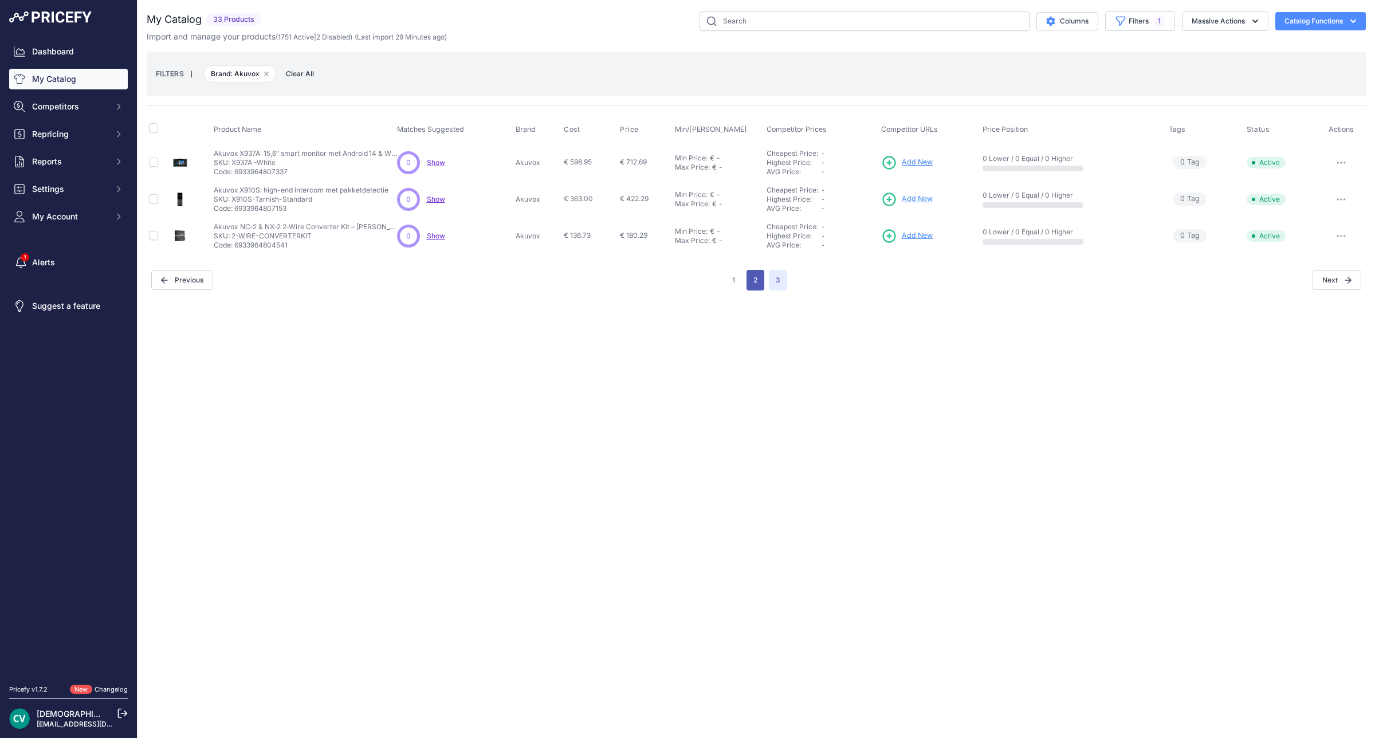
click at [754, 284] on button "2" at bounding box center [756, 280] width 18 height 21
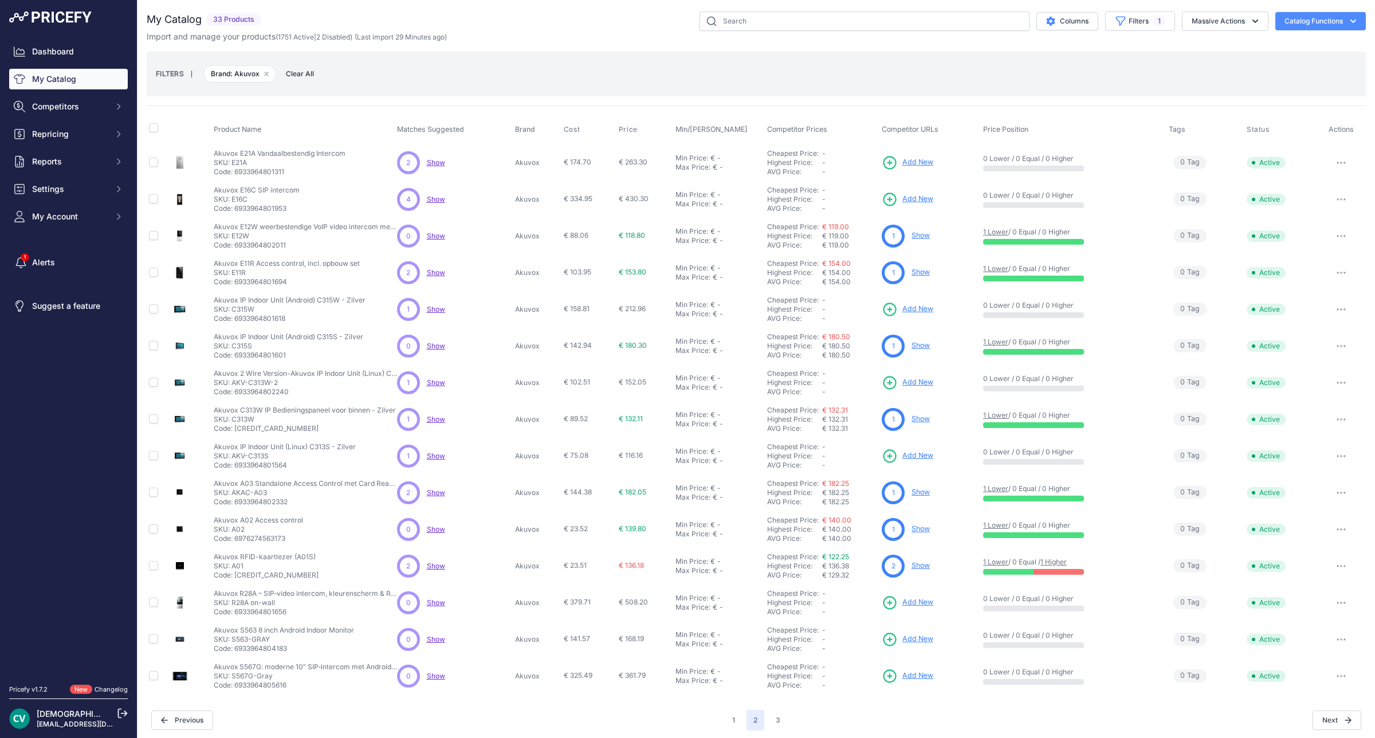
click at [917, 378] on span "Add New" at bounding box center [917, 382] width 31 height 11
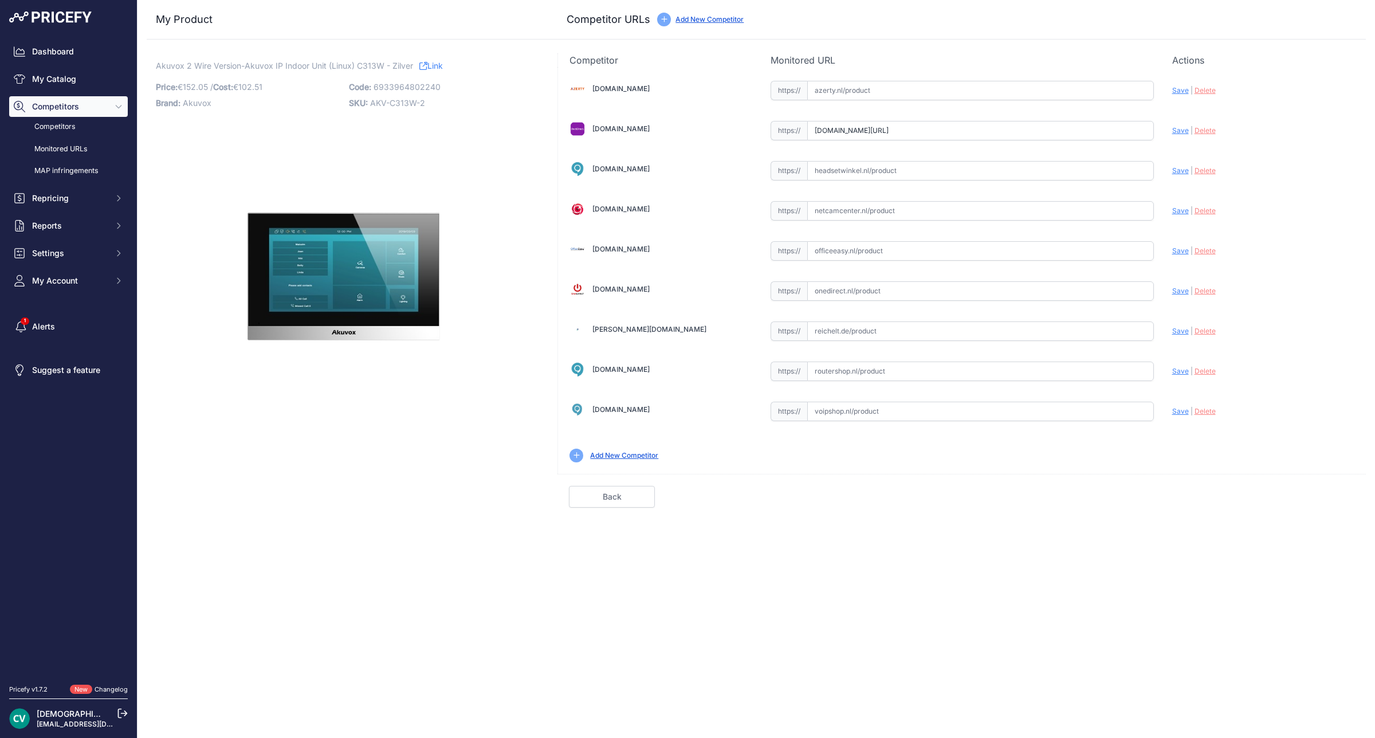
click at [1077, 133] on input "[DOMAIN_NAME][URL]" at bounding box center [980, 130] width 347 height 19
paste input "[URL][DOMAIN_NAME]"
click at [1173, 133] on span "Save" at bounding box center [1180, 130] width 17 height 9
type input "[URL][DOMAIN_NAME]"
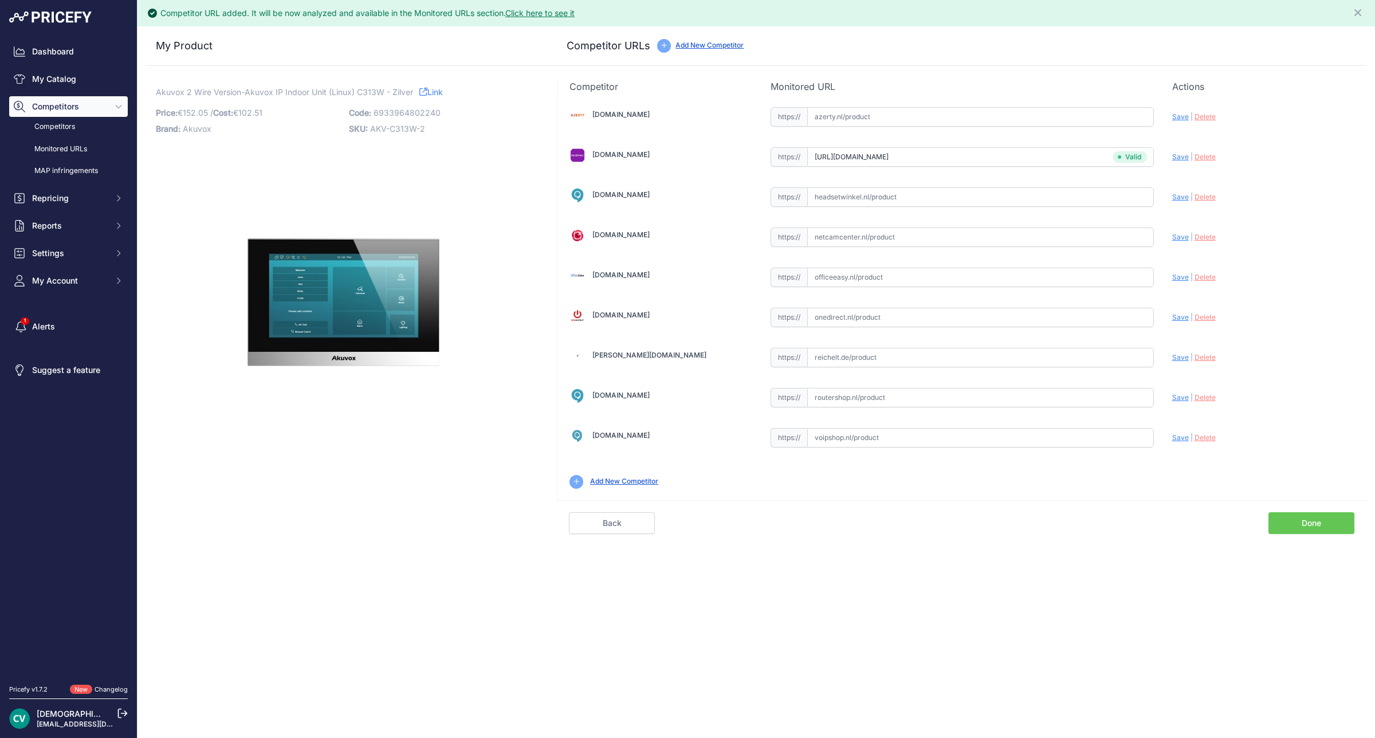
click at [1318, 531] on link "Done" at bounding box center [1311, 523] width 86 height 22
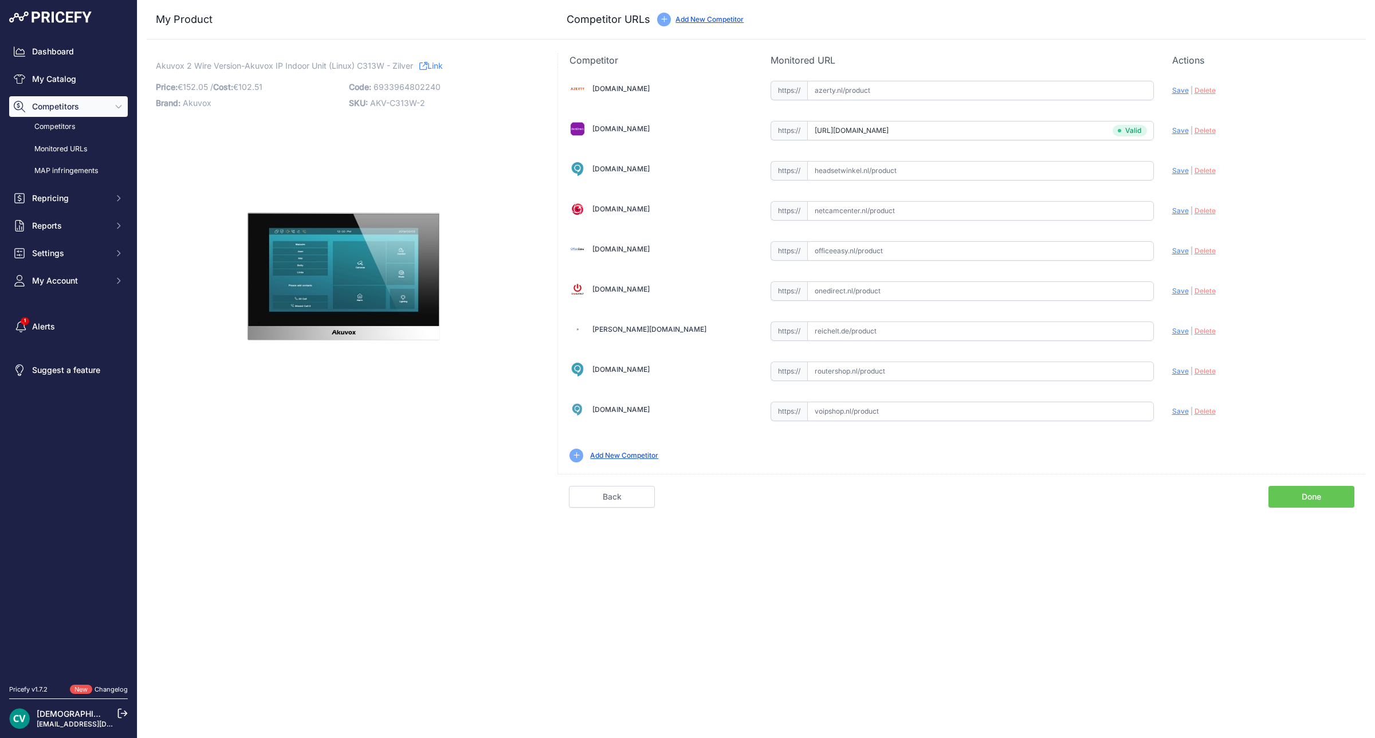
click at [1206, 135] on span "Delete" at bounding box center [1205, 130] width 21 height 9
click at [1317, 505] on link "Done" at bounding box center [1311, 497] width 86 height 22
click at [1301, 503] on link "Done" at bounding box center [1311, 497] width 86 height 22
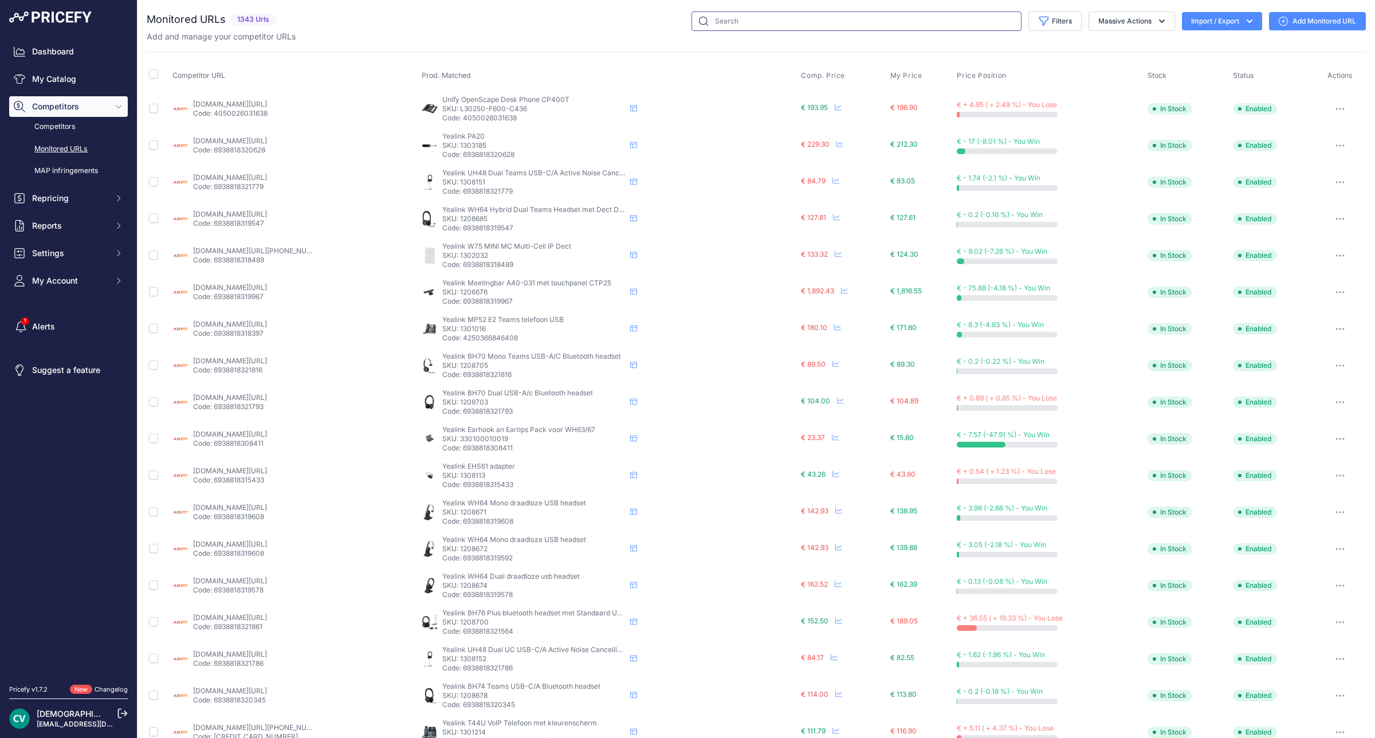
click at [739, 18] on input "text" at bounding box center [857, 20] width 330 height 19
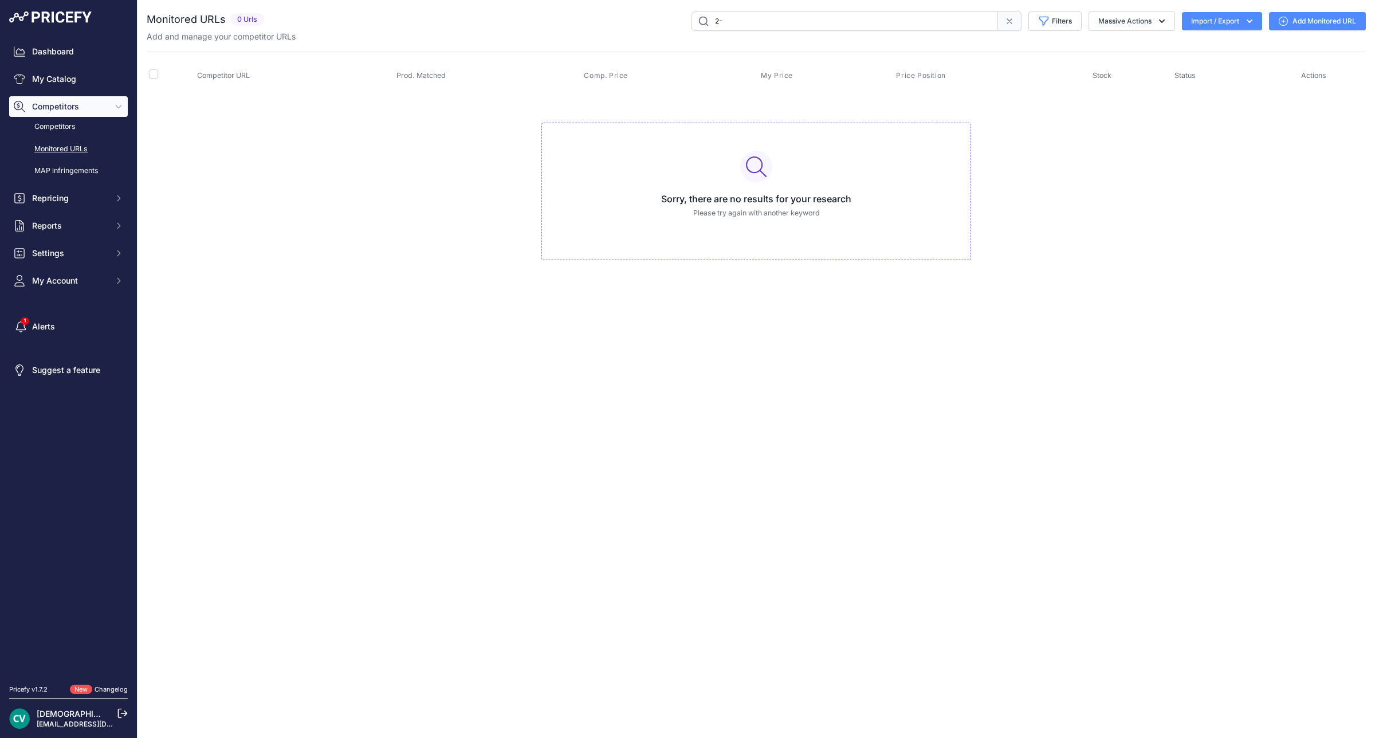
type input "2"
type input "2nc"
click at [91, 153] on link "Monitored URLs" at bounding box center [68, 149] width 119 height 20
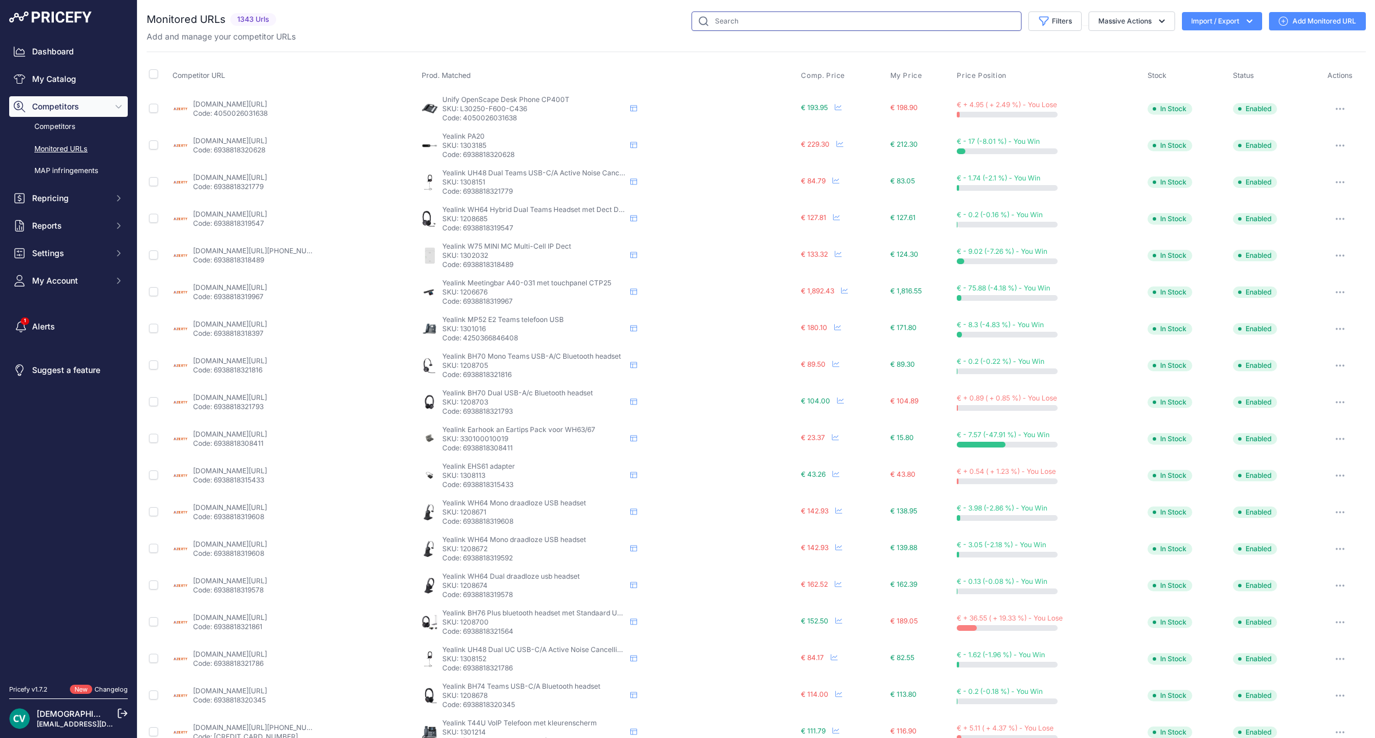
click at [938, 18] on input "text" at bounding box center [857, 20] width 330 height 19
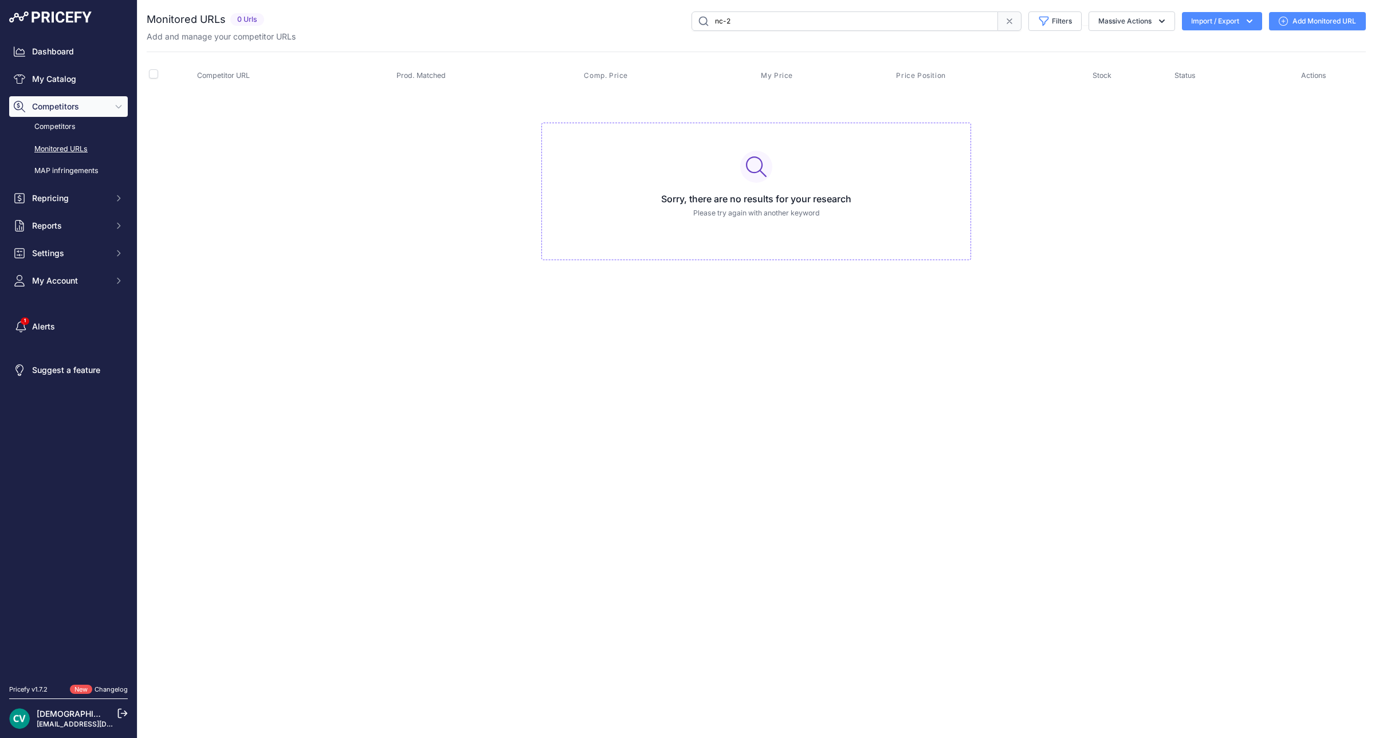
type input "nc-2"
click at [79, 89] on link "My Catalog" at bounding box center [68, 79] width 119 height 21
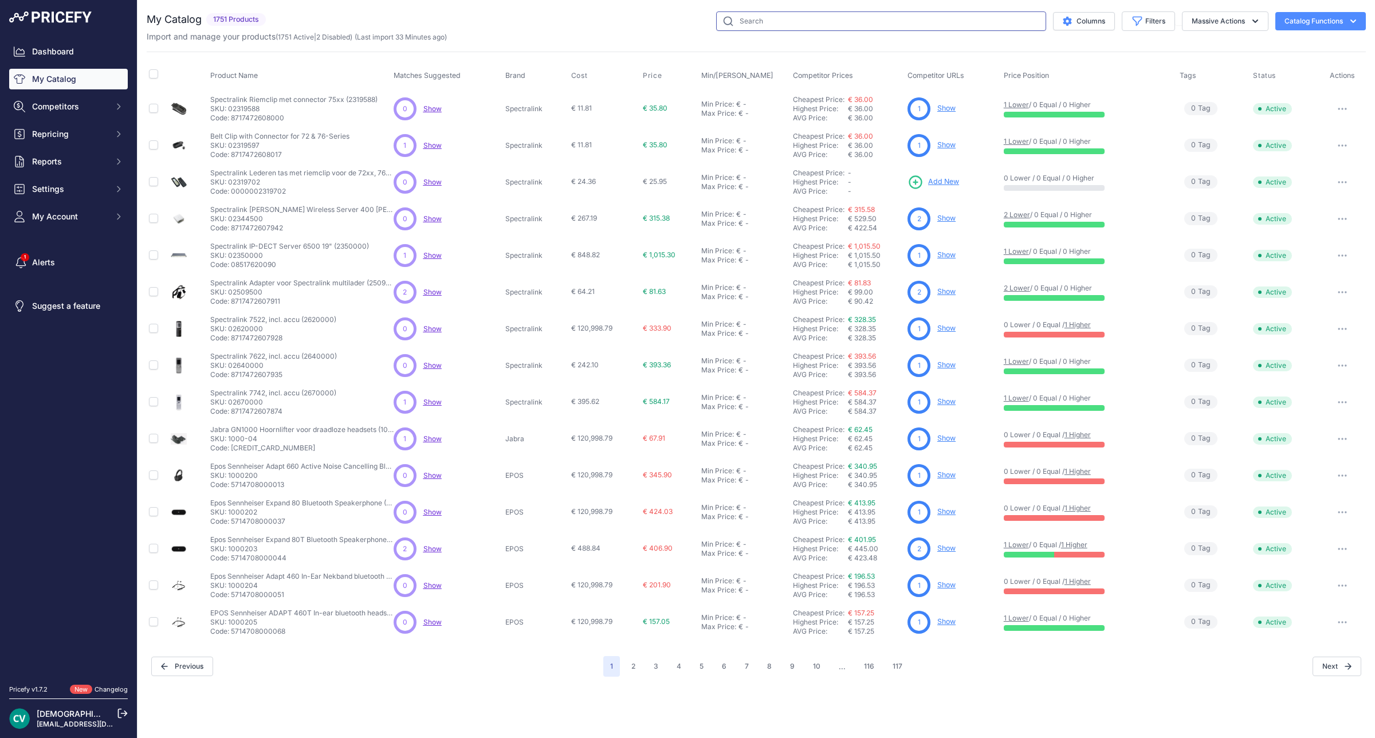
click at [811, 23] on input "text" at bounding box center [881, 20] width 330 height 19
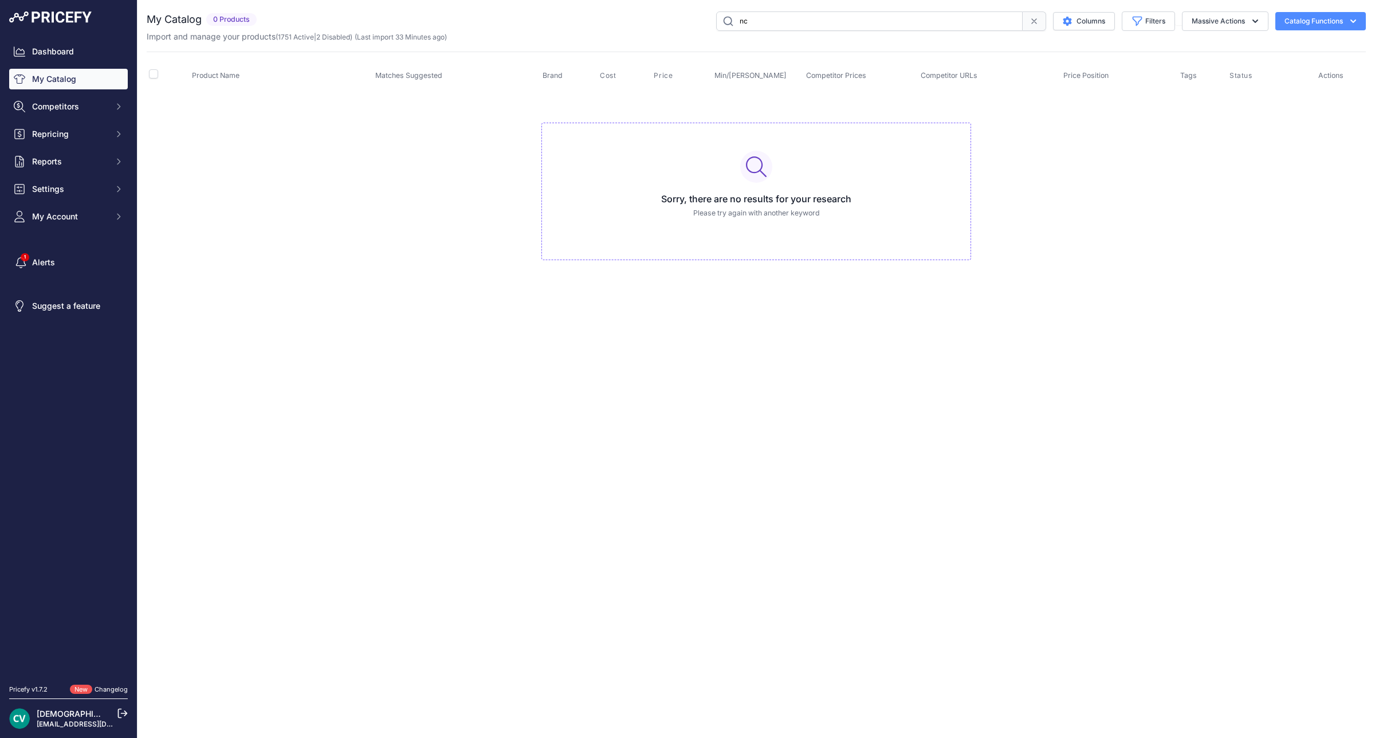
type input "n"
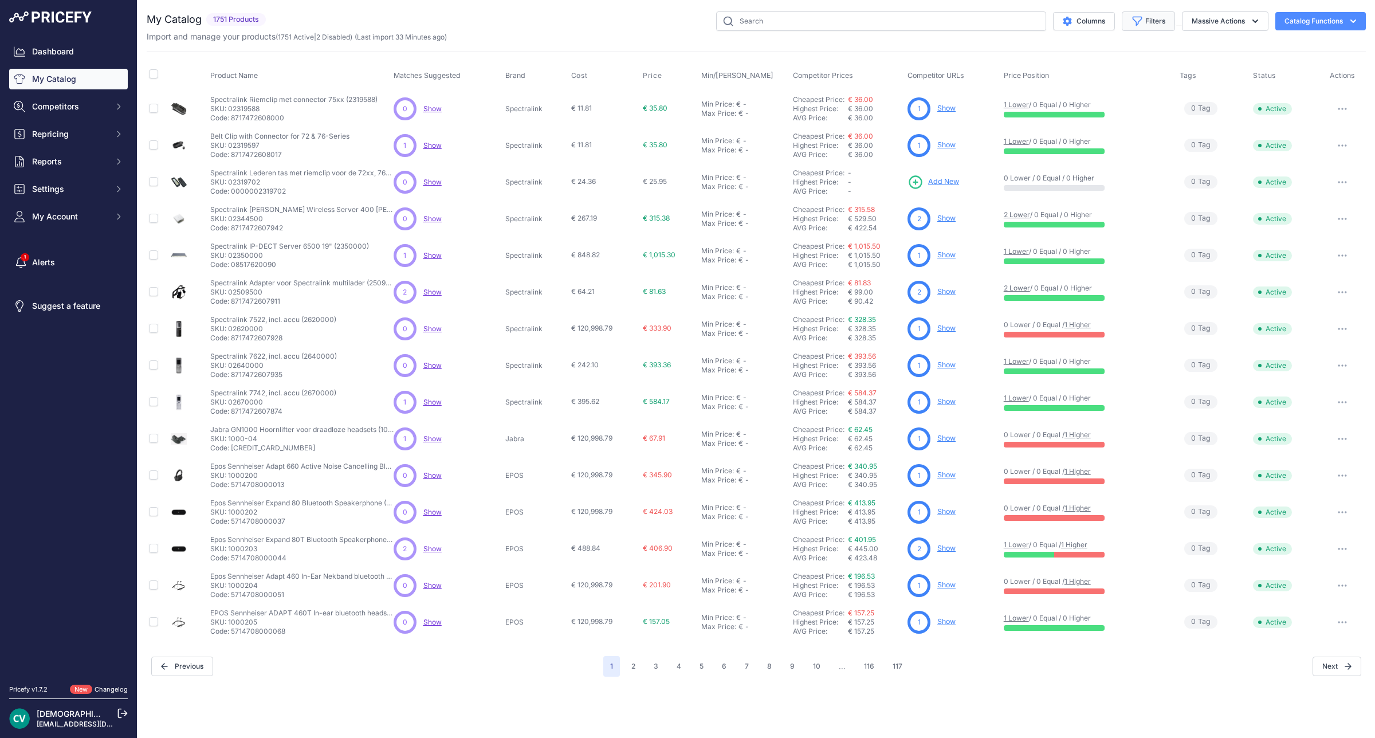
click at [1150, 24] on button "Filters" at bounding box center [1148, 20] width 53 height 19
click at [1106, 162] on select "Select an option 2N Akuvox Algo Avaya Draytek EPOS Fanvil Gigaset Gigaset pro G…" at bounding box center [1111, 160] width 110 height 19
select select "Akuvox"
click at [1056, 152] on select "Select an option 2N Akuvox Algo Avaya Draytek EPOS Fanvil Gigaset Gigaset pro G…" at bounding box center [1111, 160] width 110 height 19
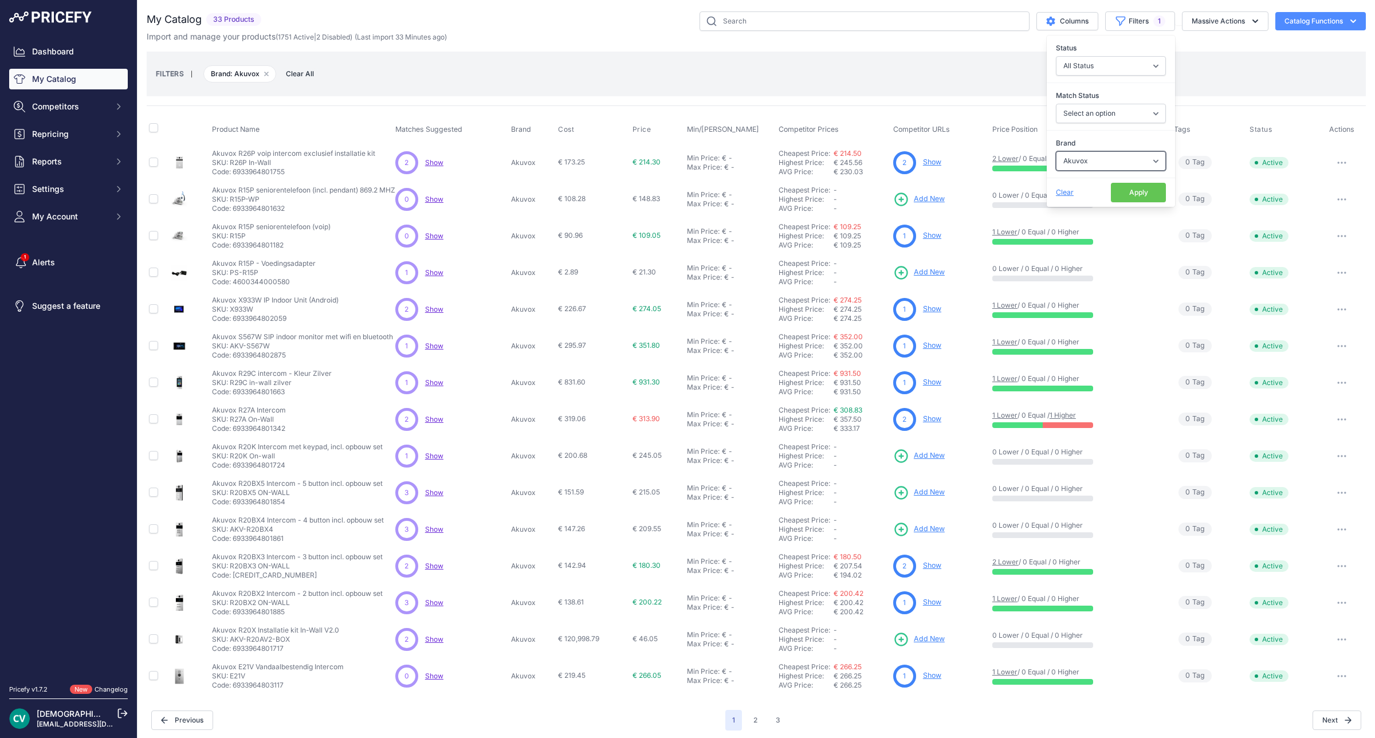
scroll to position [3, 0]
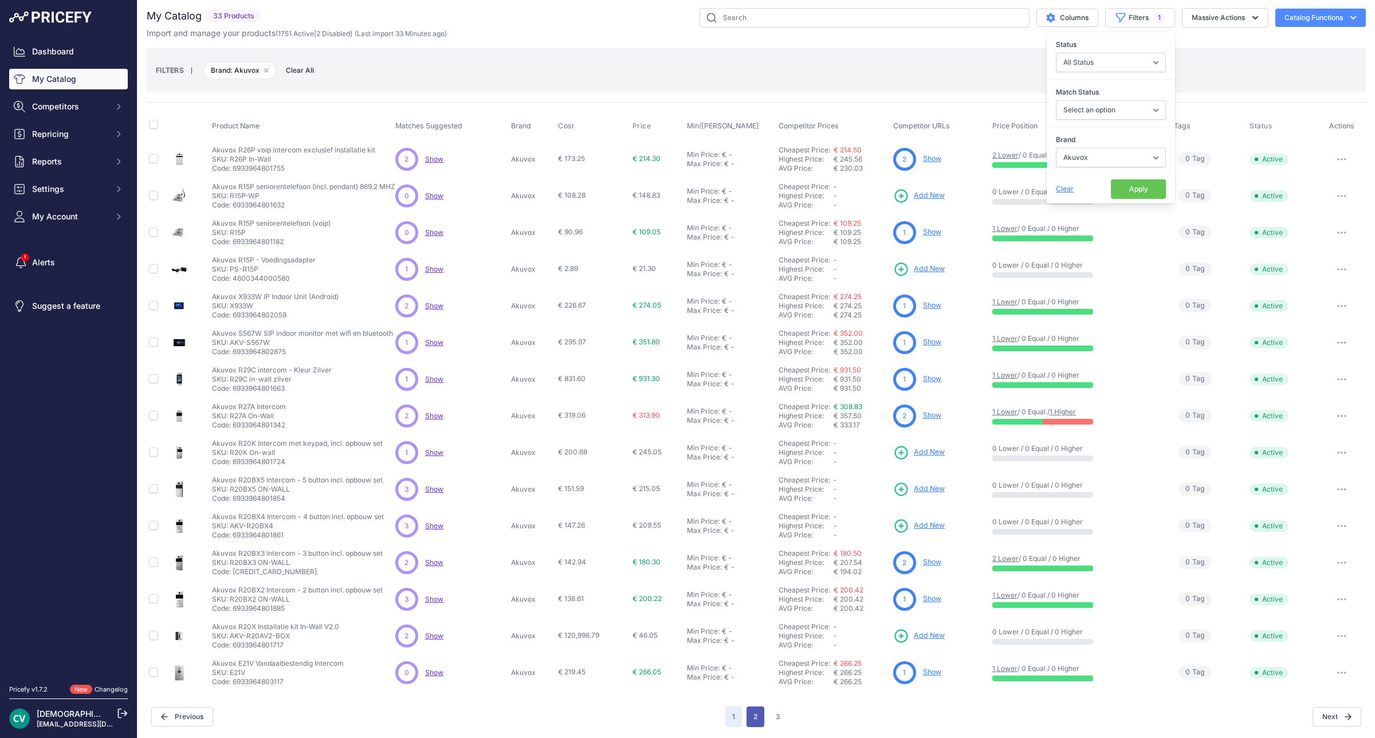
click at [749, 721] on button "2" at bounding box center [756, 716] width 18 height 21
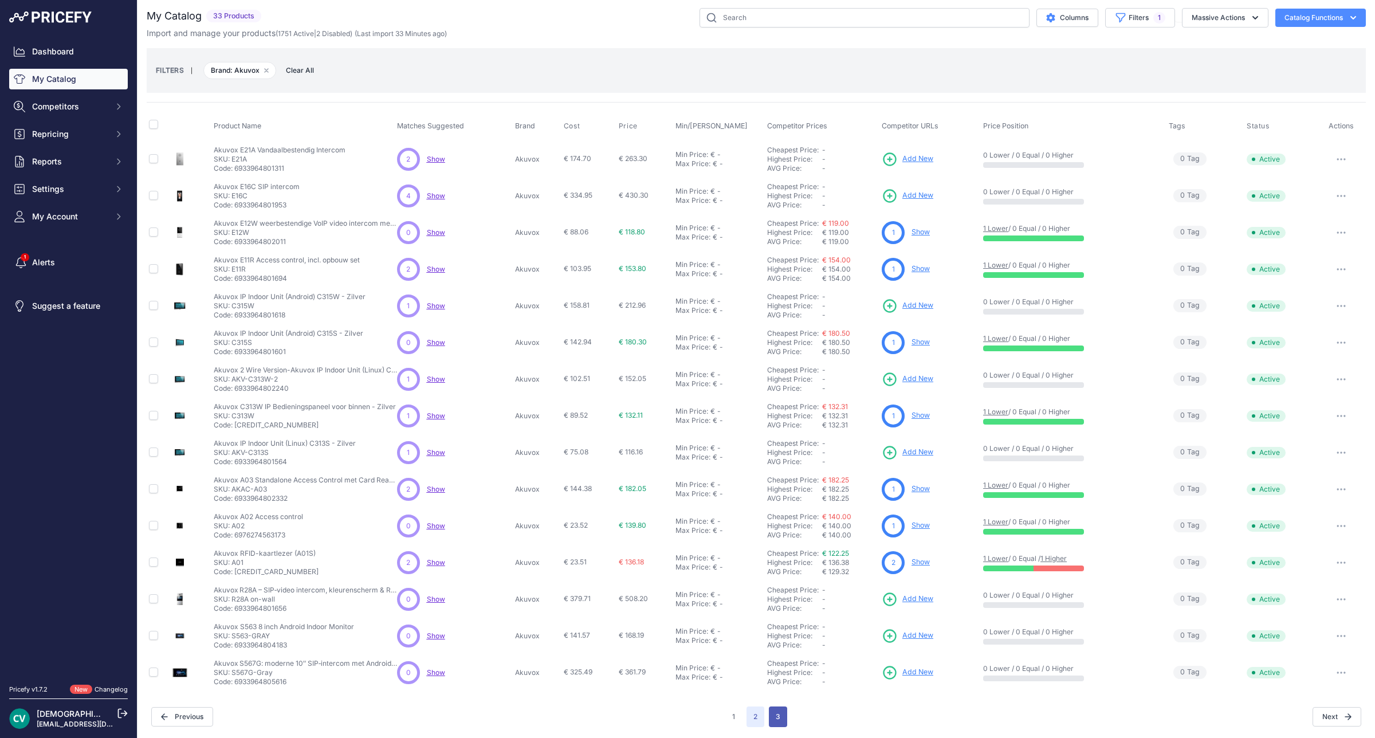
click at [772, 715] on button "3" at bounding box center [778, 716] width 18 height 21
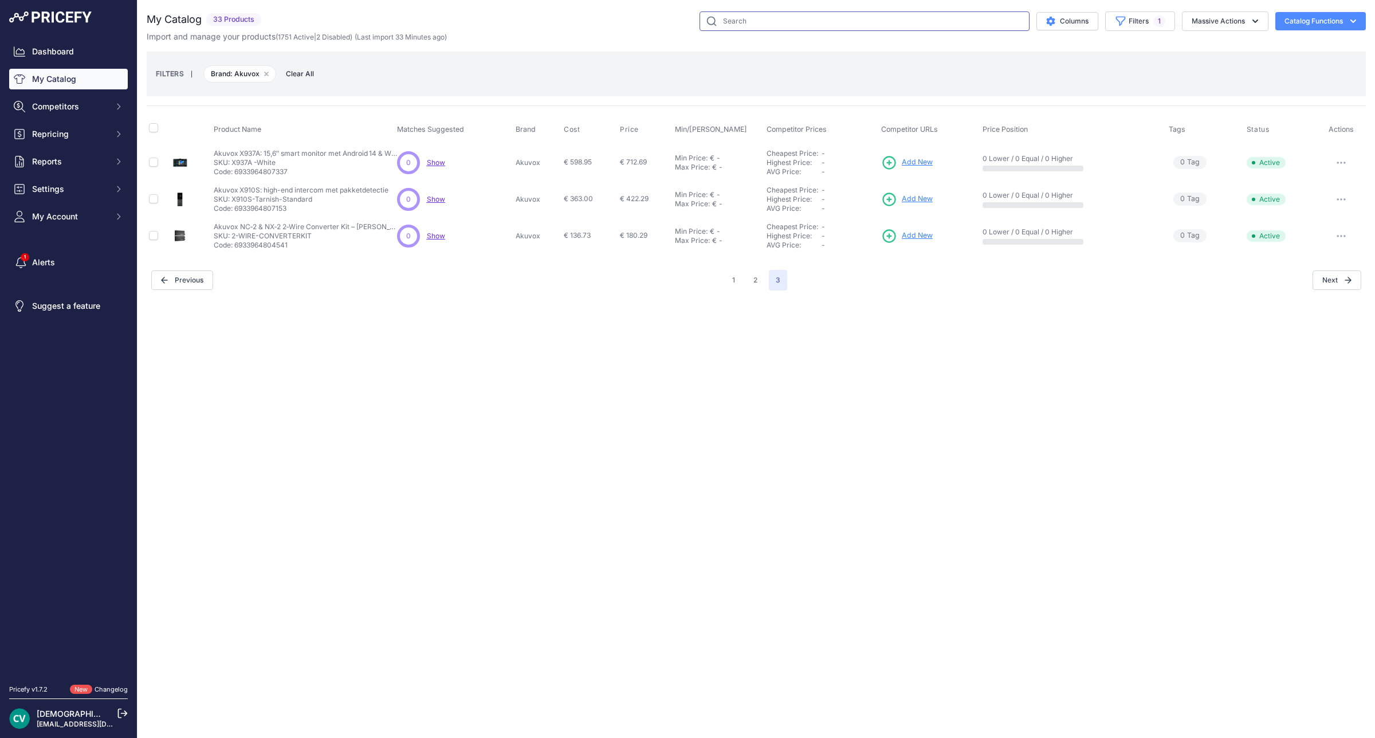
click at [808, 17] on input "text" at bounding box center [865, 20] width 330 height 19
paste input "Akuvox 2 wire network converter"
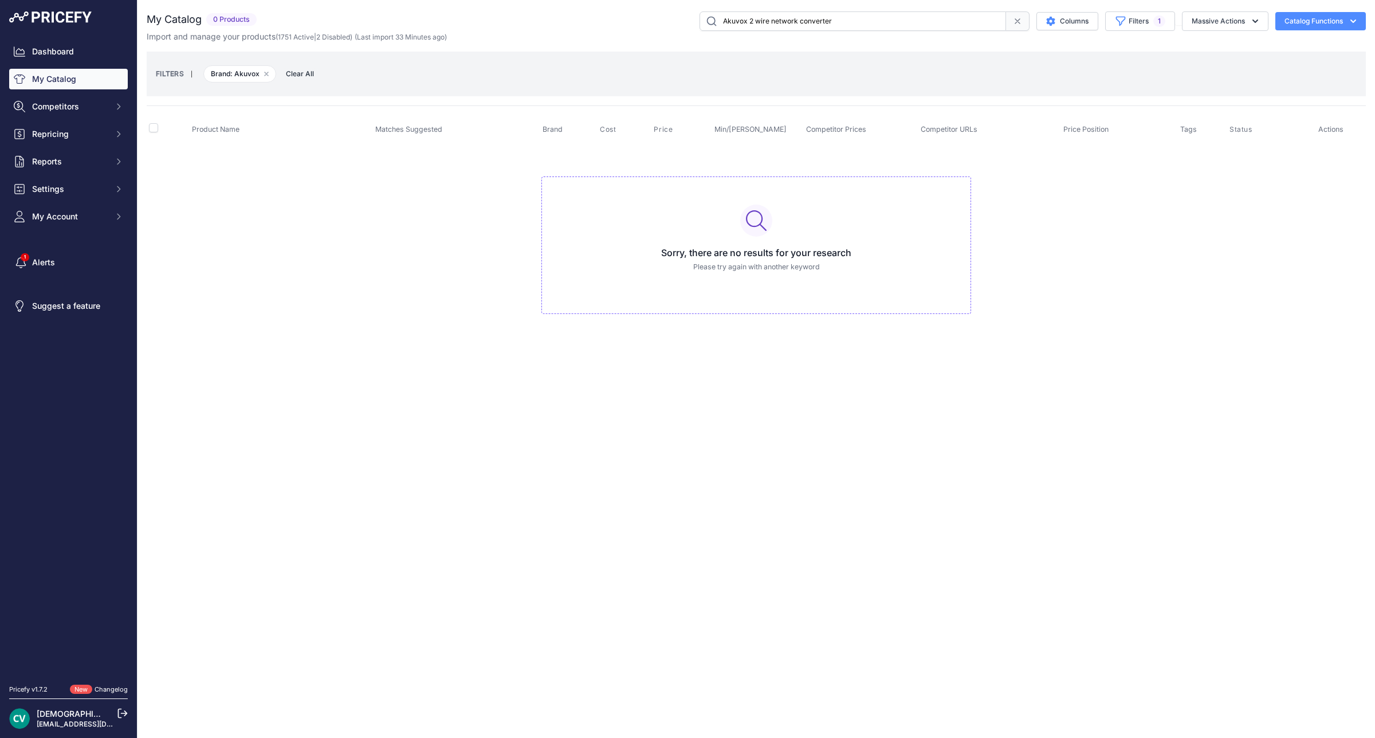
click at [746, 25] on input "Akuvox 2 wire network converter" at bounding box center [853, 20] width 307 height 19
click at [250, 77] on span "Brand: Akuvox Remove filter option" at bounding box center [239, 73] width 73 height 17
click at [268, 76] on button "Remove filter option" at bounding box center [266, 73] width 9 height 9
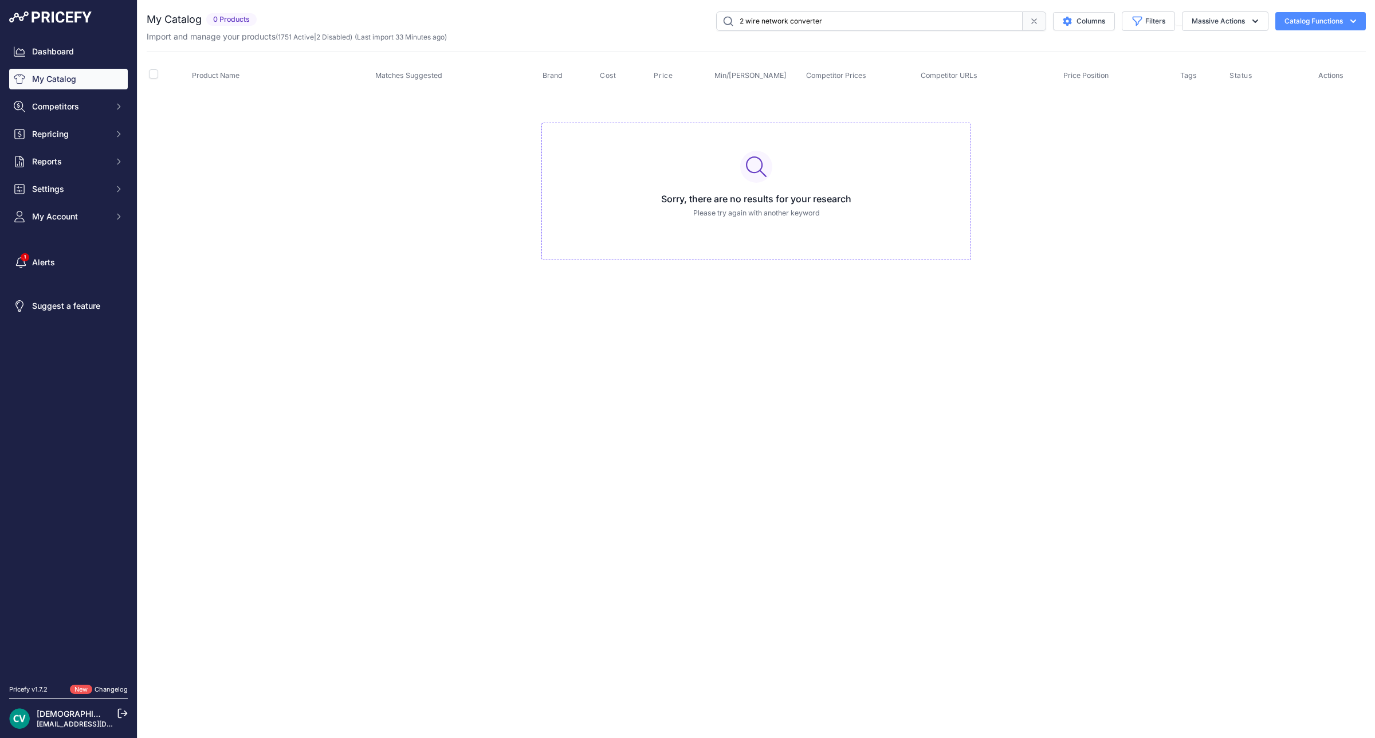
click at [854, 19] on input "2 wire network converter" at bounding box center [869, 20] width 307 height 19
type input "2"
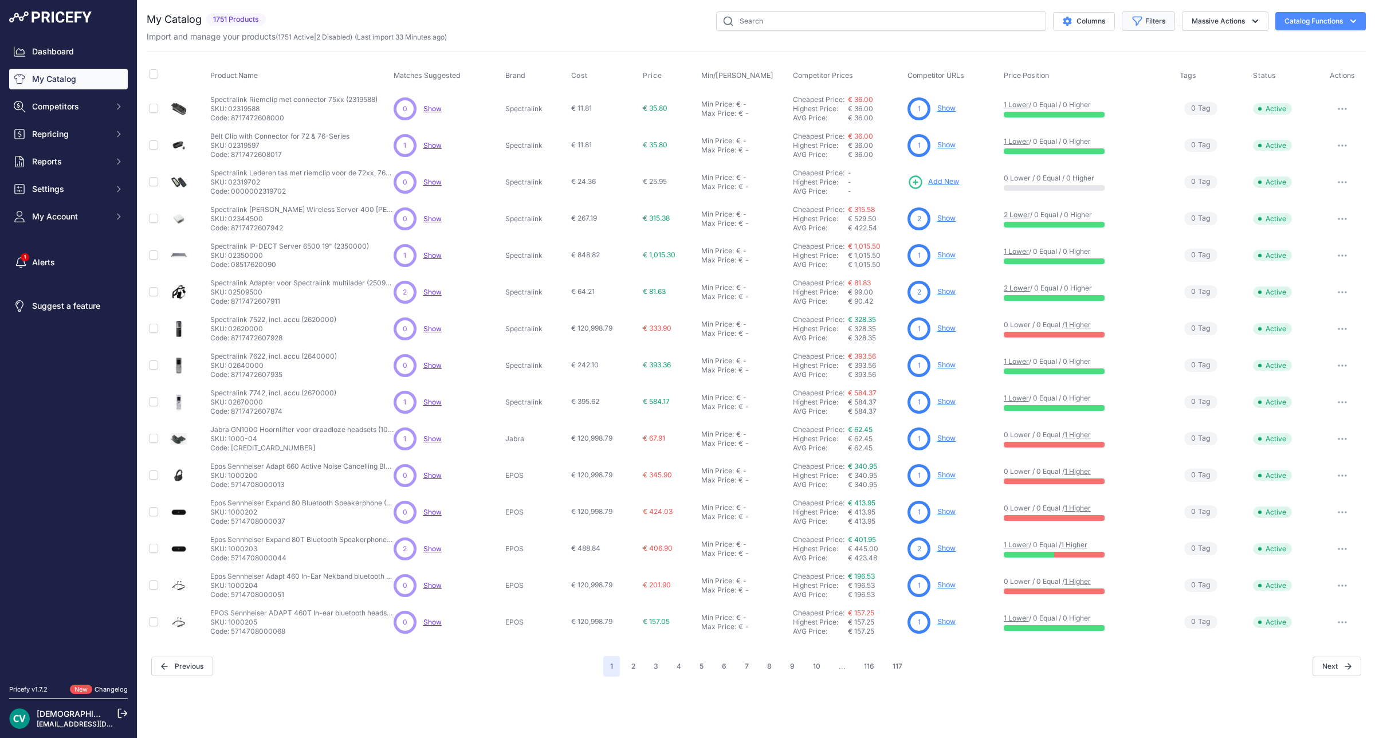
click at [1146, 27] on button "Filters" at bounding box center [1148, 20] width 53 height 19
click at [1114, 154] on select "Select an option 2N Akuvox Algo Avaya Draytek EPOS Fanvil Gigaset Gigaset pro G…" at bounding box center [1111, 160] width 110 height 19
select select "Gigaset pro"
click at [1056, 152] on select "Select an option 2N Akuvox Algo Avaya Draytek EPOS Fanvil Gigaset Gigaset pro G…" at bounding box center [1111, 160] width 110 height 19
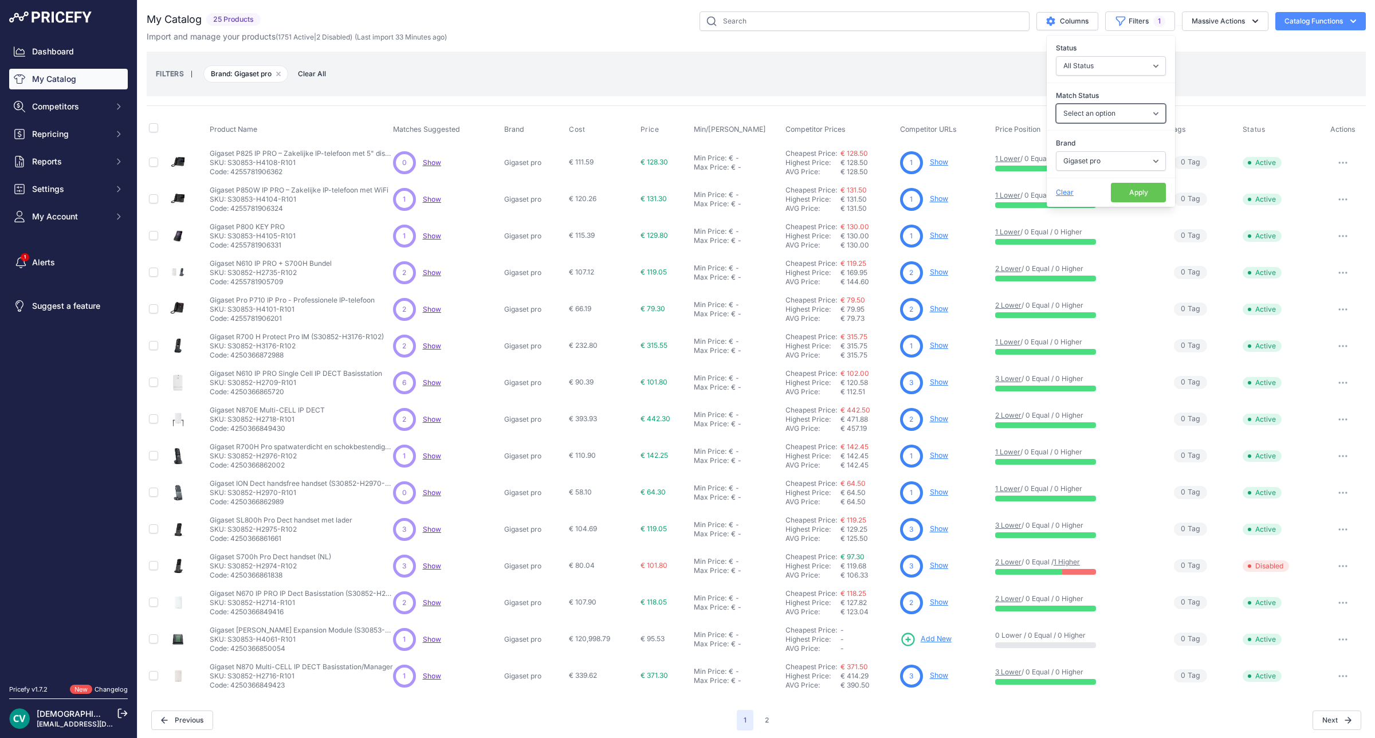
click at [1136, 118] on select "Select an option Matched Unmatched" at bounding box center [1111, 113] width 110 height 19
select select "0"
click at [1056, 104] on select "Select an option Matched Unmatched" at bounding box center [1111, 113] width 110 height 19
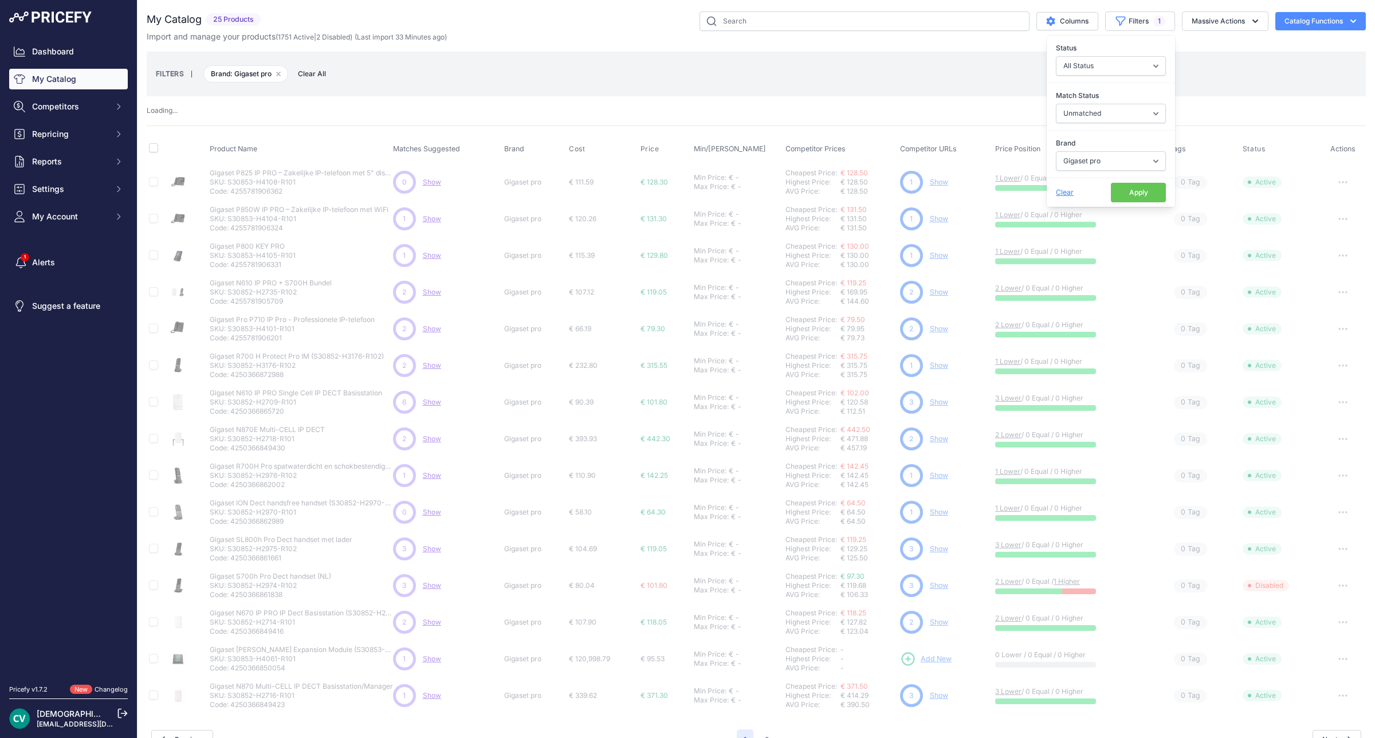
click at [1132, 196] on button "Apply" at bounding box center [1138, 192] width 55 height 19
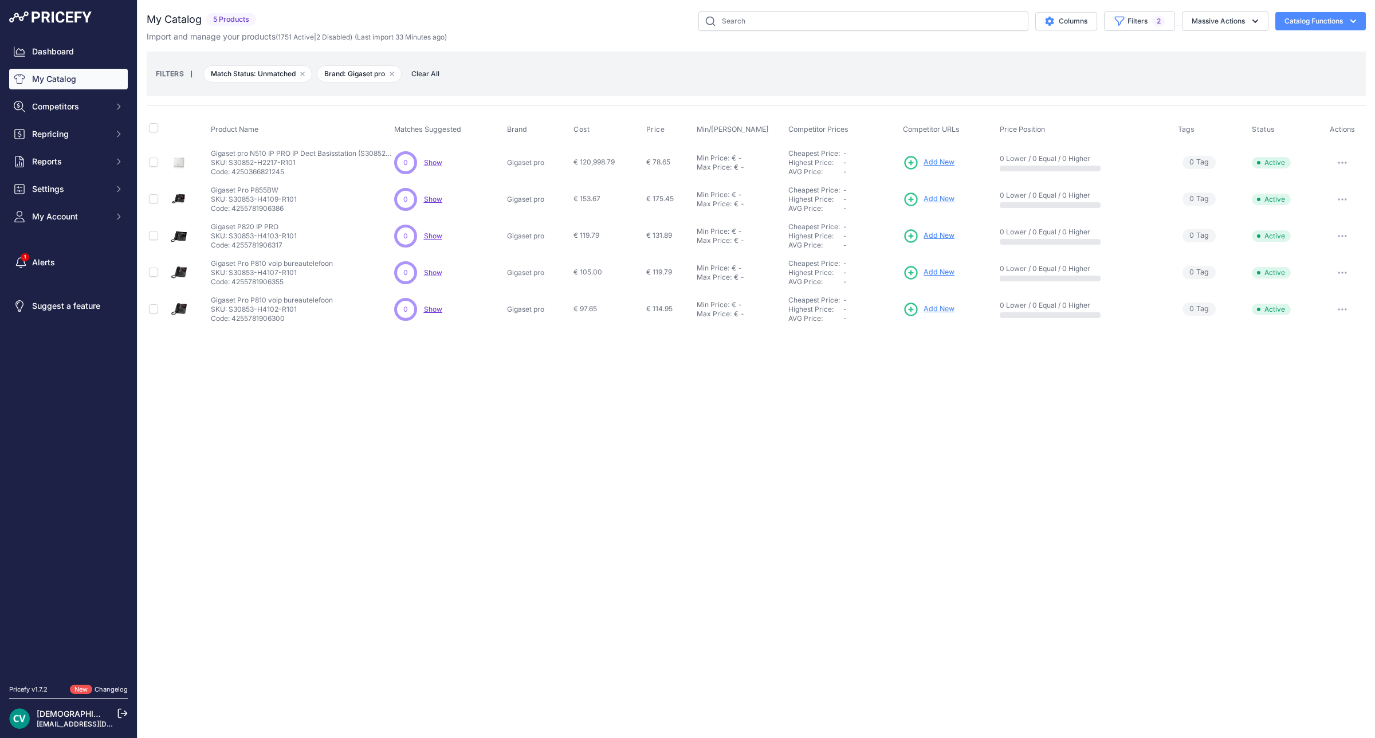
click at [270, 318] on p "Code: 4255781906300" at bounding box center [272, 318] width 122 height 9
copy p "4255781906300"
drag, startPoint x: 313, startPoint y: 304, endPoint x: 241, endPoint y: 308, distance: 72.3
click at [241, 308] on div "Gigaset Pro P810 voip bureautelefoon Gigaset Pro P810 voip bureautelefoon SKU: …" at bounding box center [272, 310] width 122 height 28
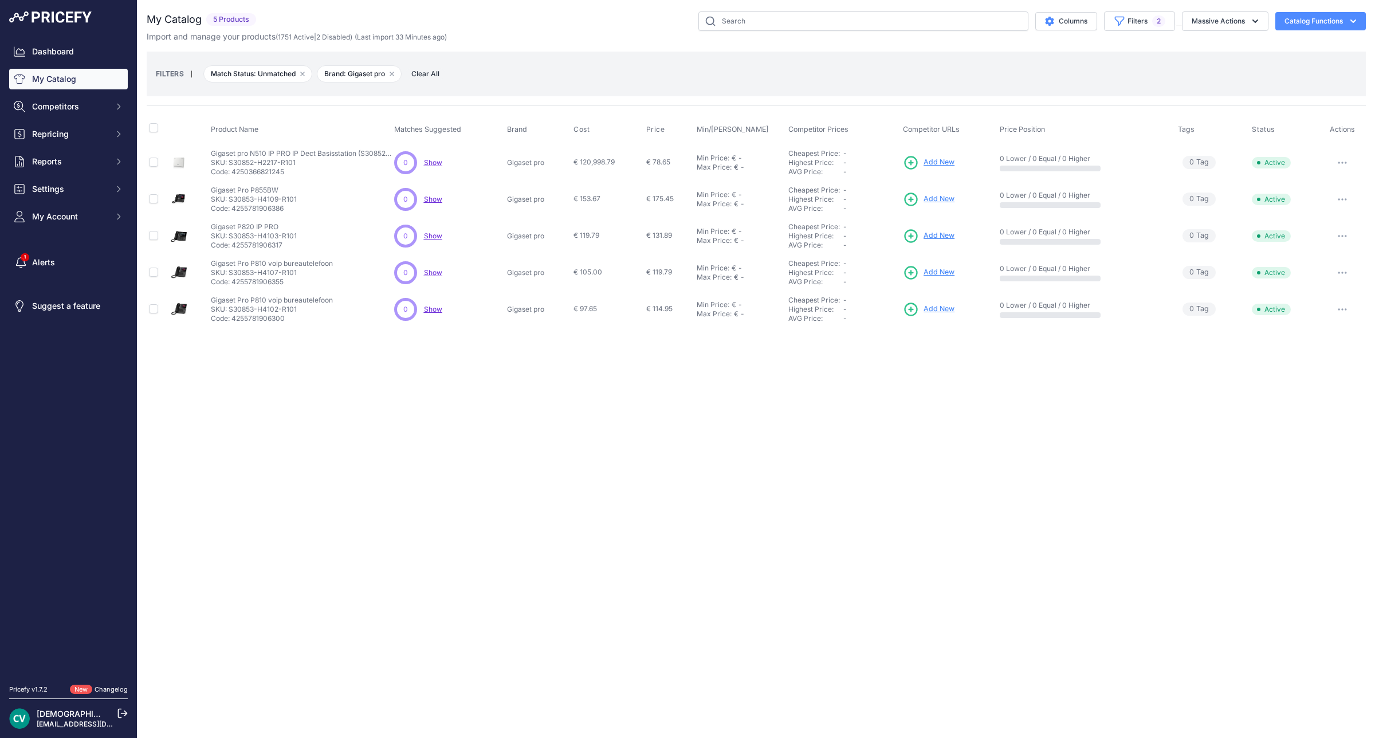
click at [302, 307] on p "SKU: S30853-H4102-R101" at bounding box center [272, 309] width 122 height 9
drag, startPoint x: 302, startPoint y: 307, endPoint x: 228, endPoint y: 311, distance: 74.1
click at [228, 311] on p "SKU: S30853-H4102-R101" at bounding box center [272, 309] width 122 height 9
copy p "S30853-H4102-R101"
click at [266, 282] on p "Code: 4255781906355" at bounding box center [272, 281] width 122 height 9
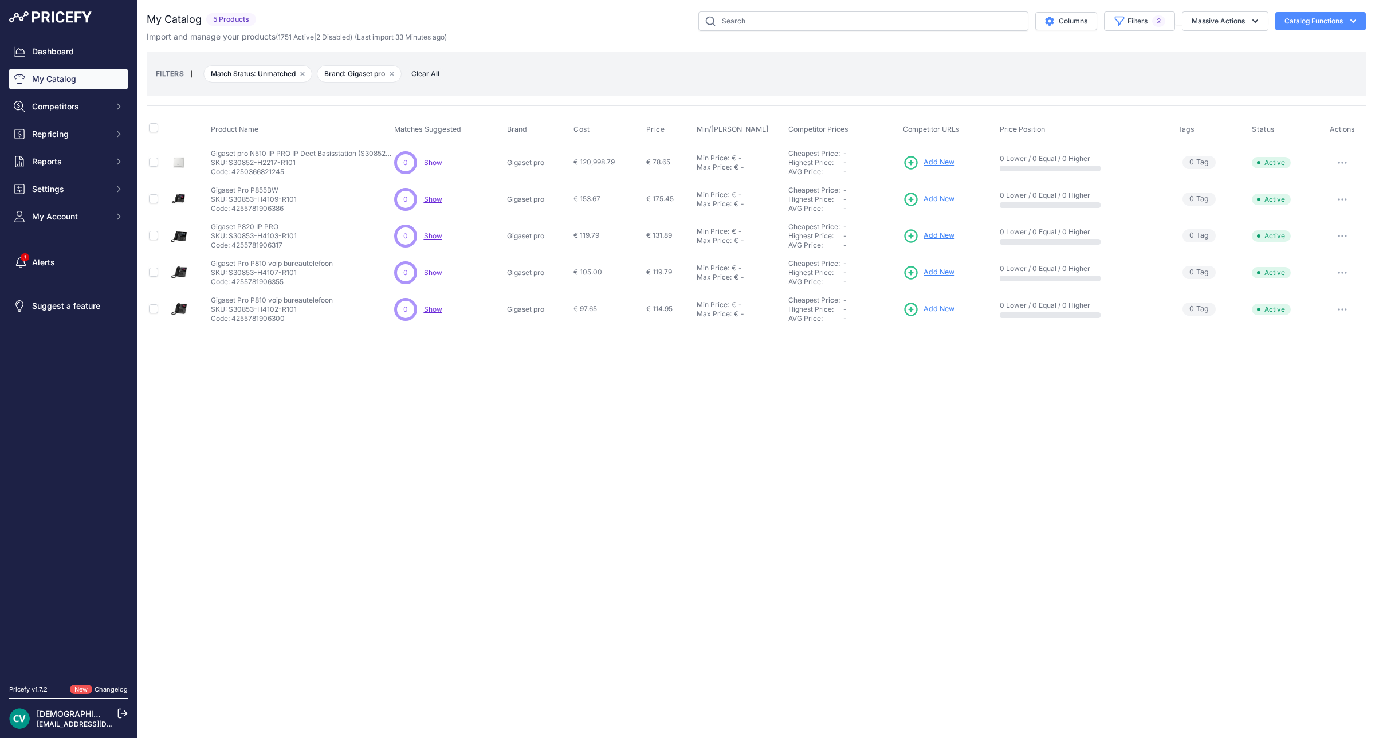
click at [266, 282] on p "Code: 4255781906355" at bounding box center [272, 281] width 122 height 9
copy p "4255781906355"
click at [950, 234] on span "Add New" at bounding box center [939, 235] width 31 height 11
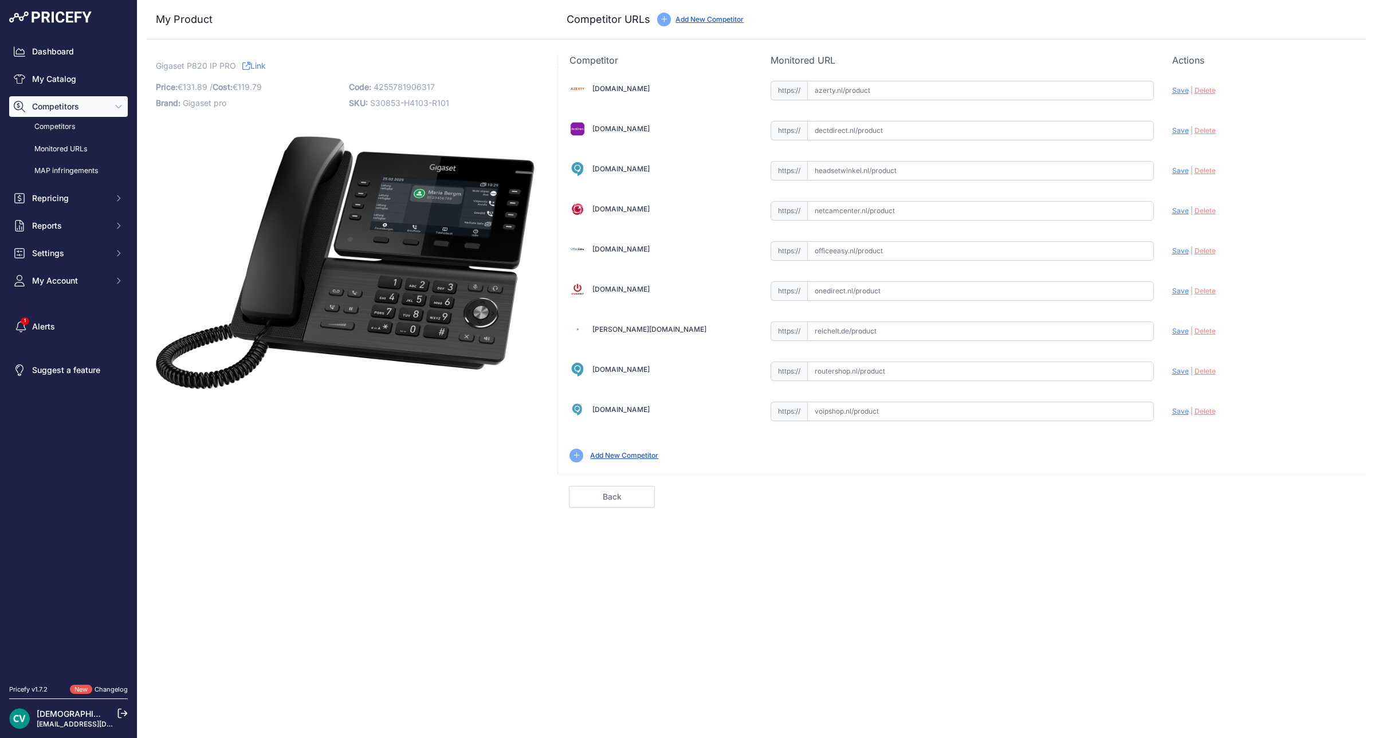
click at [967, 135] on input "text" at bounding box center [980, 130] width 347 height 19
paste input "https://www.dectdirect.nl/nl/p820-ip-pro.html"
click at [1175, 135] on span "Save" at bounding box center [1180, 130] width 17 height 9
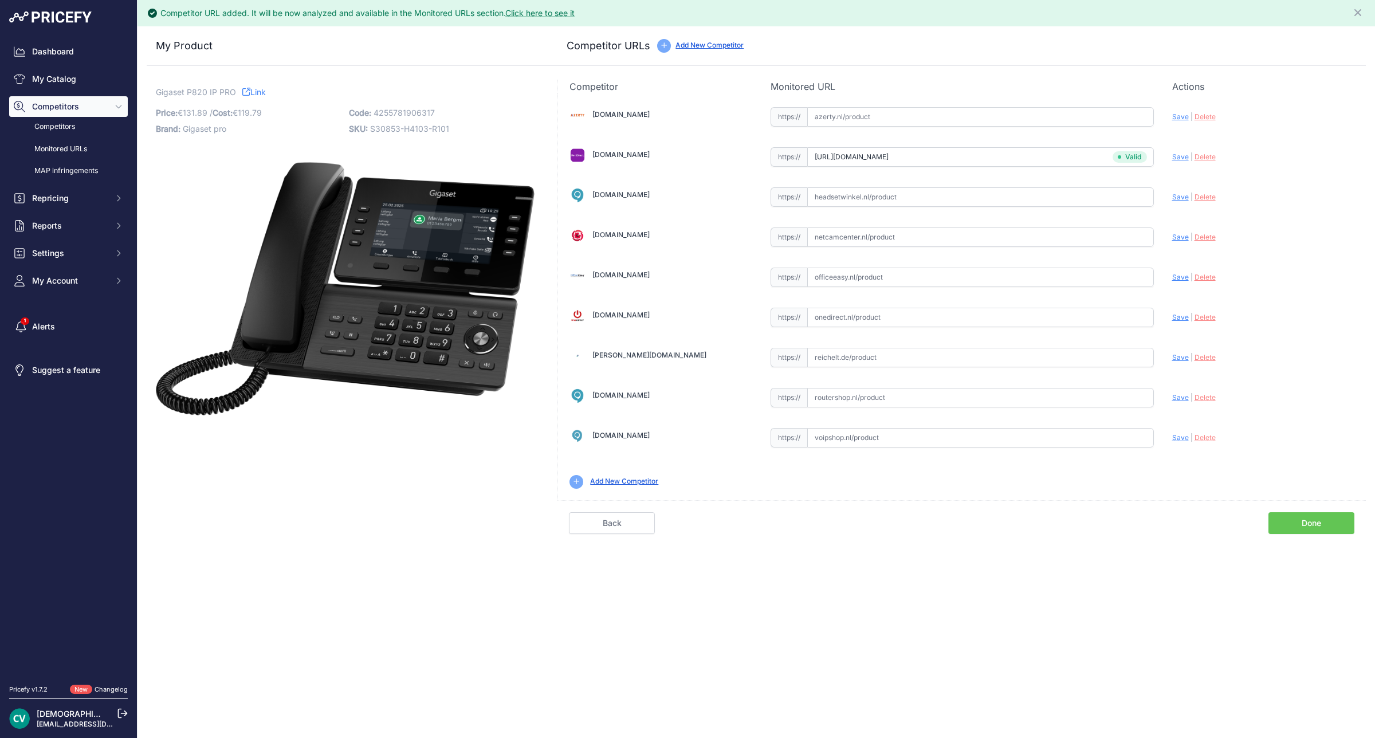
click at [1310, 523] on link "Done" at bounding box center [1311, 523] width 86 height 22
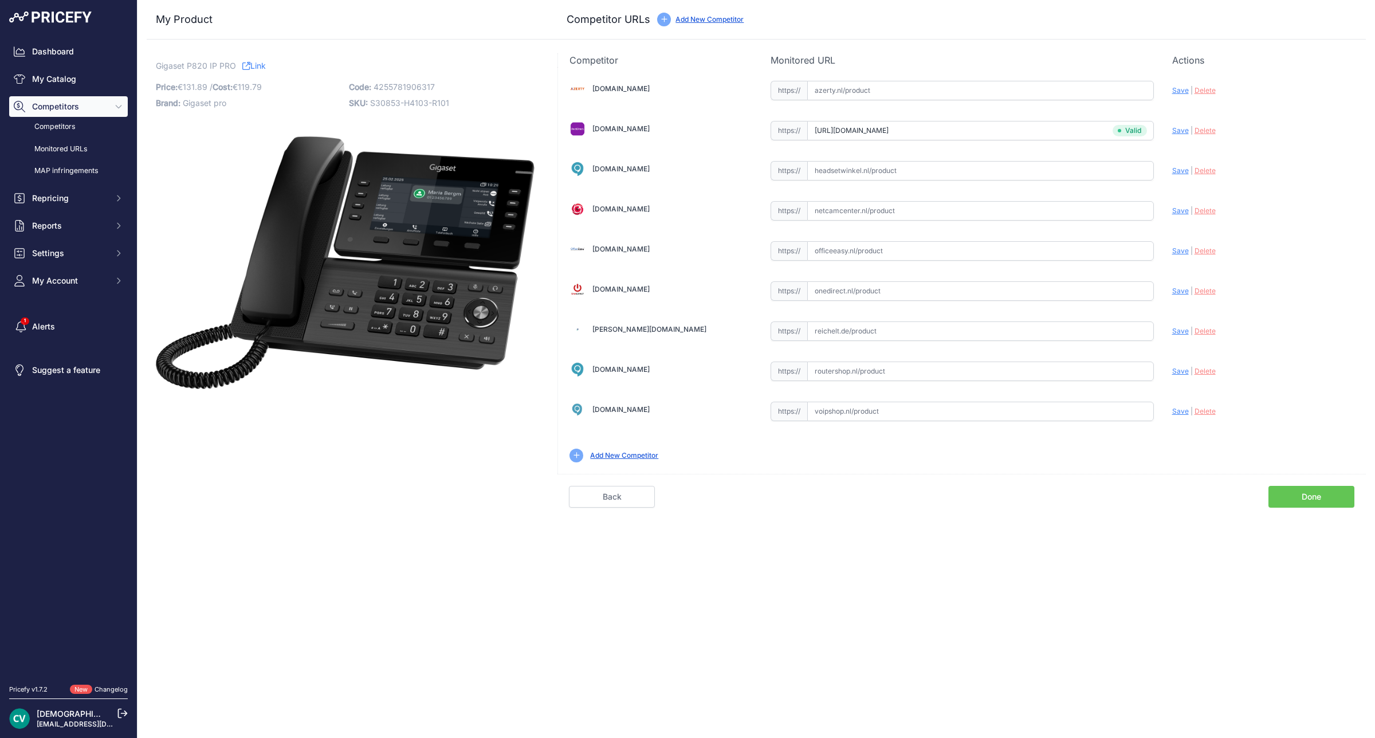
click at [1063, 130] on input "https://www.dectdirect.nl/nl/p820-ip-pro.html?prirule_jdsnikfkfjsd=9409" at bounding box center [980, 130] width 347 height 19
type input "www.dectdirect.nl/nl/p820-ip-pro.html?prirule_jdsnikfkfjsd=9409"
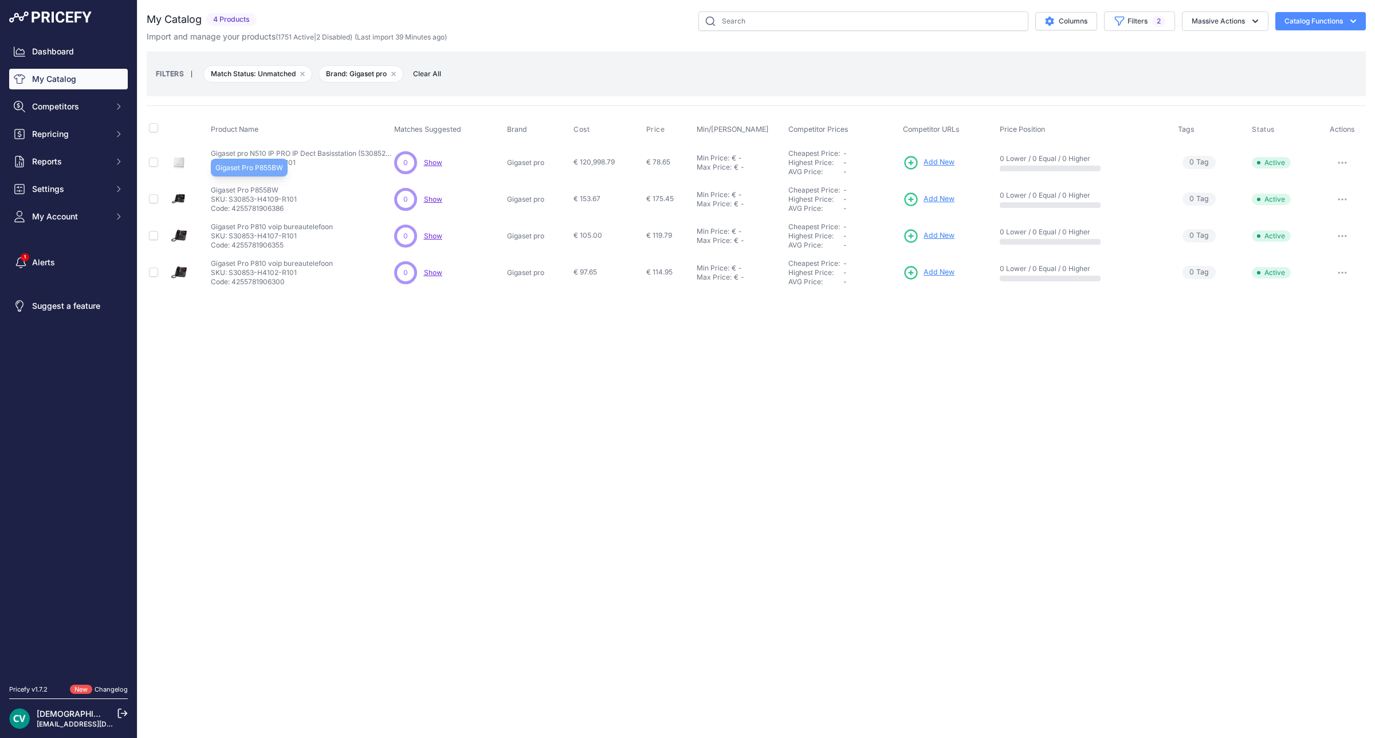
click at [270, 186] on p "Gigaset Pro P855BW" at bounding box center [254, 190] width 86 height 9
copy p "P855BW"
click at [1133, 488] on div "Close You are not connected to the internet." at bounding box center [757, 369] width 1238 height 738
click at [269, 204] on p "Code: 4255781906386" at bounding box center [254, 208] width 86 height 9
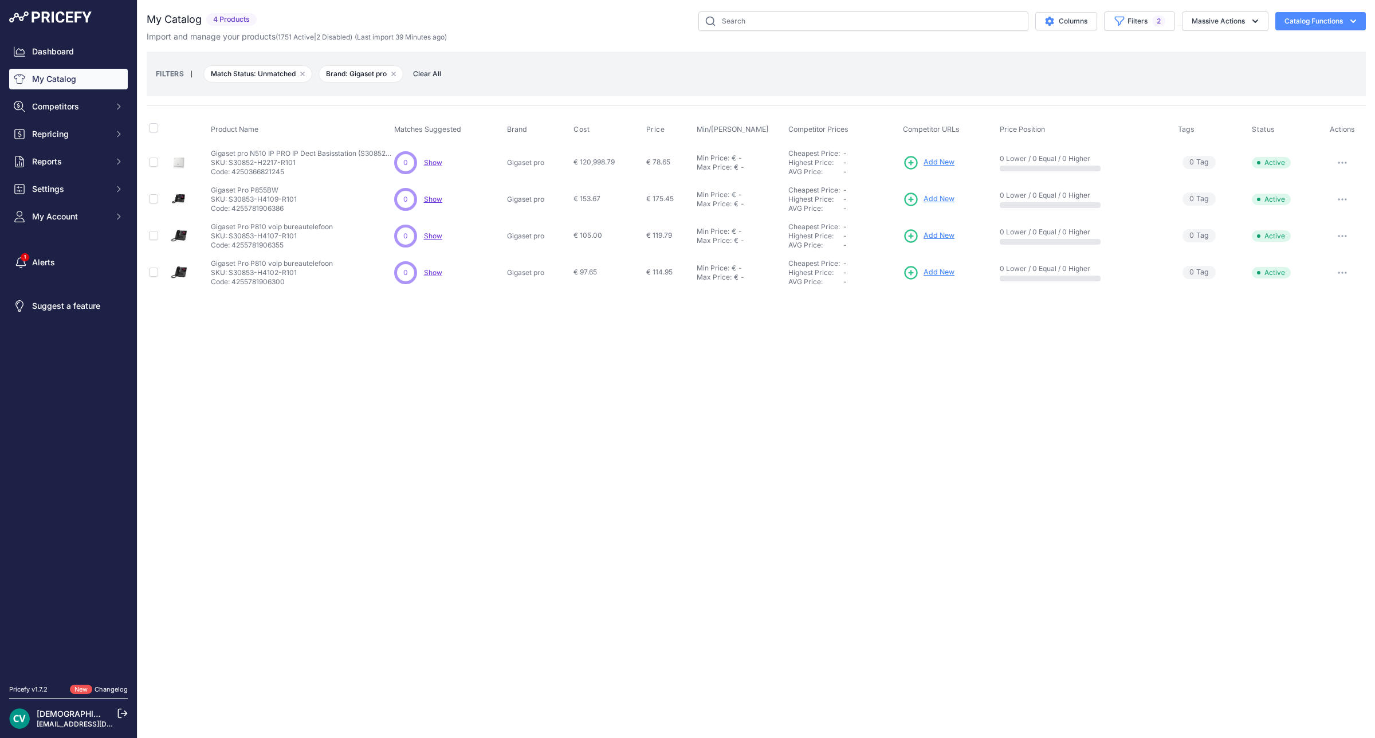
click at [269, 204] on p "Code: 4255781906386" at bounding box center [254, 208] width 86 height 9
copy p "4255781906386"
click at [944, 201] on span "Add New" at bounding box center [939, 199] width 31 height 11
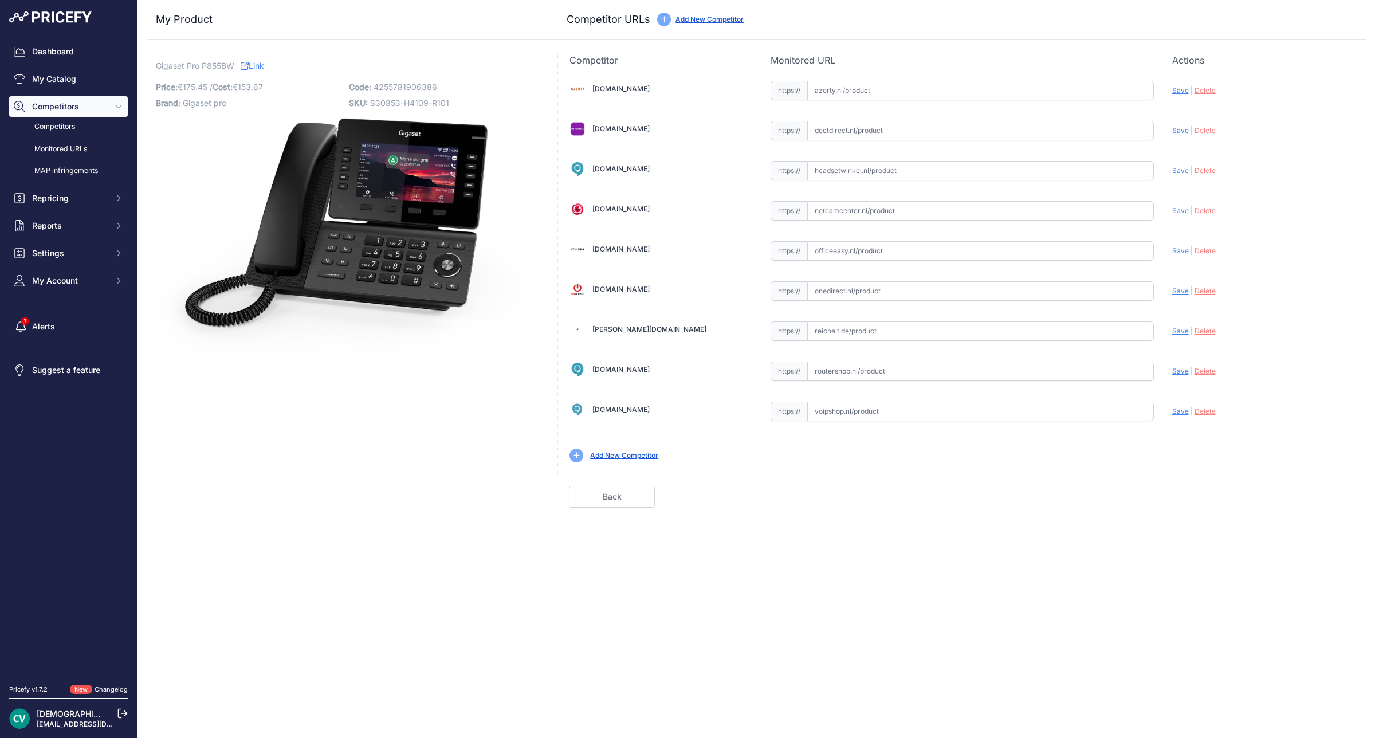
click at [1026, 417] on input "text" at bounding box center [980, 411] width 347 height 19
paste input "https://www.voipshop.nl/p/gigaset-p850w-ip-pro-professionele-ip-bureautelefoon-…"
click at [1176, 415] on span "Save" at bounding box center [1180, 411] width 17 height 9
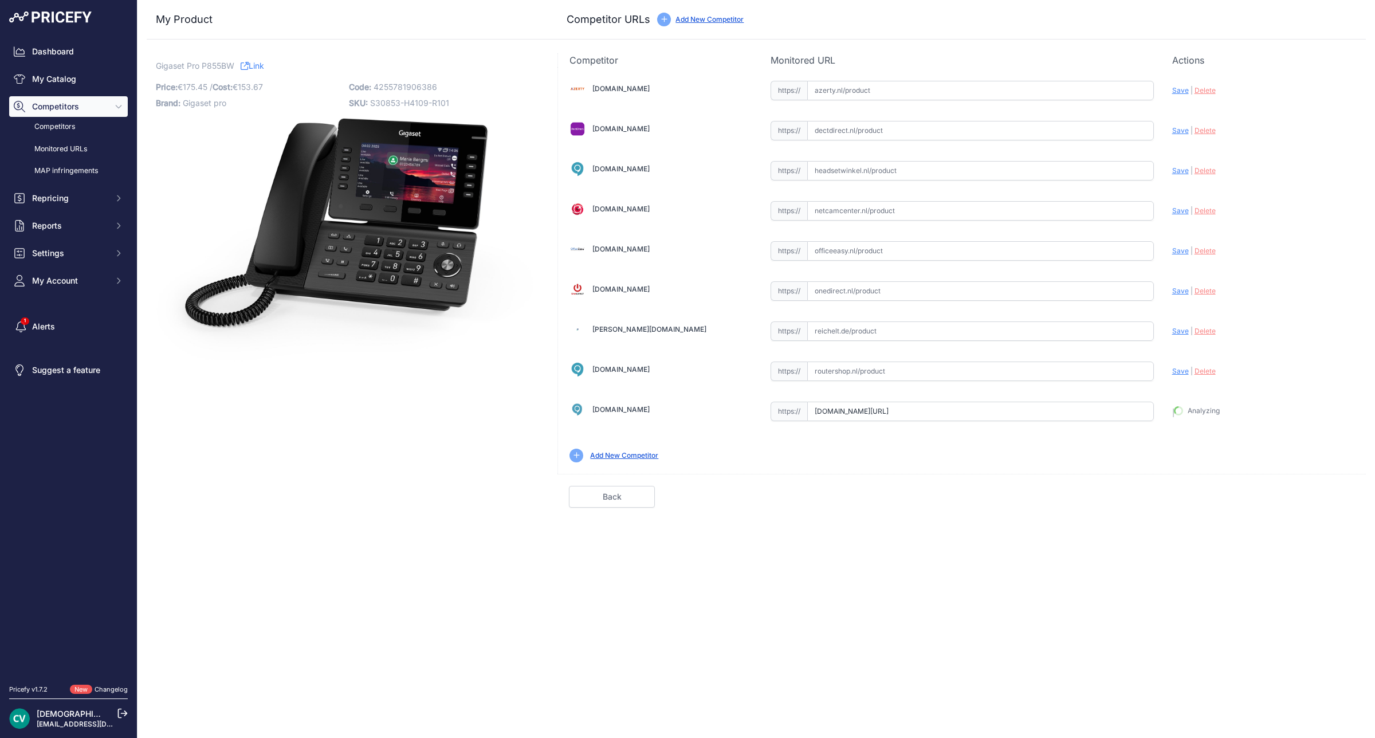
type input "https://www.voipshop.nl/p/gigaset-p850w-ip-pro-professionele-ip-bureautelefoon-…"
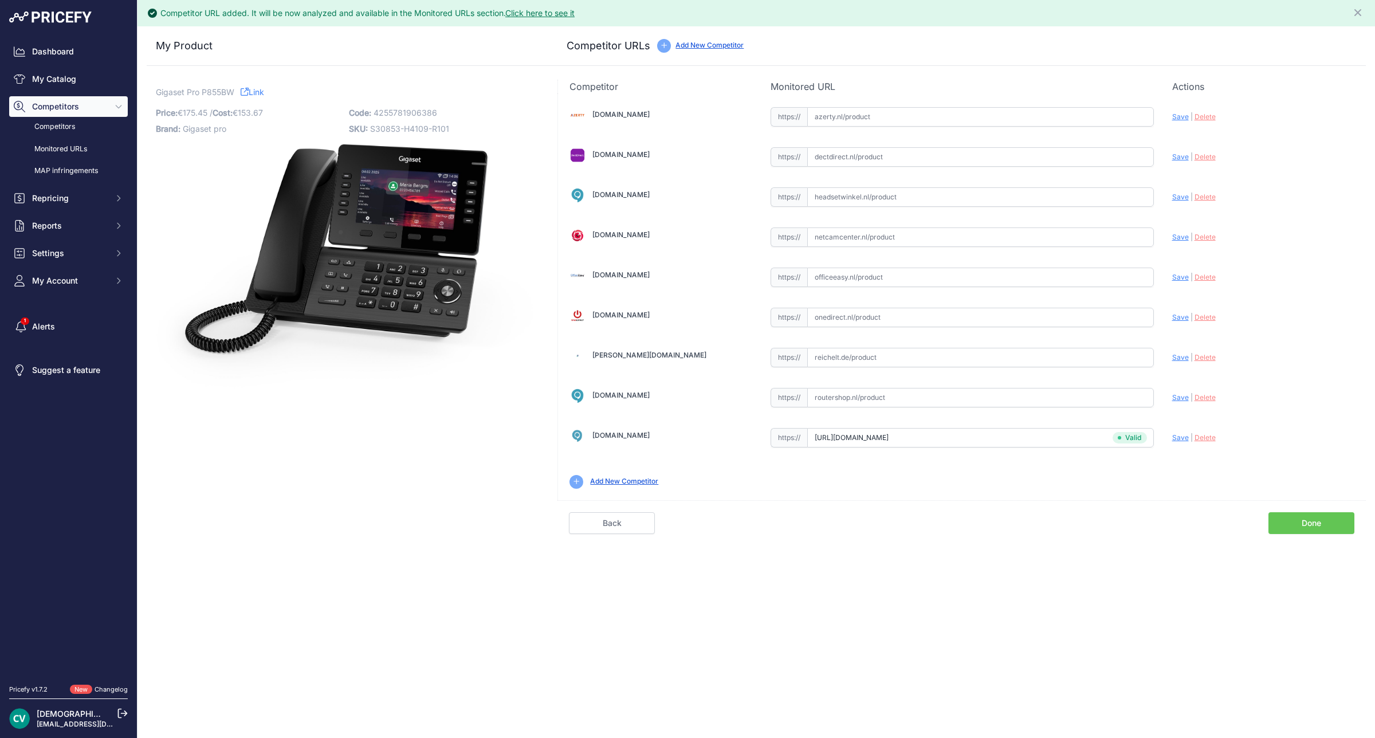
click at [1309, 534] on link "Done" at bounding box center [1311, 523] width 86 height 22
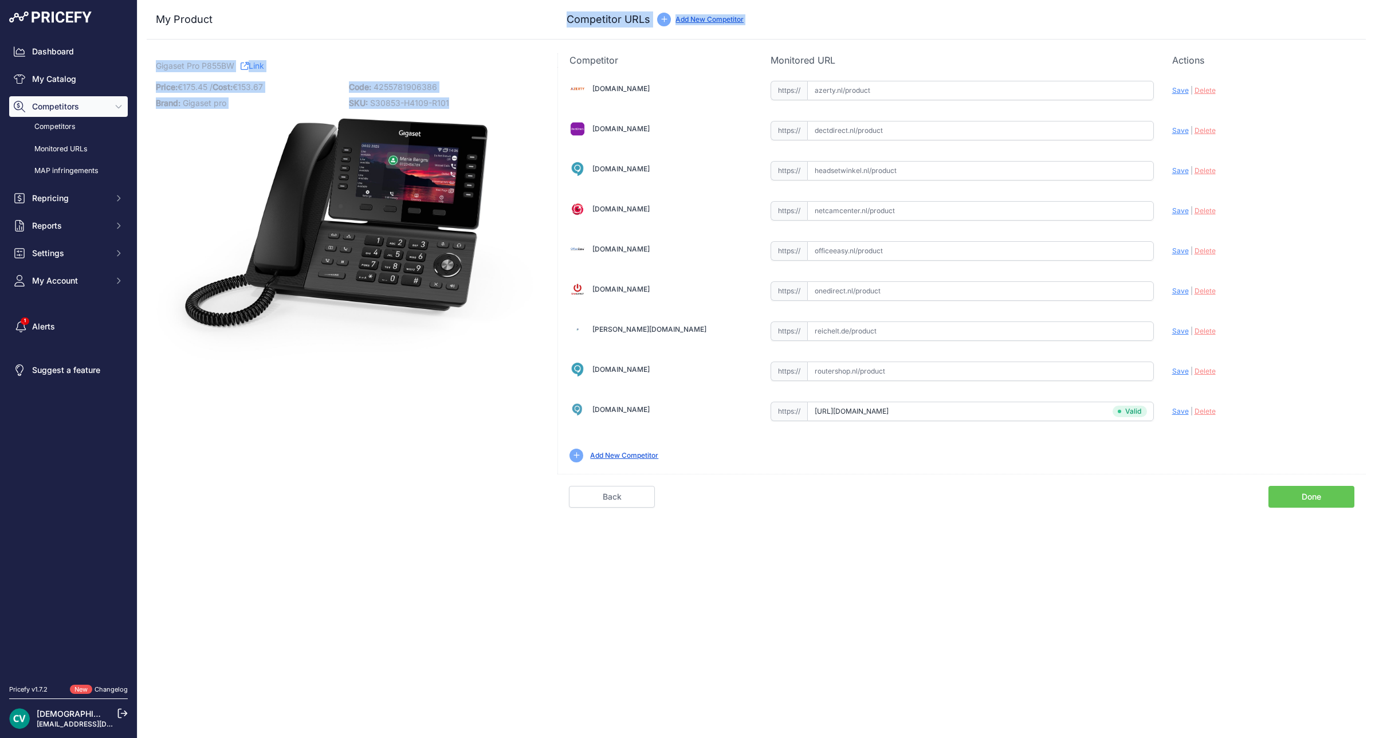
drag, startPoint x: 465, startPoint y: 104, endPoint x: 434, endPoint y: 39, distance: 72.3
click at [434, 39] on div "My Product Competitor URLs Price: 175.45" at bounding box center [756, 254] width 1219 height 508
click at [453, 88] on p "Code: 4255781906386" at bounding box center [442, 87] width 186 height 16
drag, startPoint x: 455, startPoint y: 102, endPoint x: 365, endPoint y: 100, distance: 90.5
click at [365, 100] on p "SKU: S30853-H4109-R101" at bounding box center [442, 103] width 186 height 16
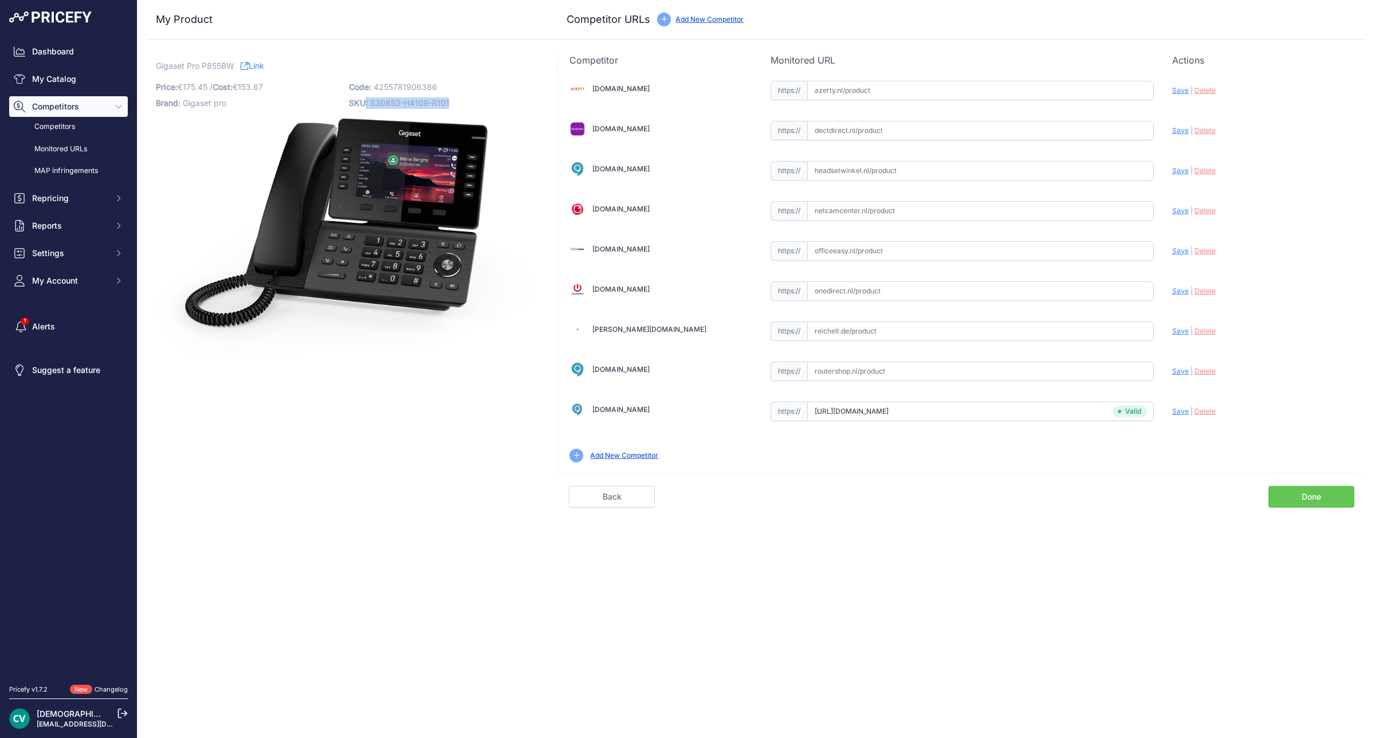
copy p ": S30853-H4109-R101"
click at [428, 525] on div "Competitor URL added. It will be now analyzed and available in the Monitored UR…" at bounding box center [757, 369] width 1238 height 738
